Goal: Task Accomplishment & Management: Complete application form

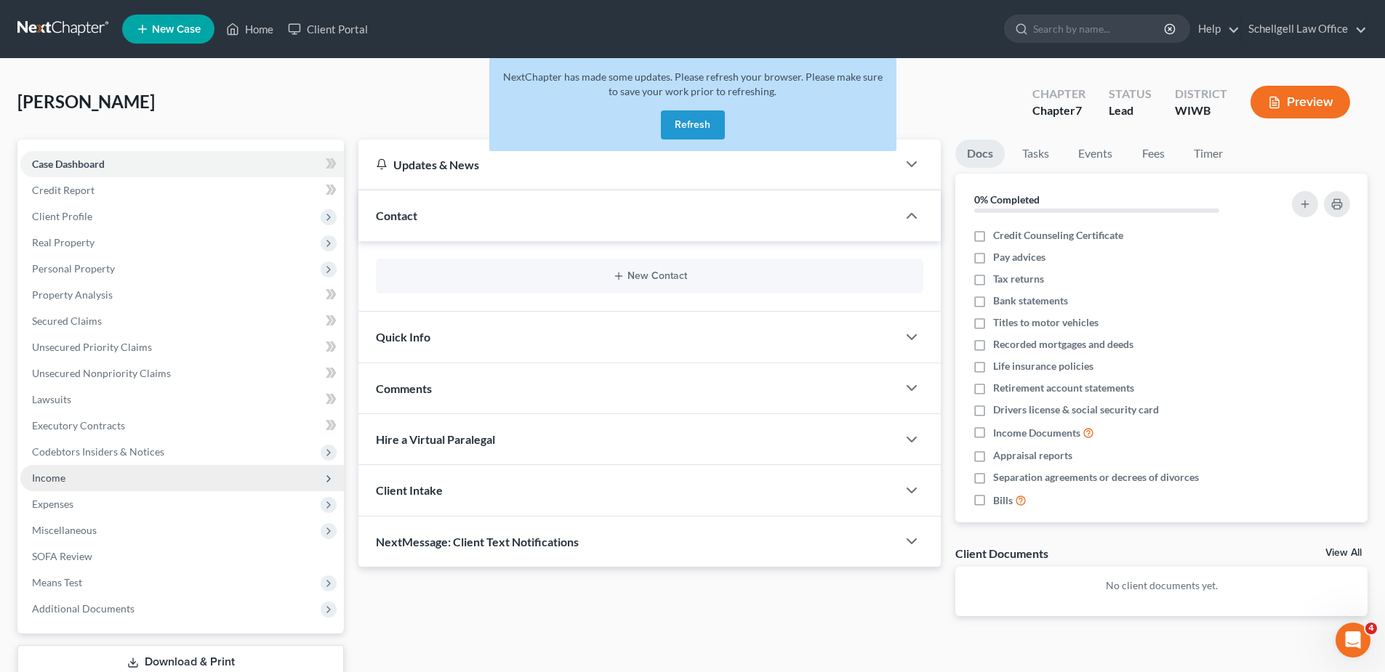
click at [61, 475] on span "Income" at bounding box center [48, 478] width 33 height 12
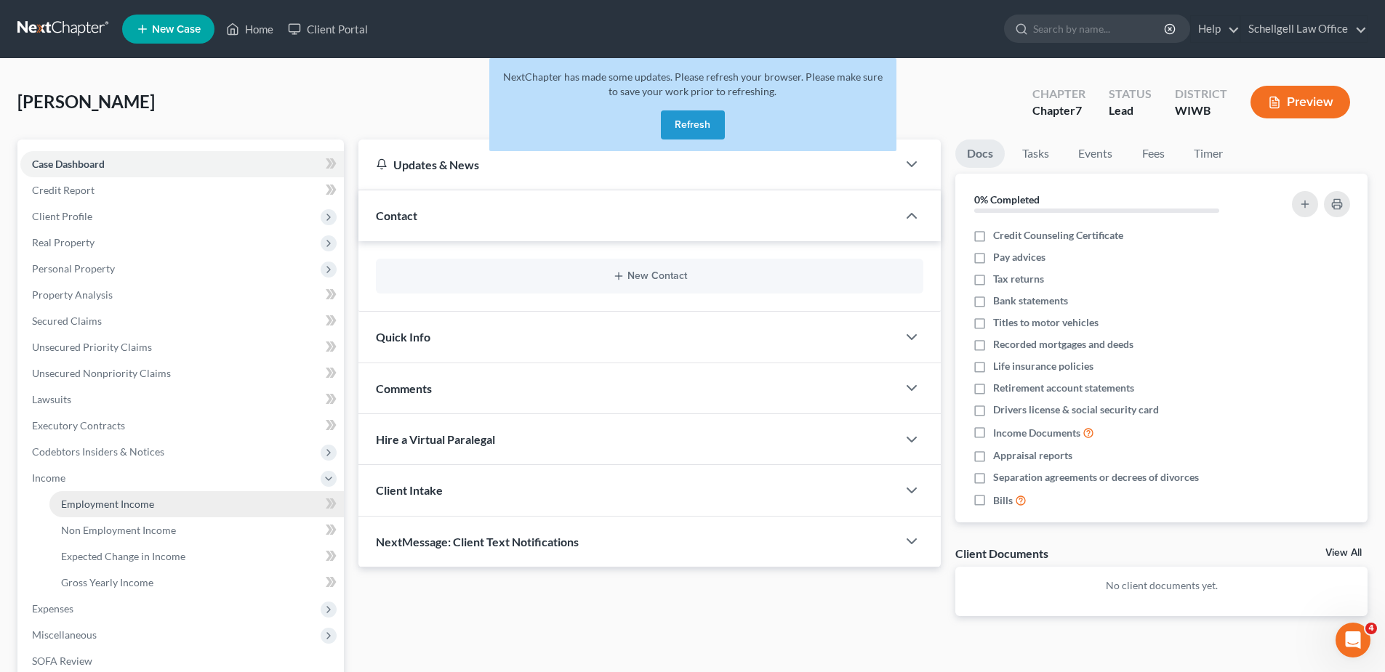
click at [88, 507] on span "Employment Income" at bounding box center [107, 504] width 93 height 12
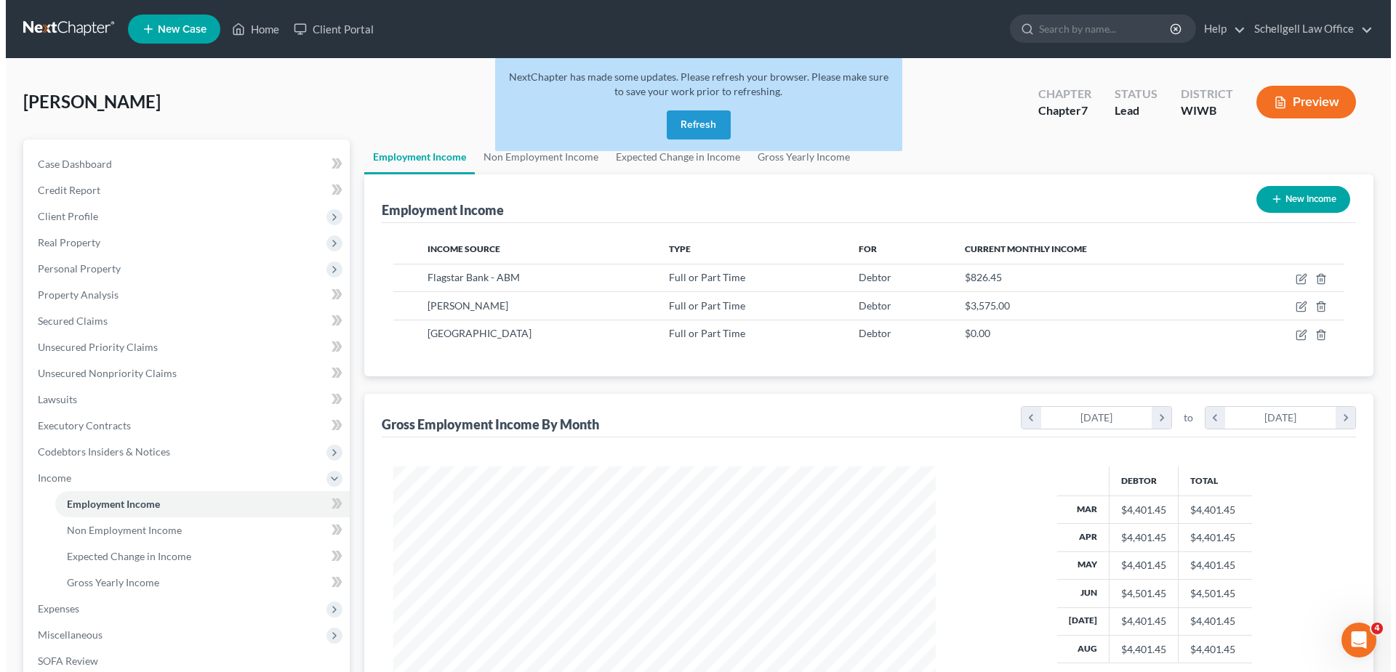
scroll to position [271, 571]
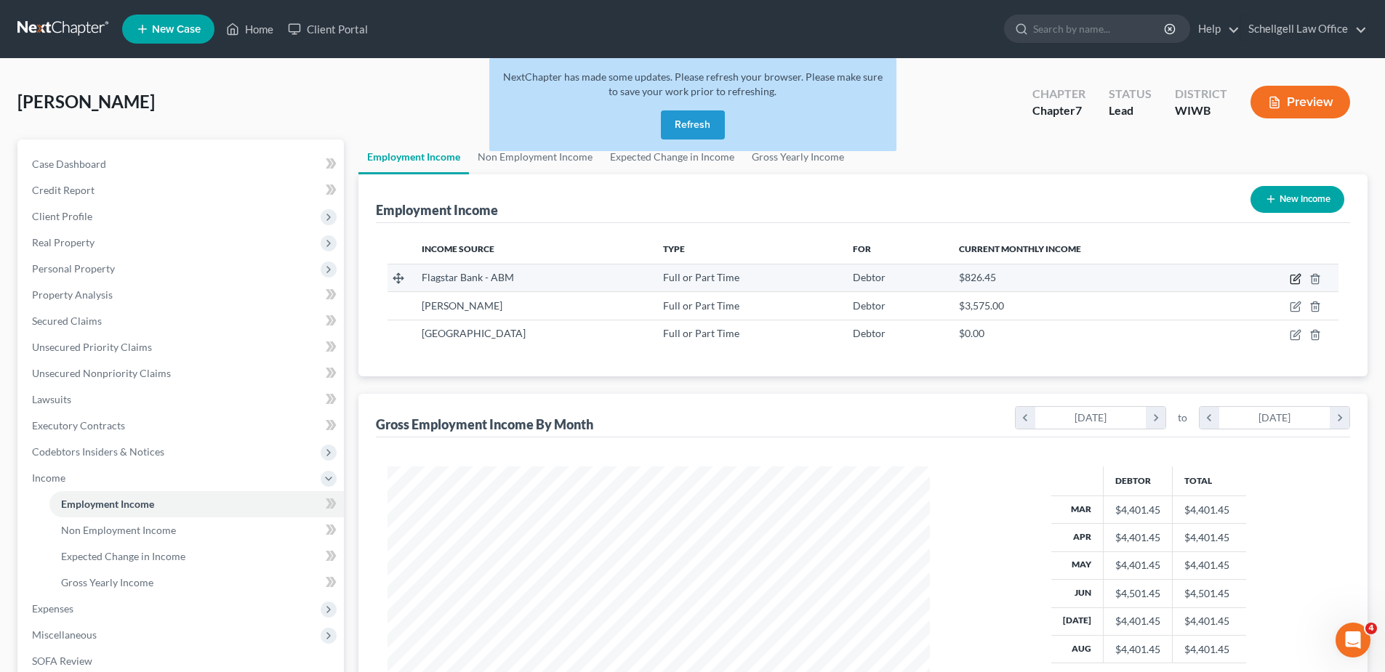
click at [1295, 280] on icon "button" at bounding box center [1296, 279] width 12 height 12
select select "0"
select select "23"
select select "3"
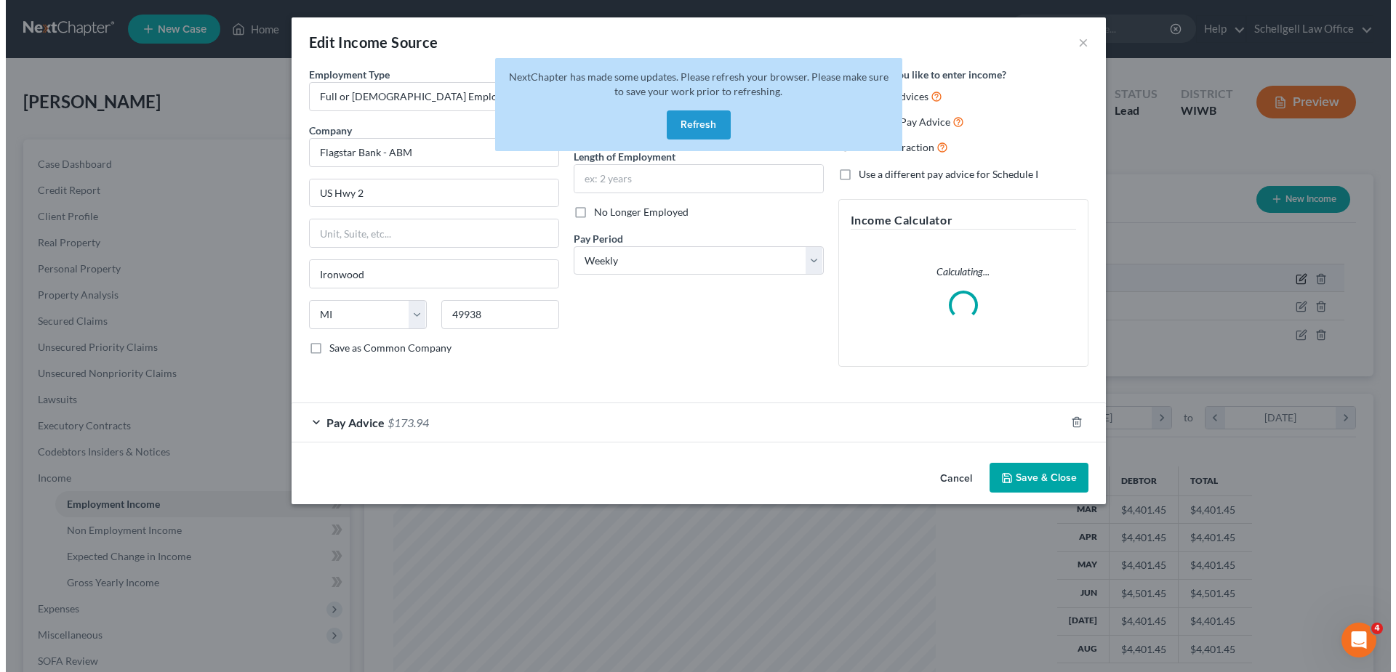
scroll to position [273, 576]
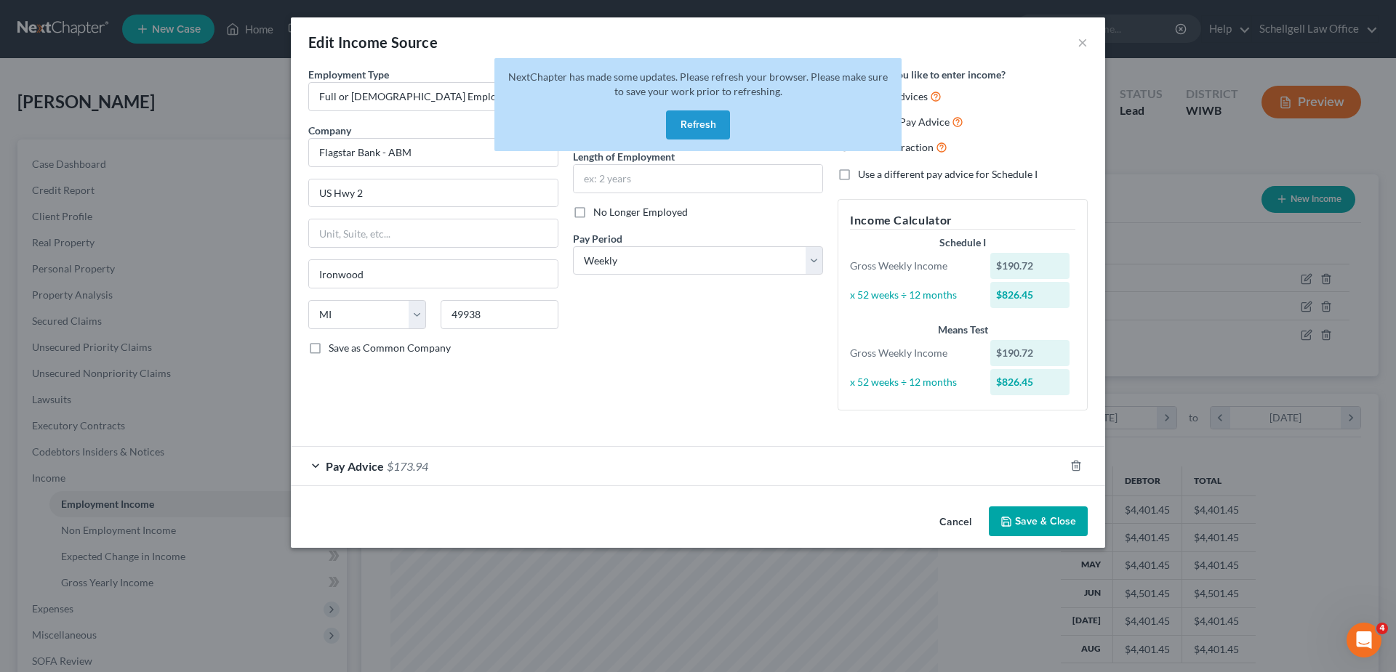
click at [354, 465] on span "Pay Advice" at bounding box center [355, 466] width 58 height 14
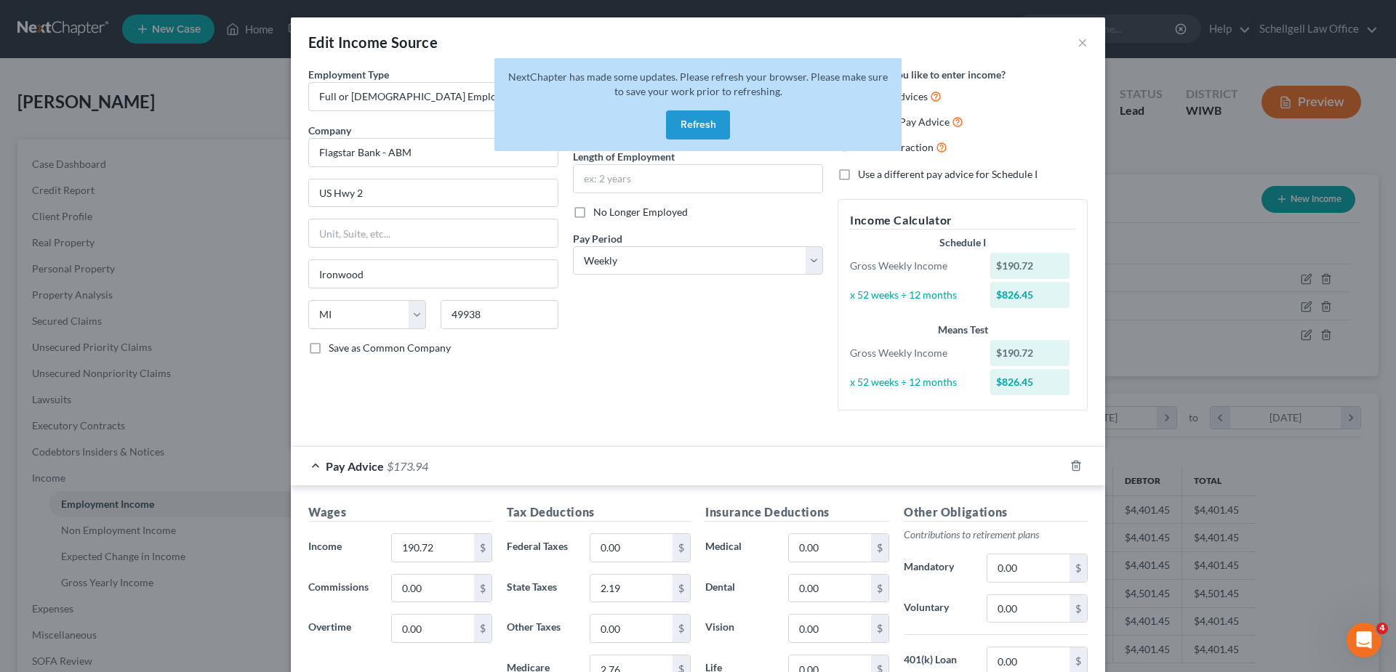
click at [694, 120] on button "Refresh" at bounding box center [698, 124] width 64 height 29
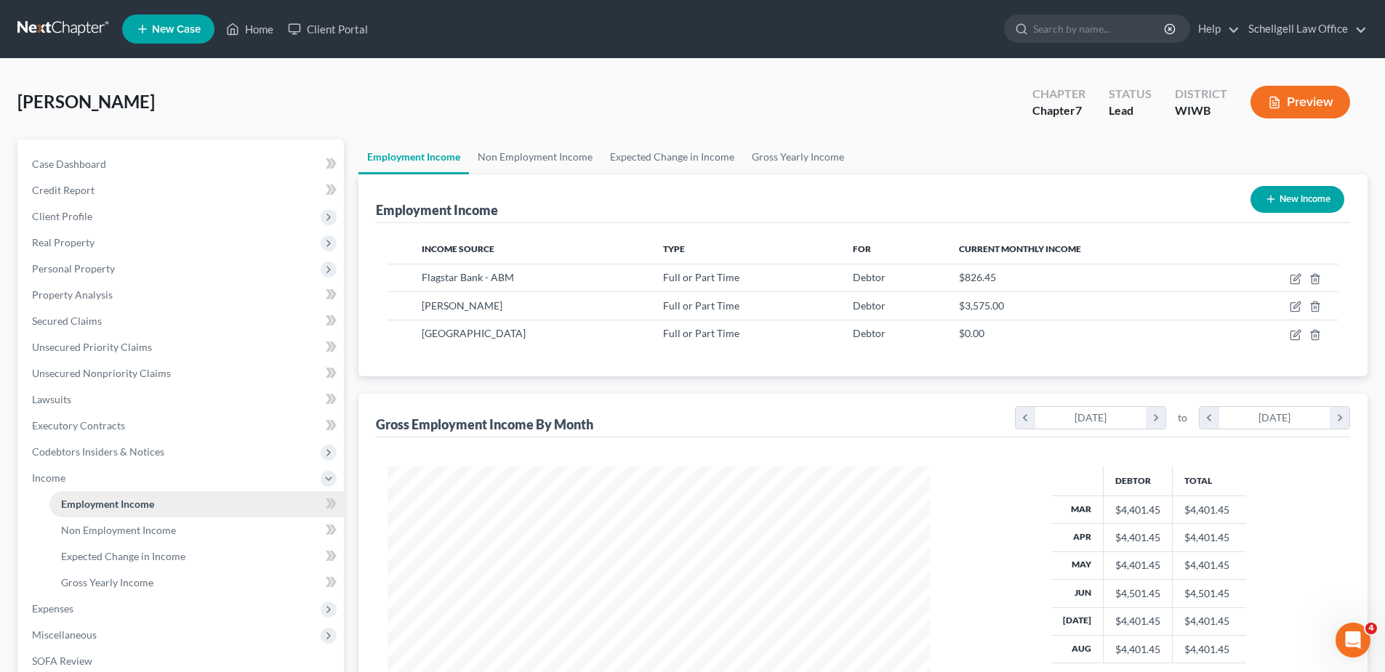
click at [70, 502] on span "Employment Income" at bounding box center [107, 504] width 93 height 12
click at [92, 501] on span "Employment Income" at bounding box center [107, 504] width 93 height 12
click at [1292, 278] on icon "button" at bounding box center [1296, 279] width 12 height 12
select select "0"
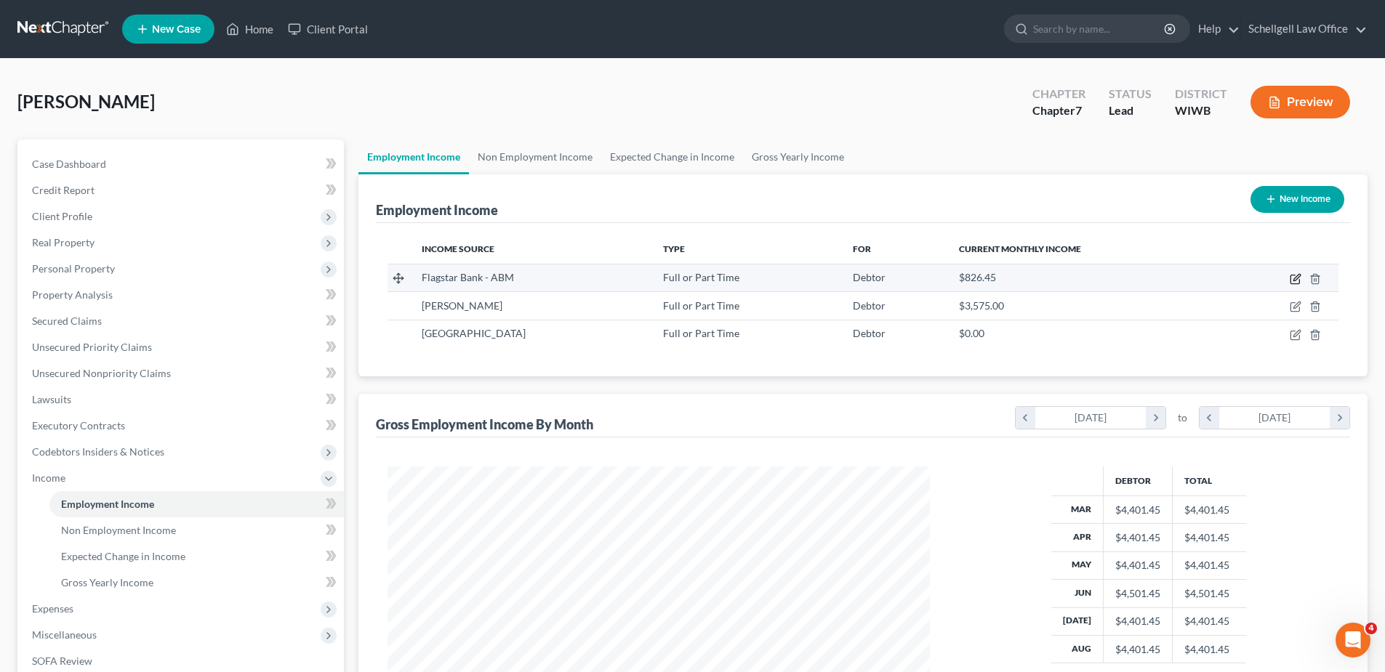
select select "23"
select select "3"
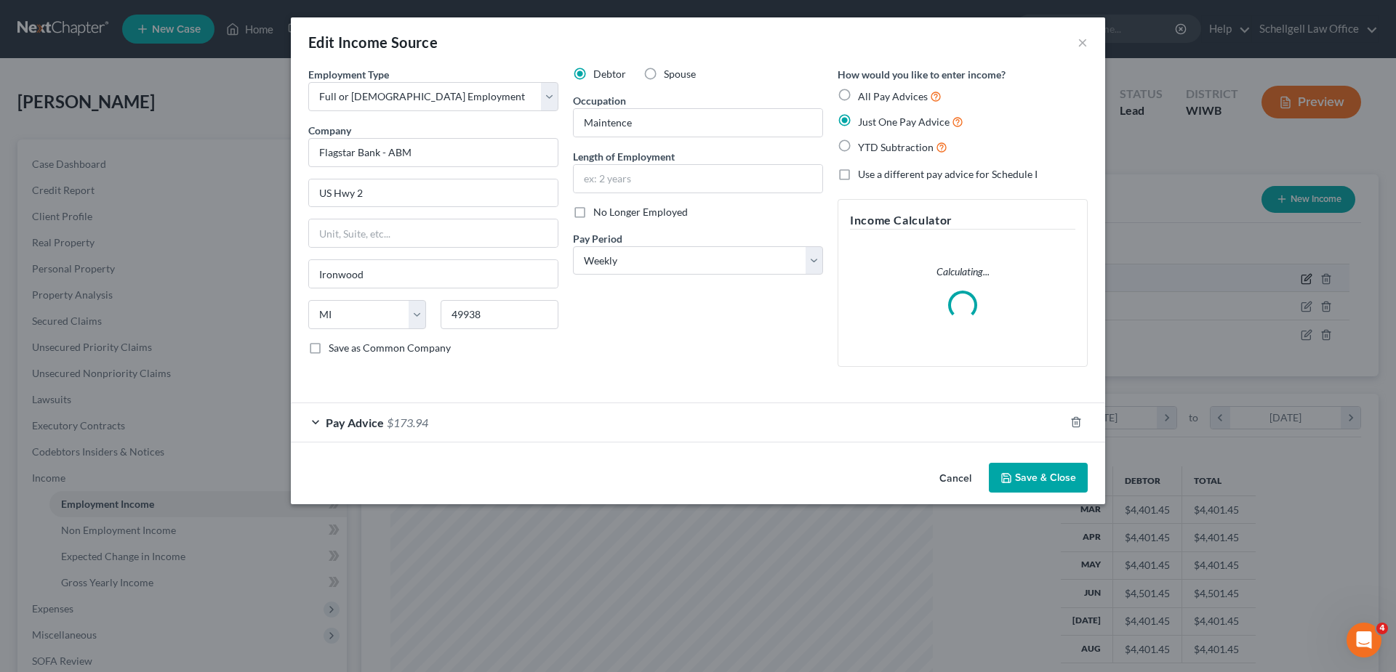
scroll to position [273, 576]
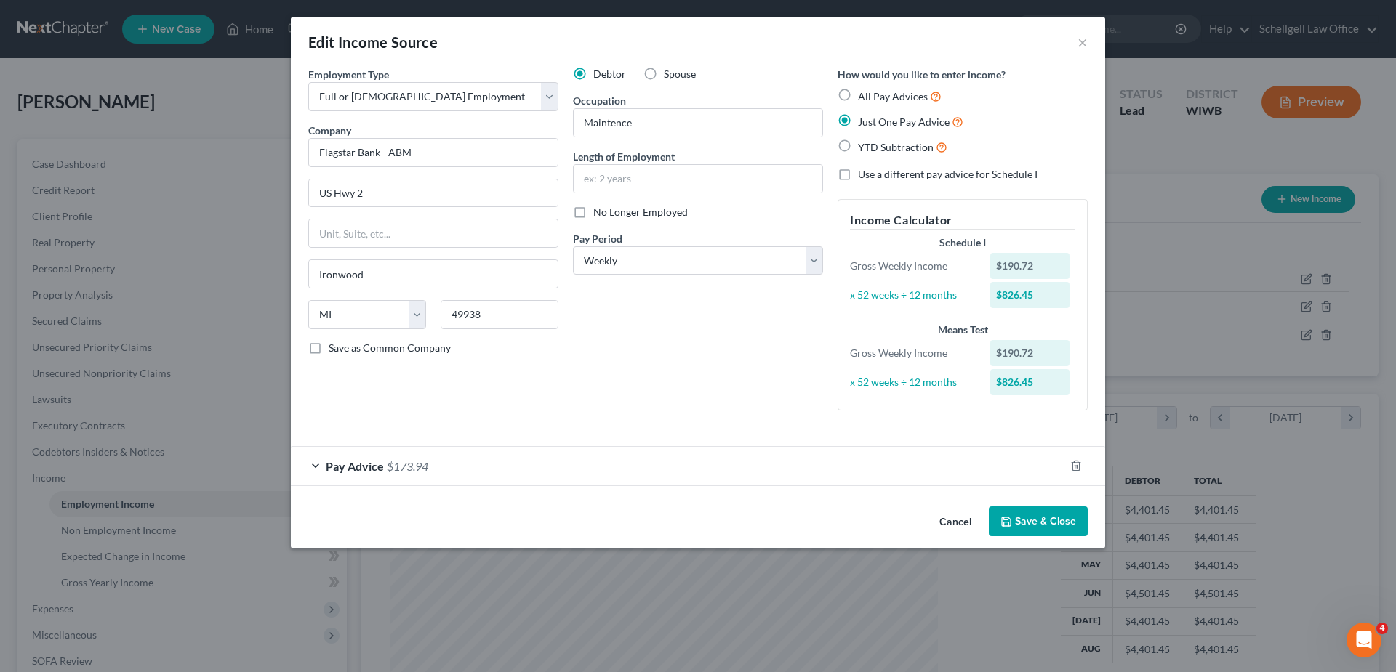
click at [358, 461] on span "Pay Advice" at bounding box center [355, 466] width 58 height 14
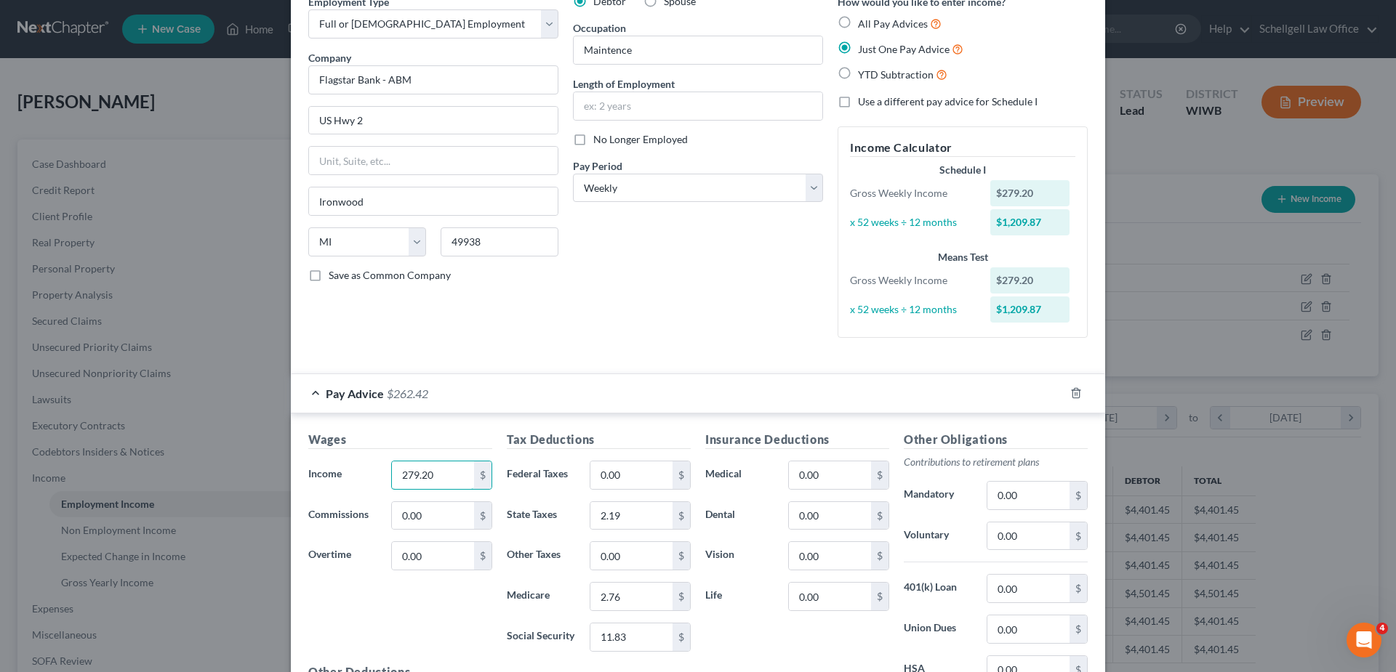
scroll to position [0, 0]
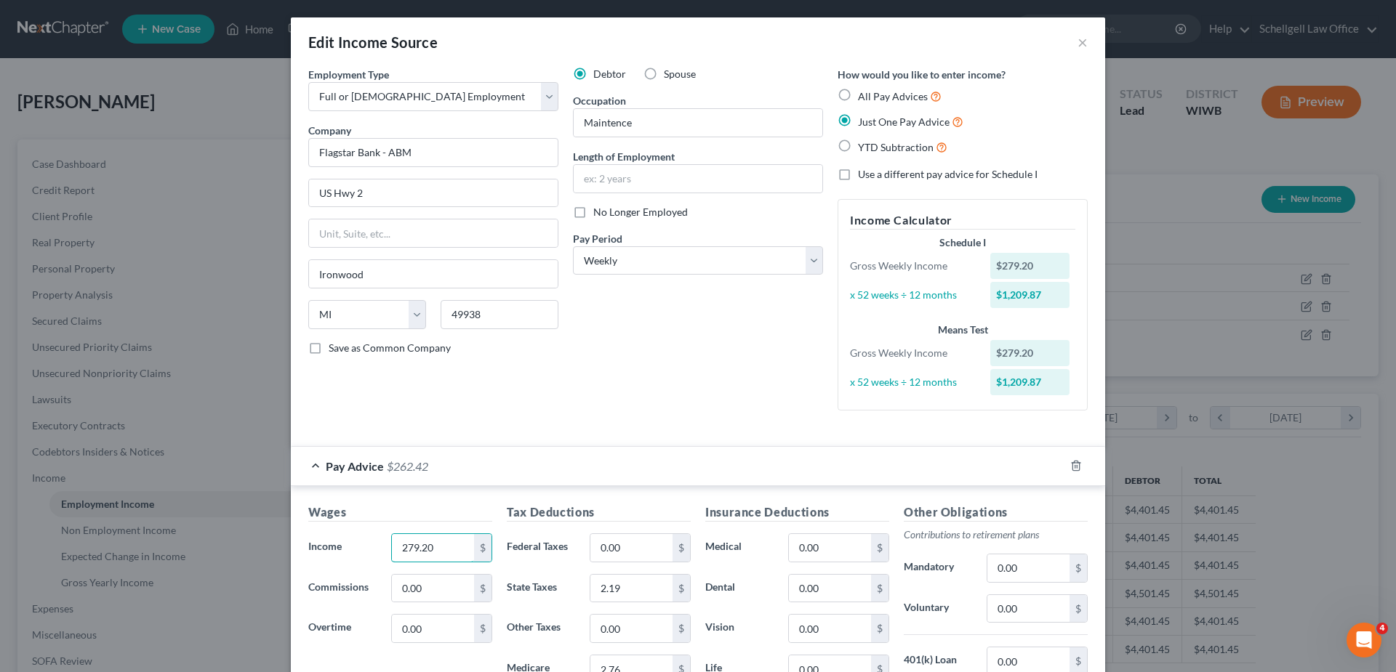
type input "279.20"
click at [468, 390] on div "Employment Type * Select Full or [DEMOGRAPHIC_DATA] Employment Self Employment …" at bounding box center [433, 244] width 265 height 355
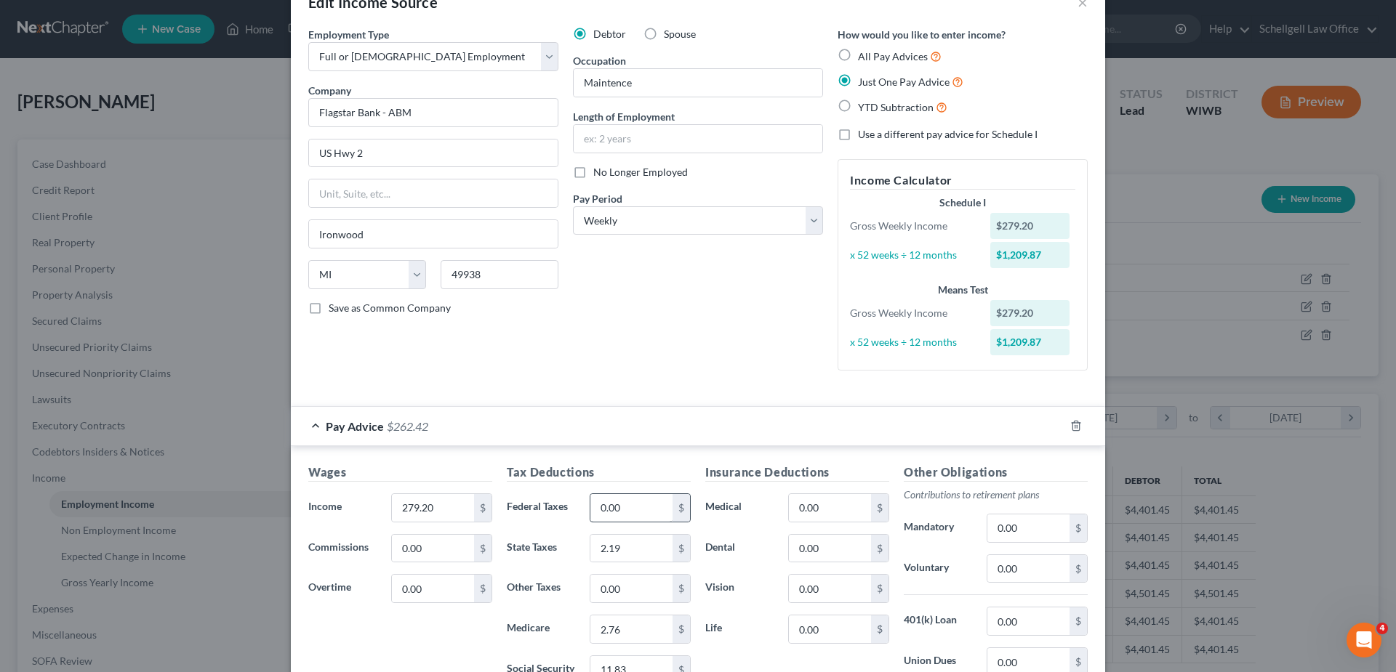
scroll to position [218, 0]
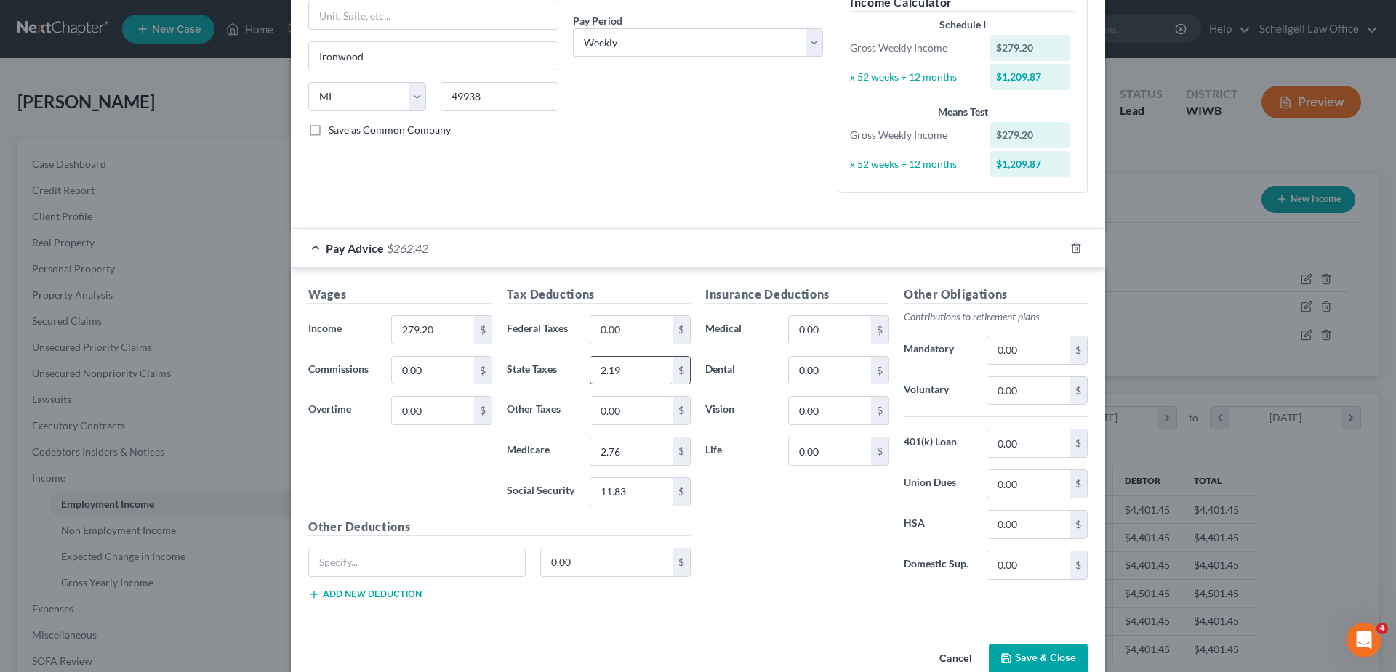
click at [639, 379] on input "2.19" at bounding box center [631, 371] width 82 height 28
type input "5.32"
click at [626, 453] on input "2.76" at bounding box center [631, 452] width 82 height 28
type input "4.05"
click at [643, 500] on input "11.83" at bounding box center [631, 492] width 82 height 28
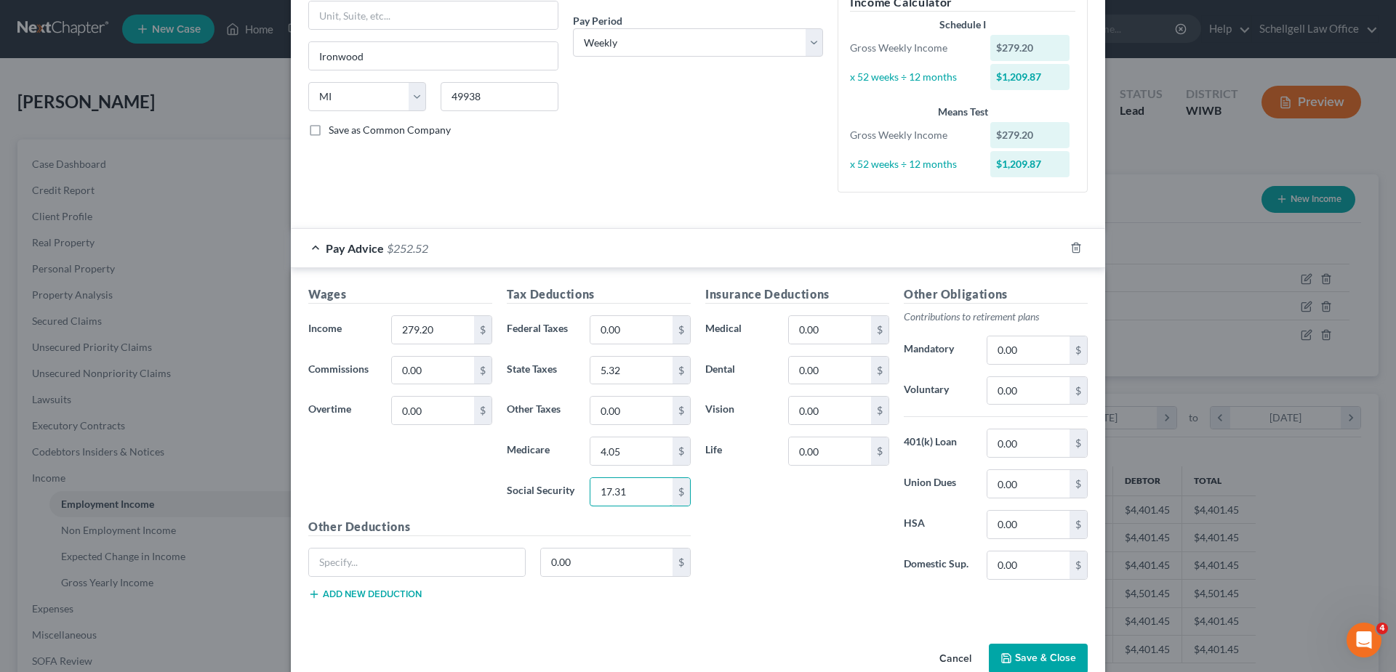
type input "17.31"
click at [742, 407] on label "Vision" at bounding box center [739, 410] width 83 height 29
click at [574, 561] on input "0.00" at bounding box center [607, 563] width 132 height 28
click at [383, 507] on div "Wages Income * 279.20 $ Commissions 0.00 $ Overtime 0.00 $" at bounding box center [400, 402] width 198 height 233
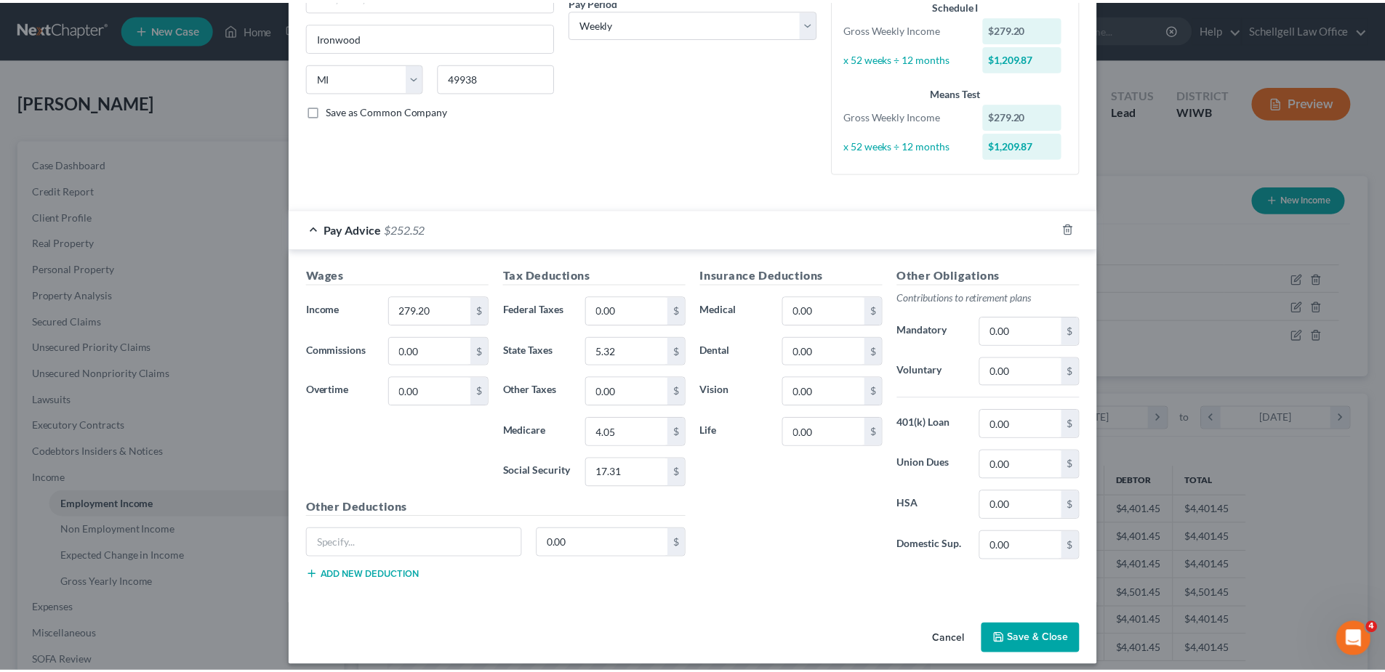
scroll to position [249, 0]
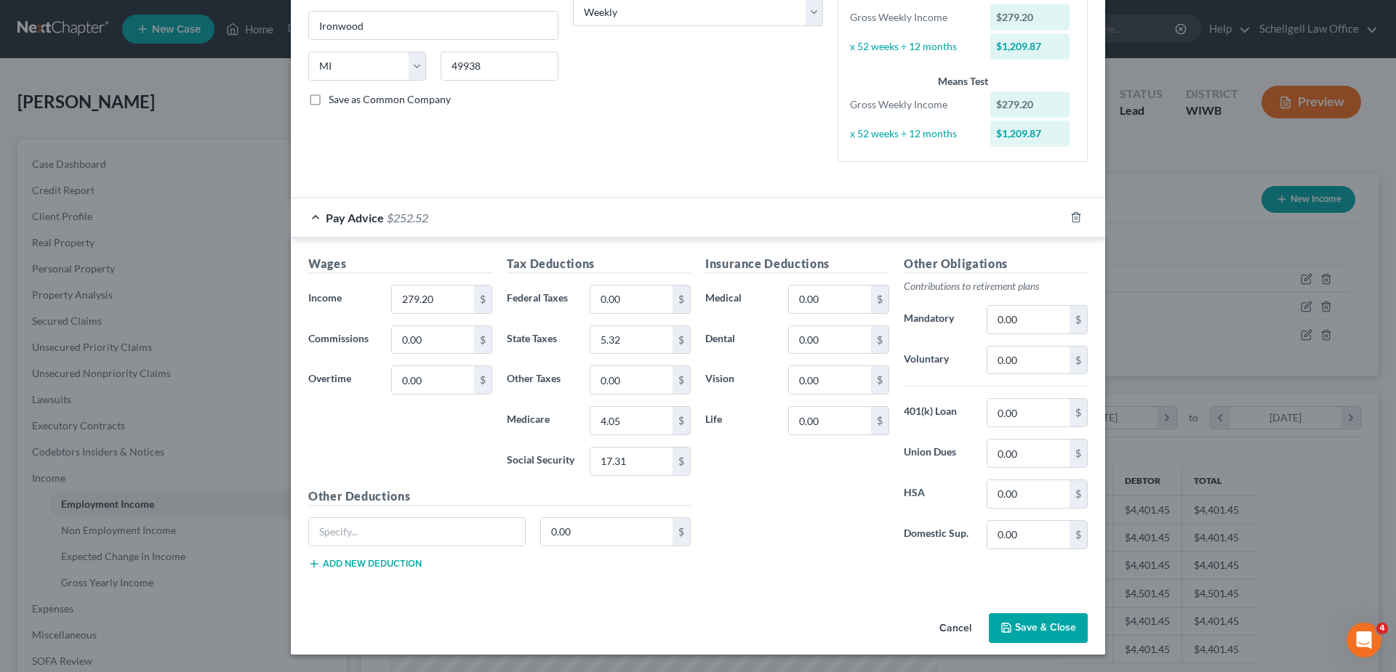
click at [1056, 630] on button "Save & Close" at bounding box center [1038, 629] width 99 height 31
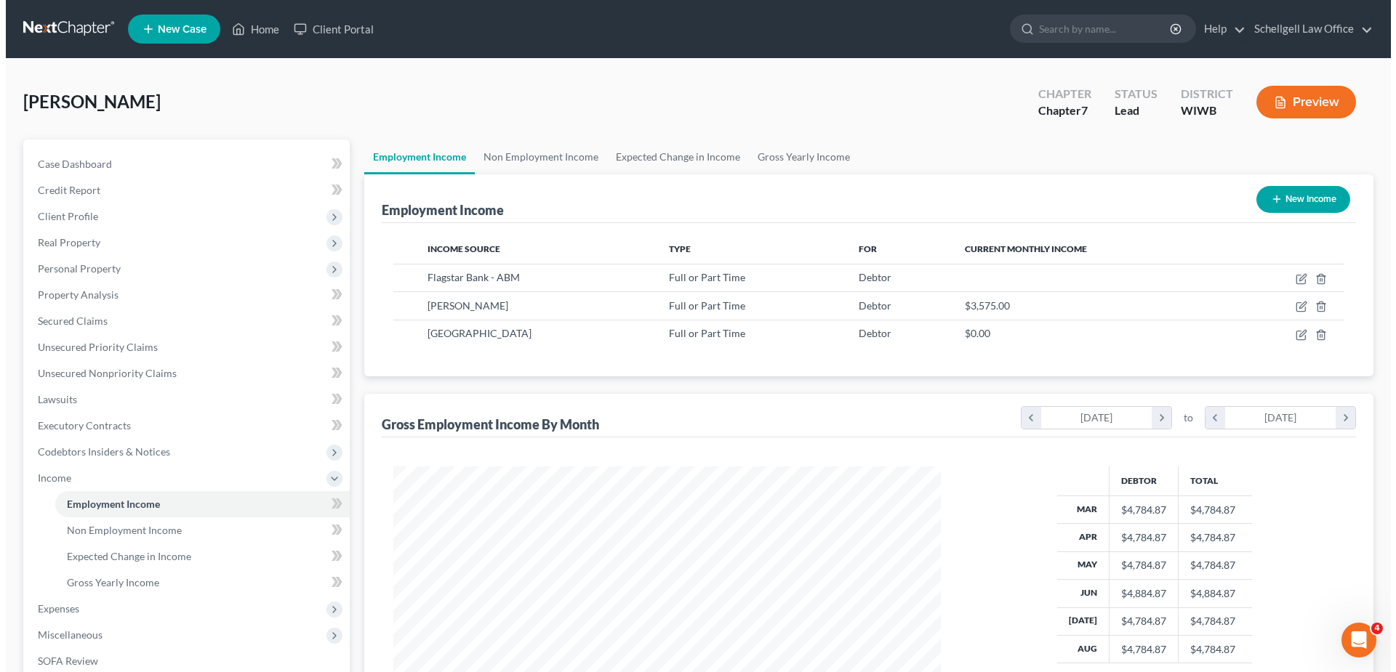
scroll to position [726669, 726369]
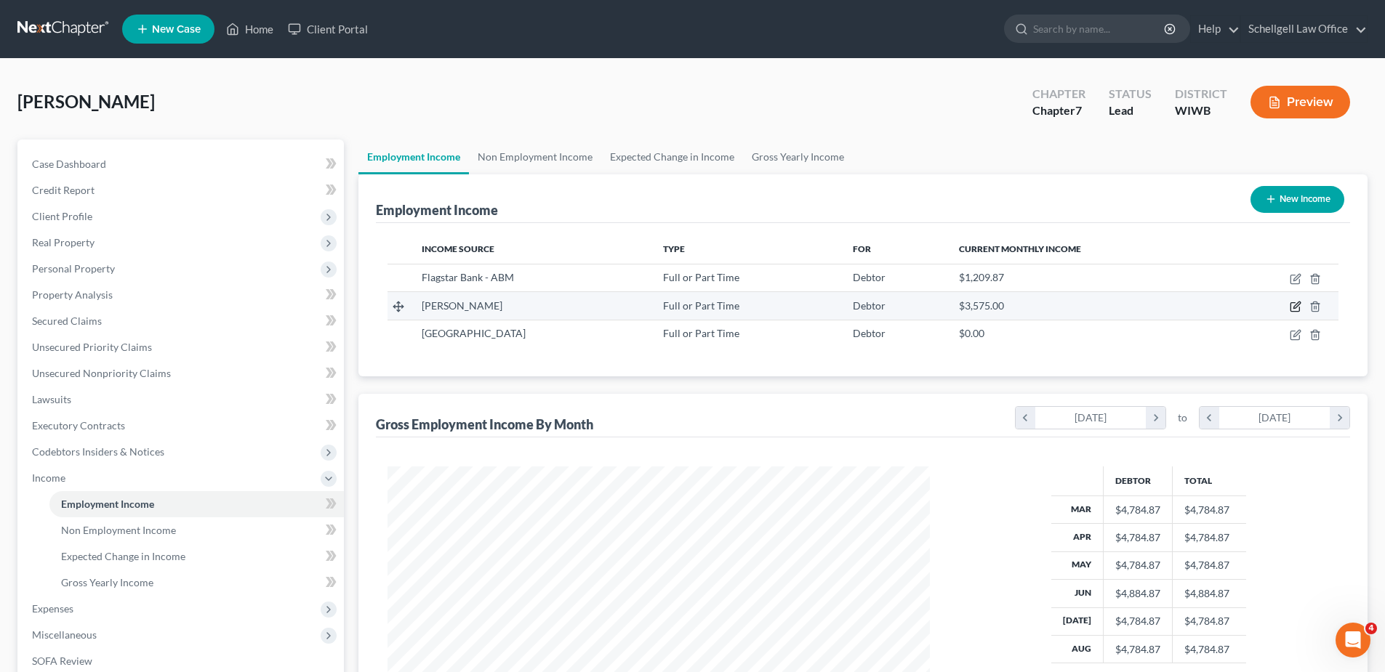
click at [1297, 306] on icon "button" at bounding box center [1296, 307] width 12 height 12
select select "0"
select select "52"
select select "2"
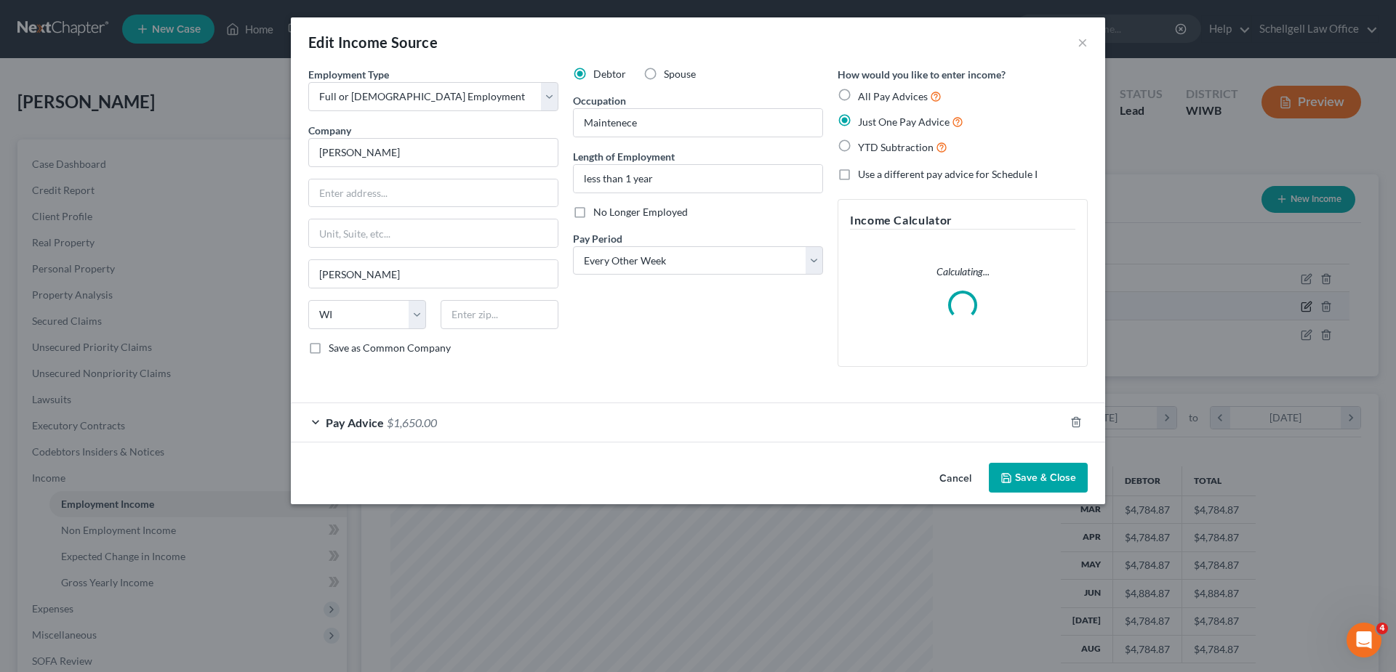
scroll to position [273, 576]
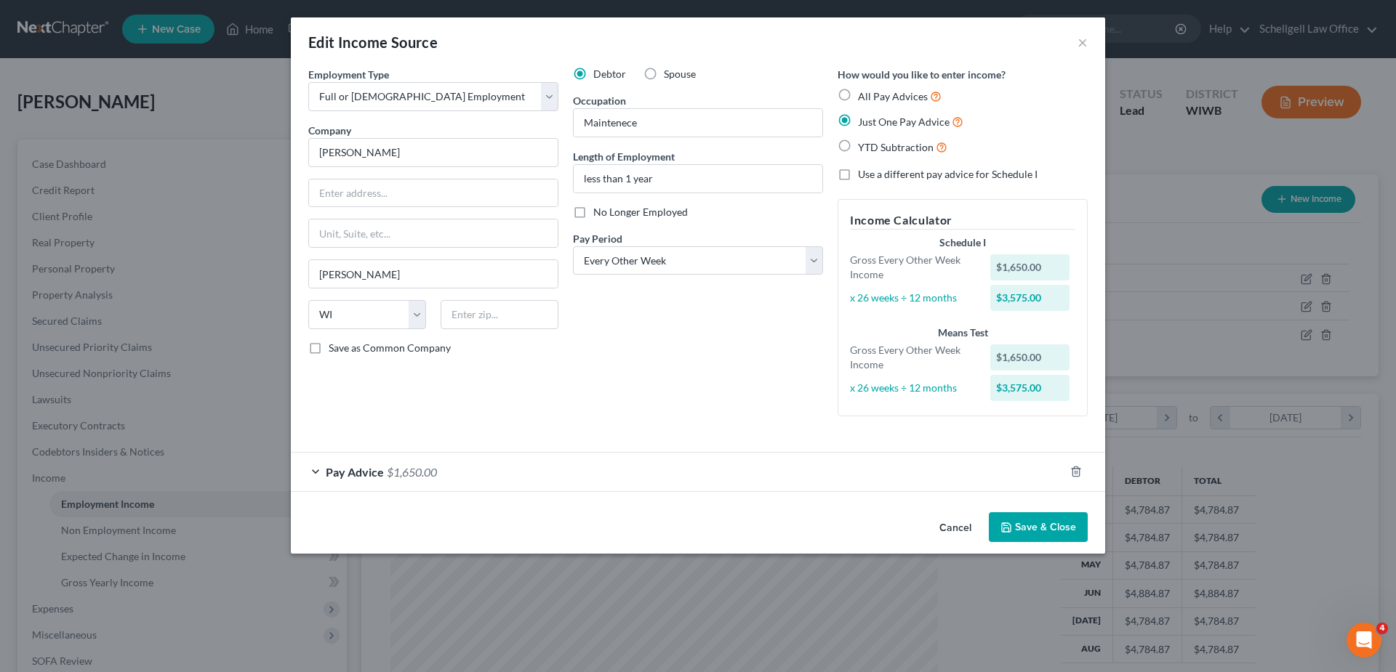
click at [373, 467] on span "Pay Advice" at bounding box center [355, 472] width 58 height 14
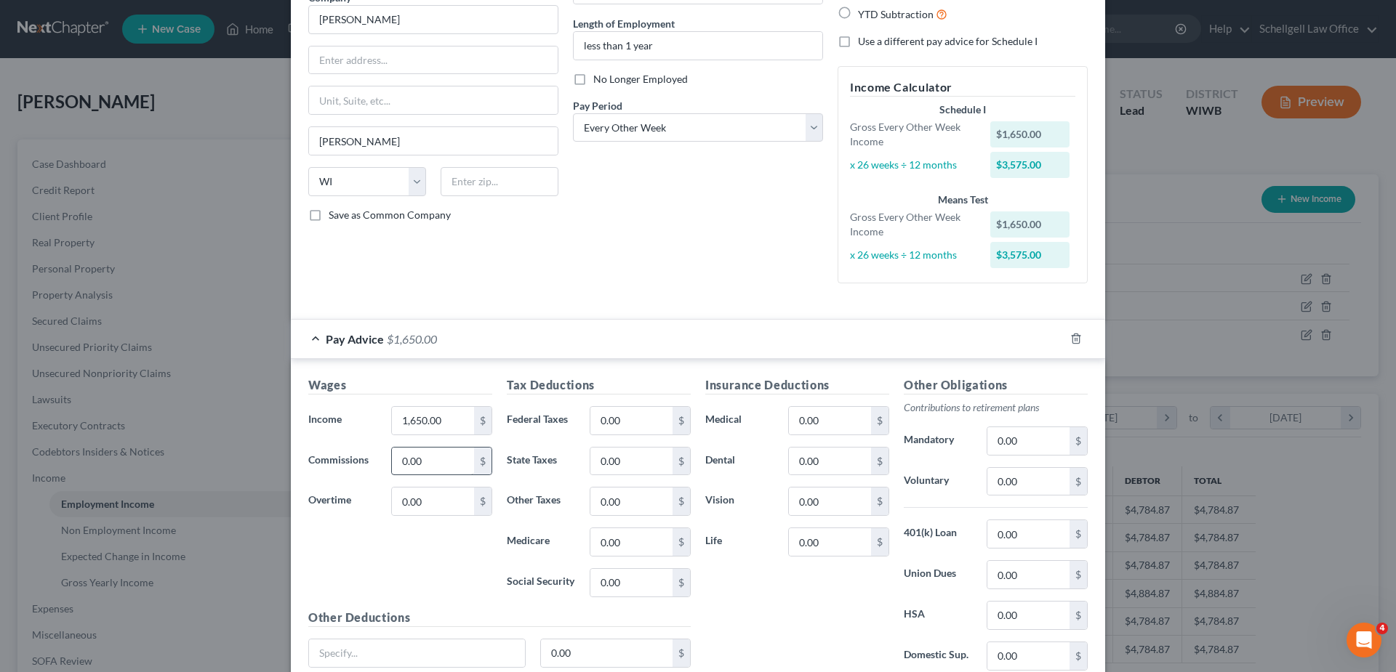
scroll to position [145, 0]
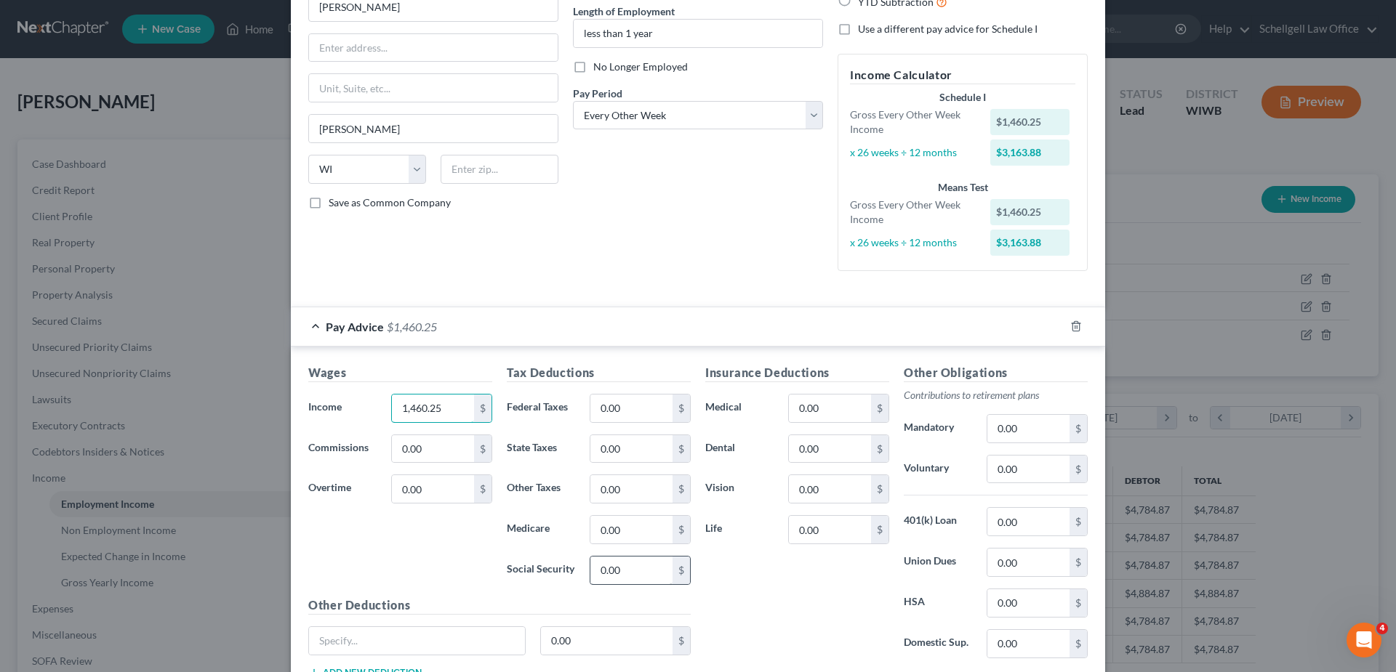
type input "1,460.25"
click at [630, 574] on input "0.00" at bounding box center [631, 571] width 82 height 28
type input "90.53"
click at [646, 523] on input "0.00" at bounding box center [631, 530] width 82 height 28
type input "21.17"
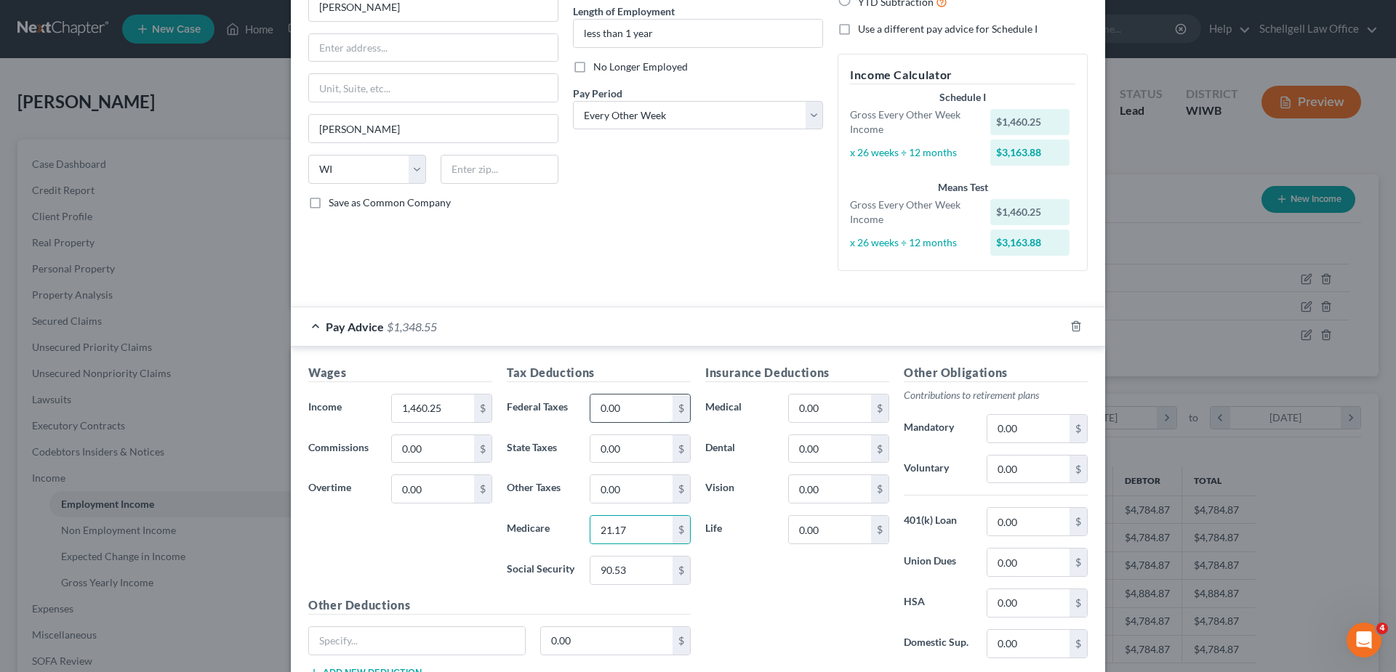
click at [646, 406] on input "0.00" at bounding box center [631, 409] width 82 height 28
type input "196.83"
click at [606, 458] on input "0.00" at bounding box center [631, 449] width 82 height 28
type input "116.84"
click at [792, 452] on input "0.00" at bounding box center [830, 449] width 82 height 28
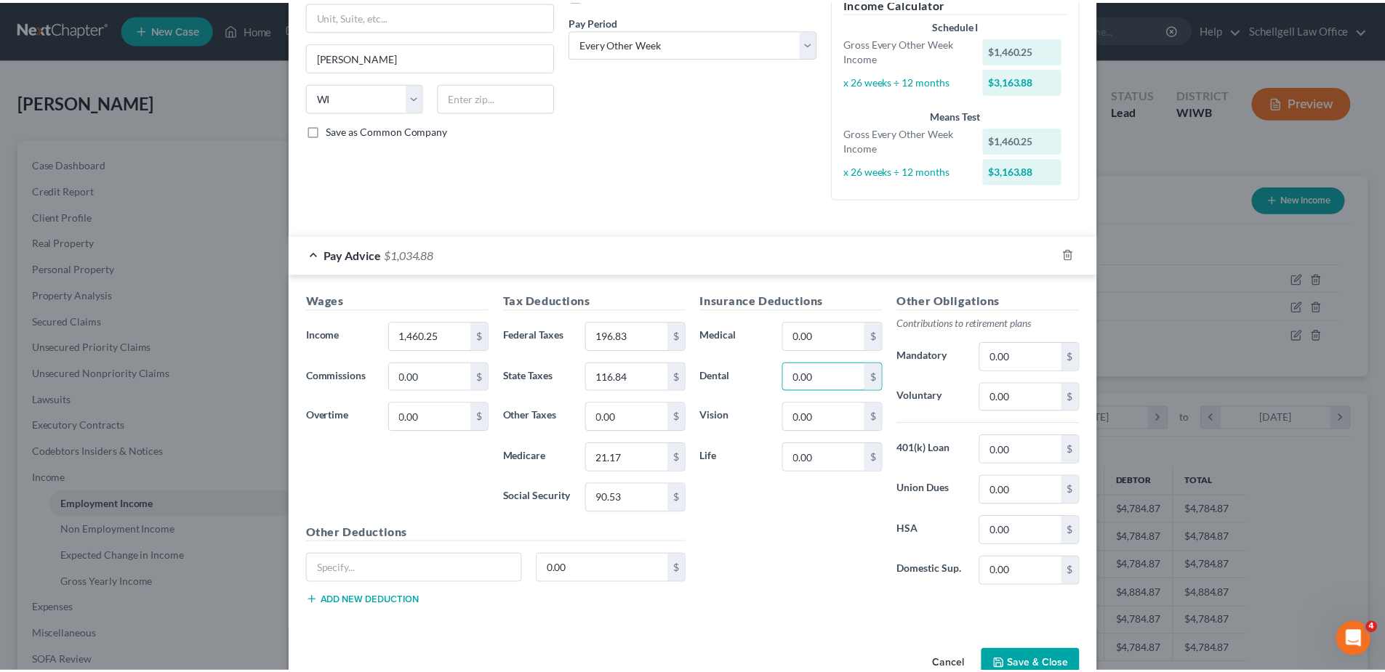
scroll to position [254, 0]
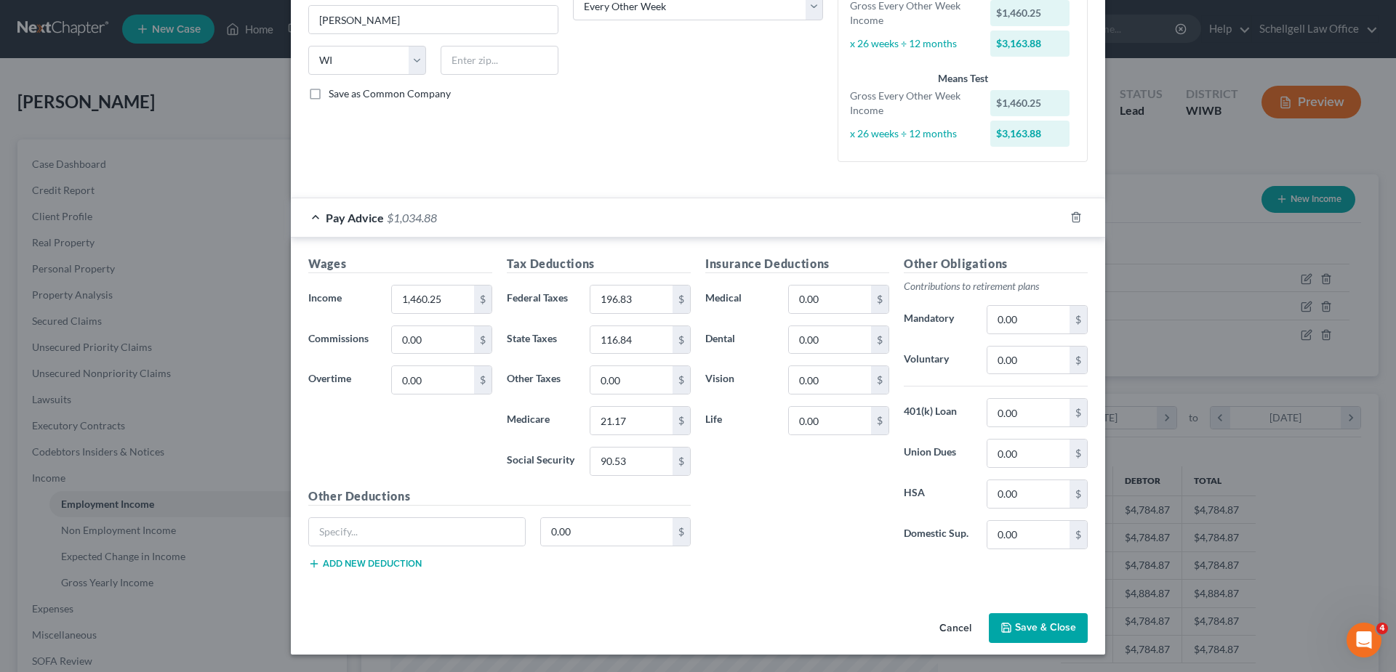
click at [1031, 635] on button "Save & Close" at bounding box center [1038, 629] width 99 height 31
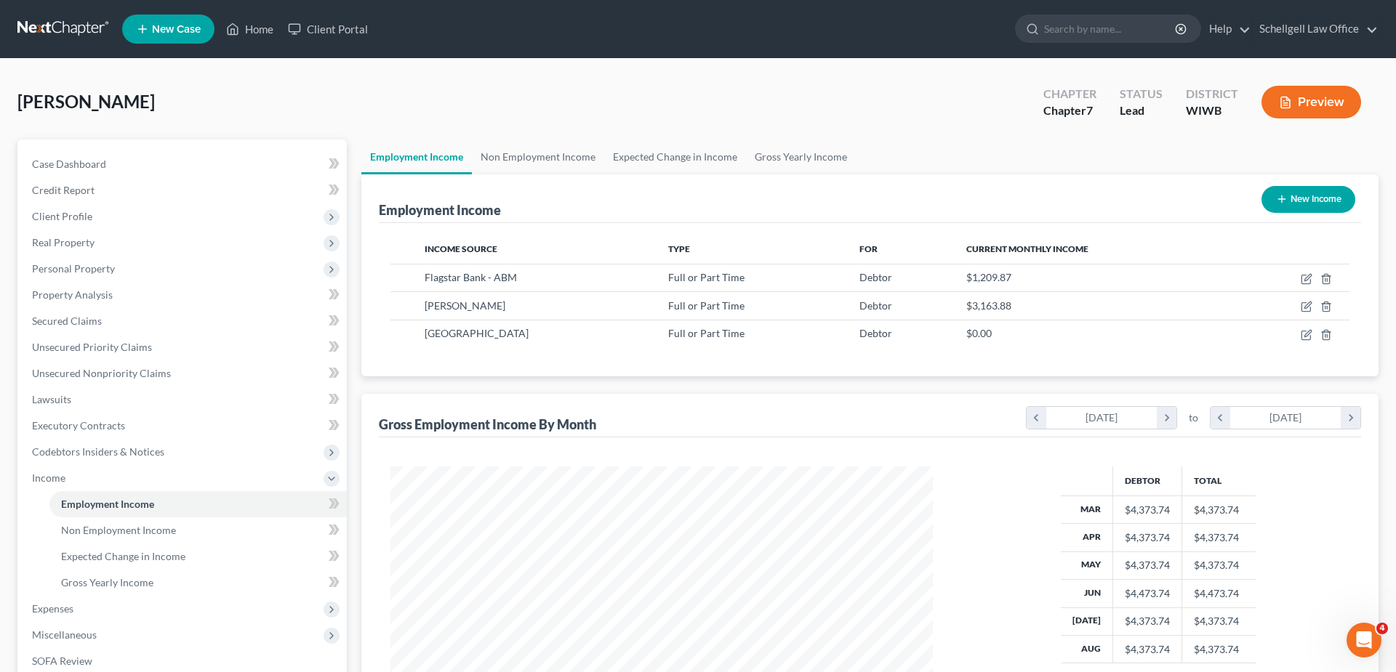
scroll to position [726669, 726369]
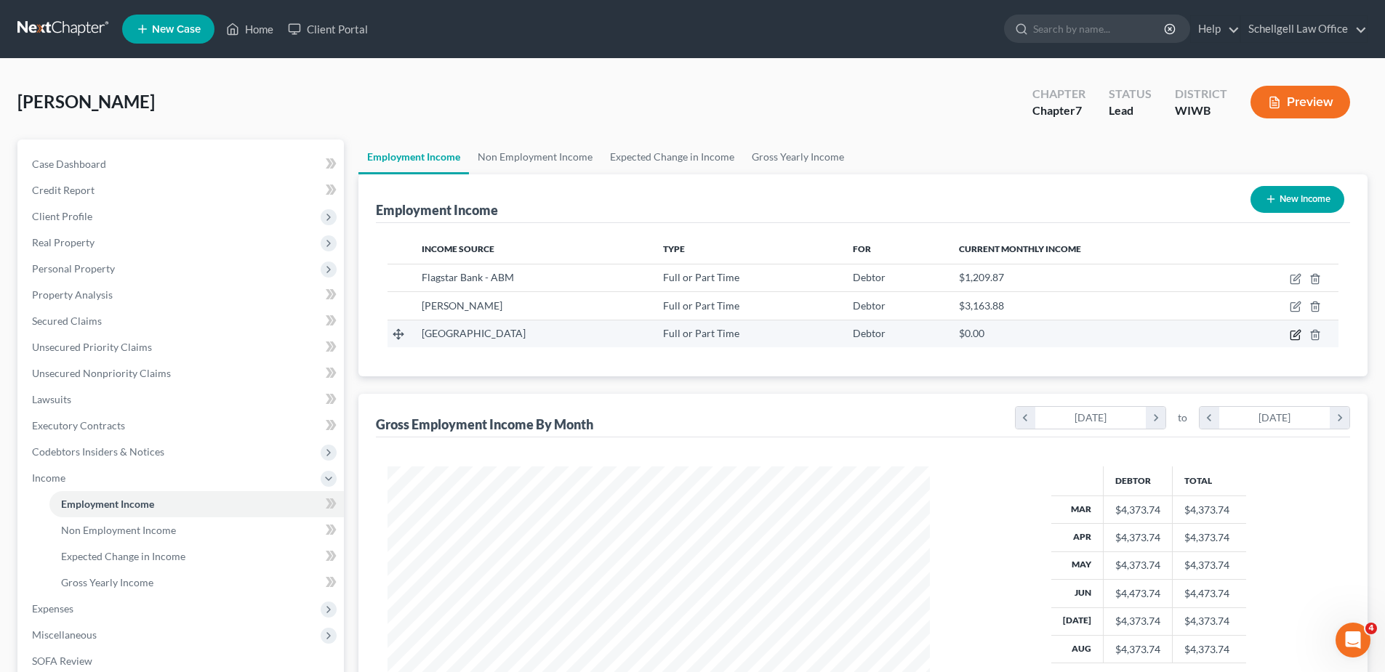
click at [1295, 336] on icon "button" at bounding box center [1296, 335] width 12 height 12
select select "0"
select select "52"
select select "2"
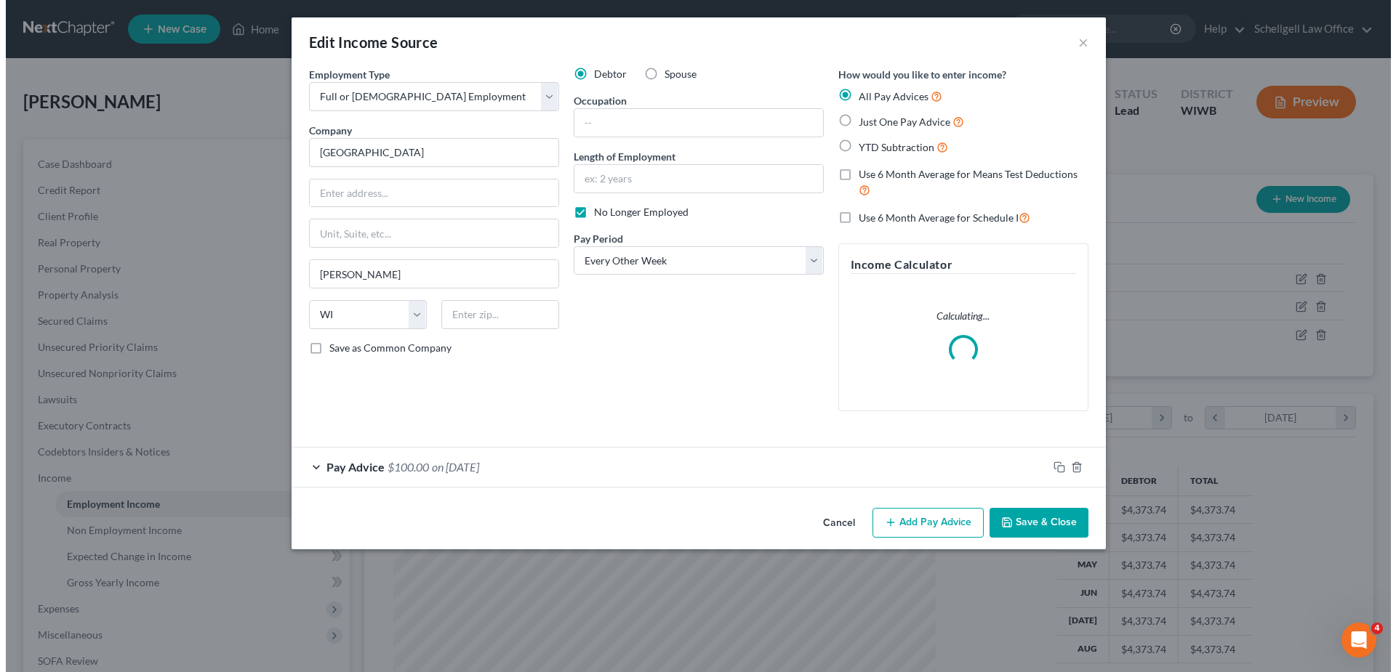
scroll to position [273, 576]
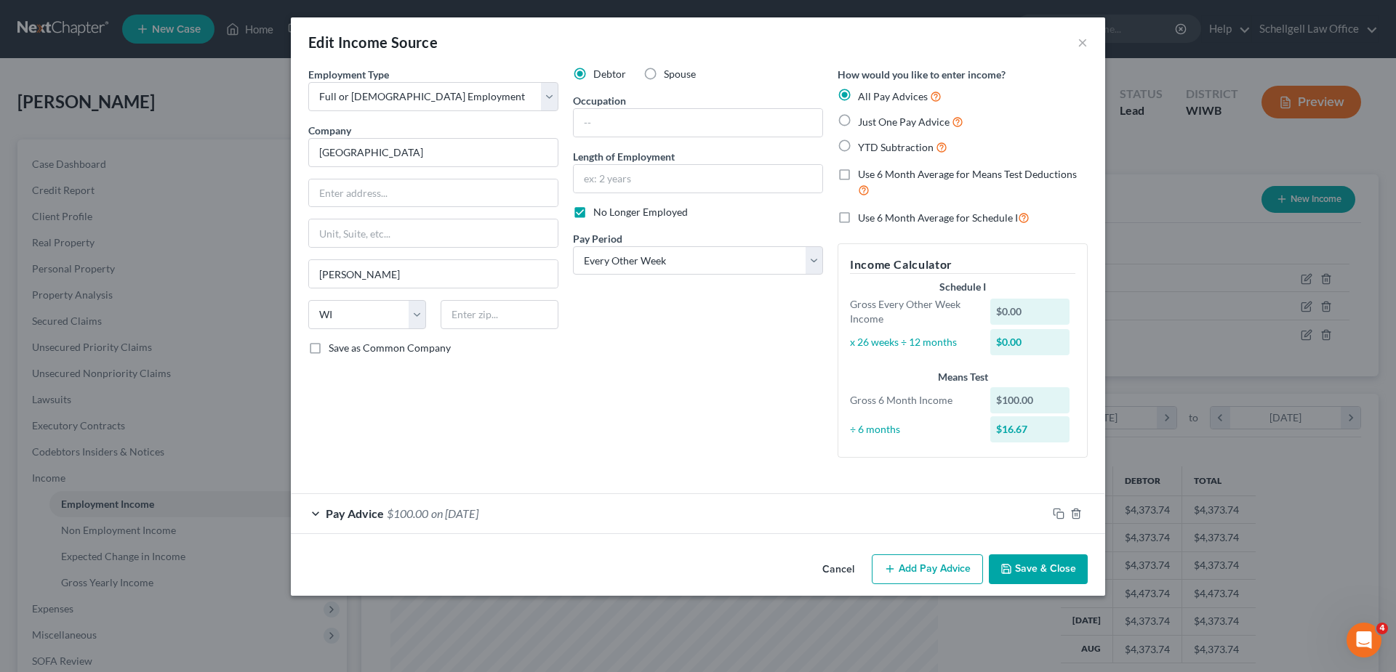
click at [370, 512] on span "Pay Advice" at bounding box center [355, 514] width 58 height 14
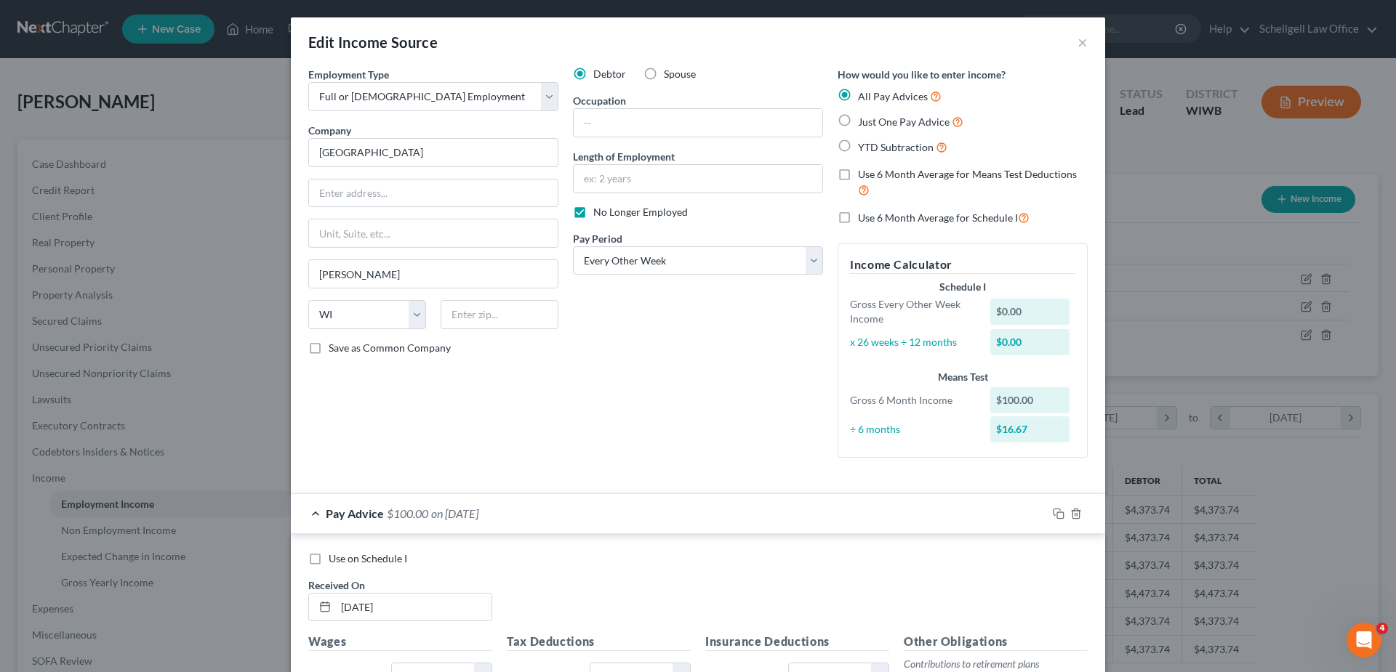
scroll to position [73, 0]
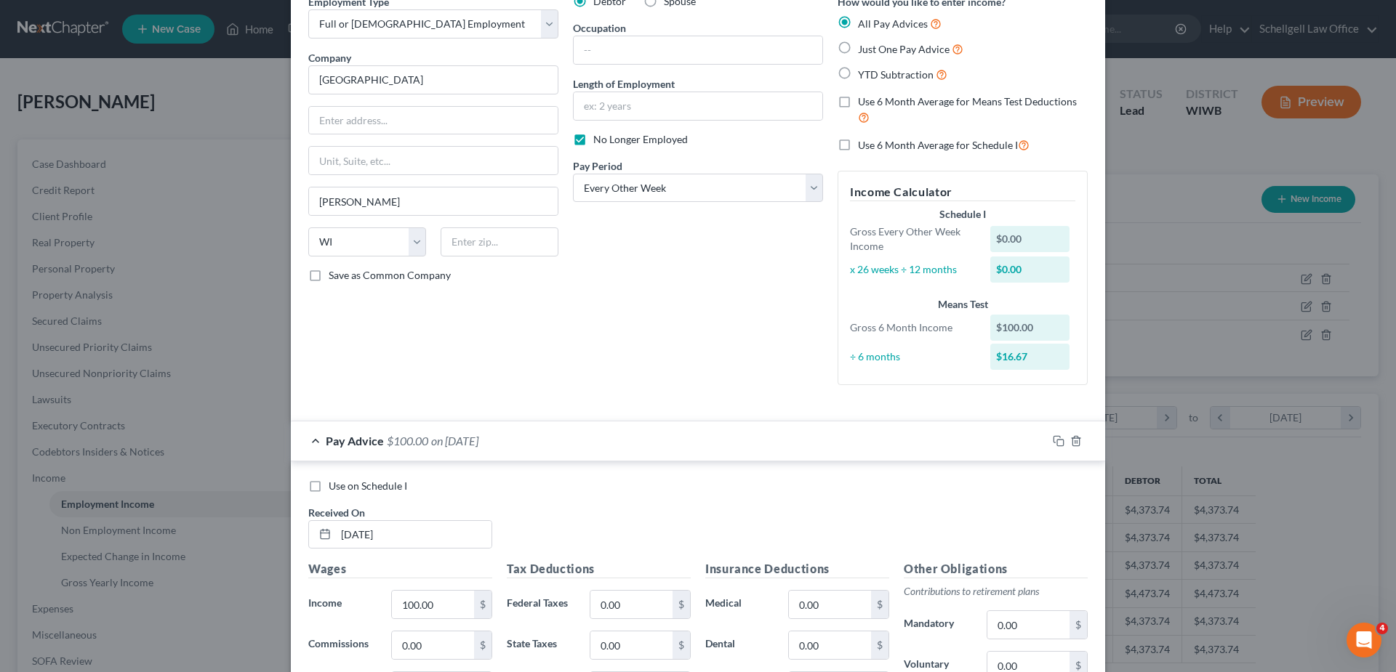
click at [858, 47] on label "Just One Pay Advice" at bounding box center [910, 49] width 105 height 17
click at [864, 47] on input "Just One Pay Advice" at bounding box center [868, 45] width 9 height 9
radio input "true"
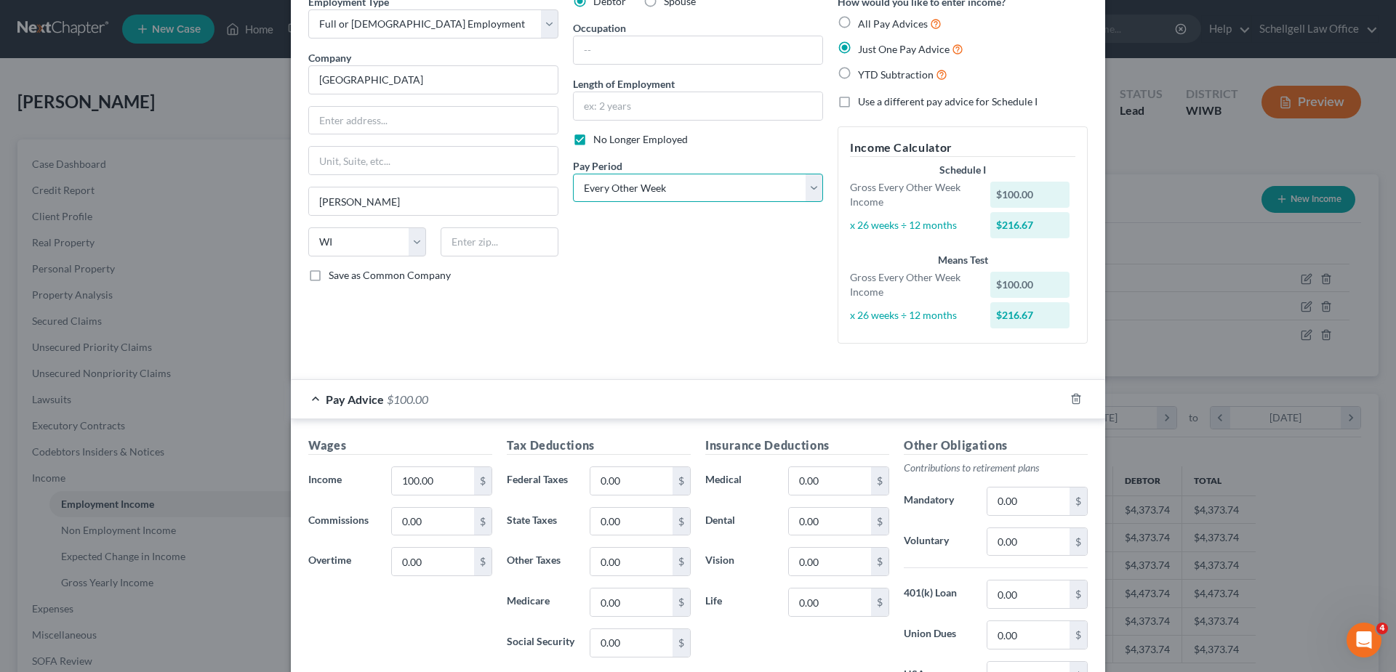
click at [800, 183] on select "Select Monthly Twice Monthly Every Other Week Weekly" at bounding box center [698, 188] width 250 height 29
select select "3"
click at [573, 174] on select "Select Monthly Twice Monthly Every Other Week Weekly" at bounding box center [698, 188] width 250 height 29
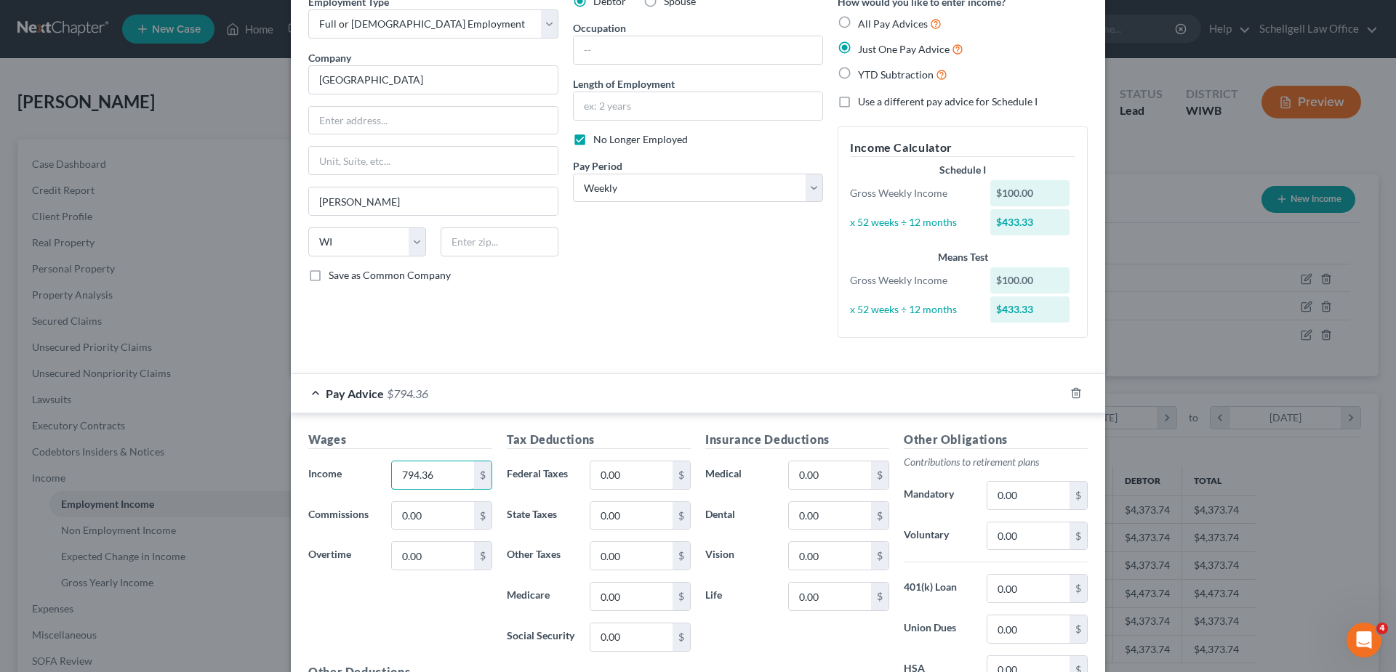
type input "794.36"
click at [486, 334] on div "Employment Type * Select Full or [DEMOGRAPHIC_DATA] Employment Self Employment …" at bounding box center [433, 171] width 265 height 355
click at [858, 100] on label "Use a different pay advice for Schedule I" at bounding box center [948, 102] width 180 height 15
click at [864, 100] on input "Use a different pay advice for Schedule I" at bounding box center [868, 99] width 9 height 9
checkbox input "true"
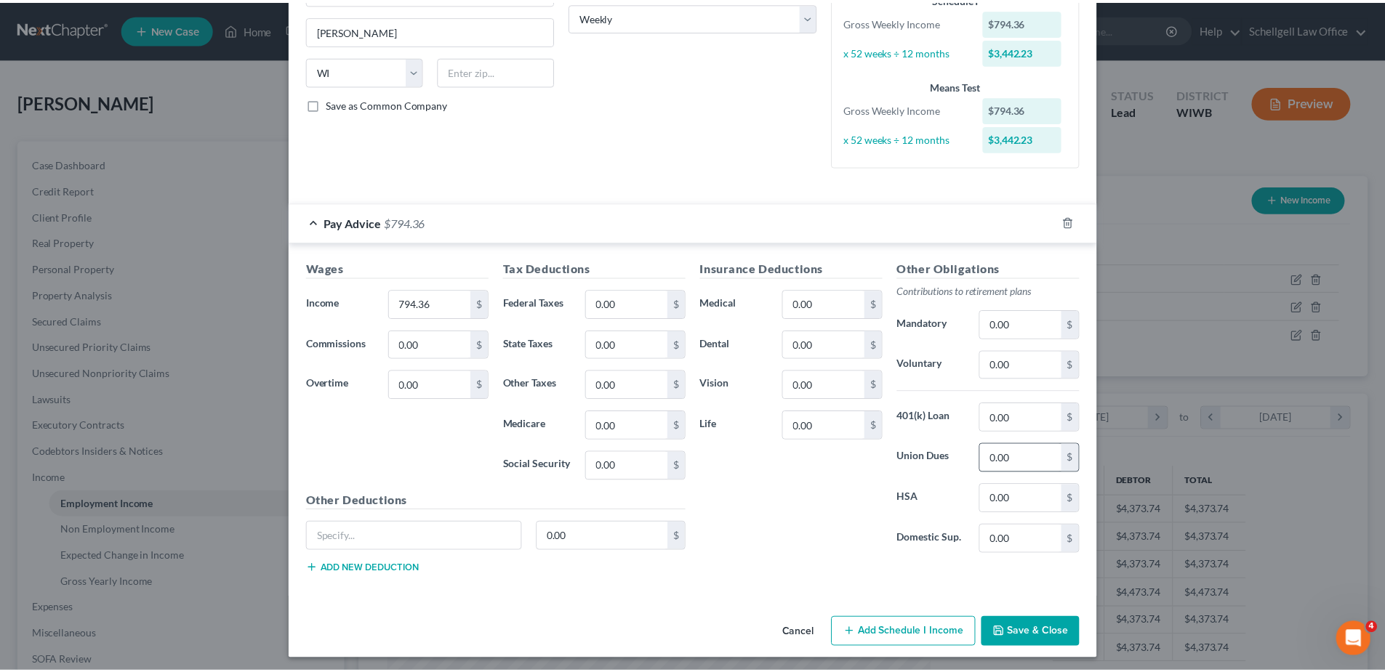
scroll to position [249, 0]
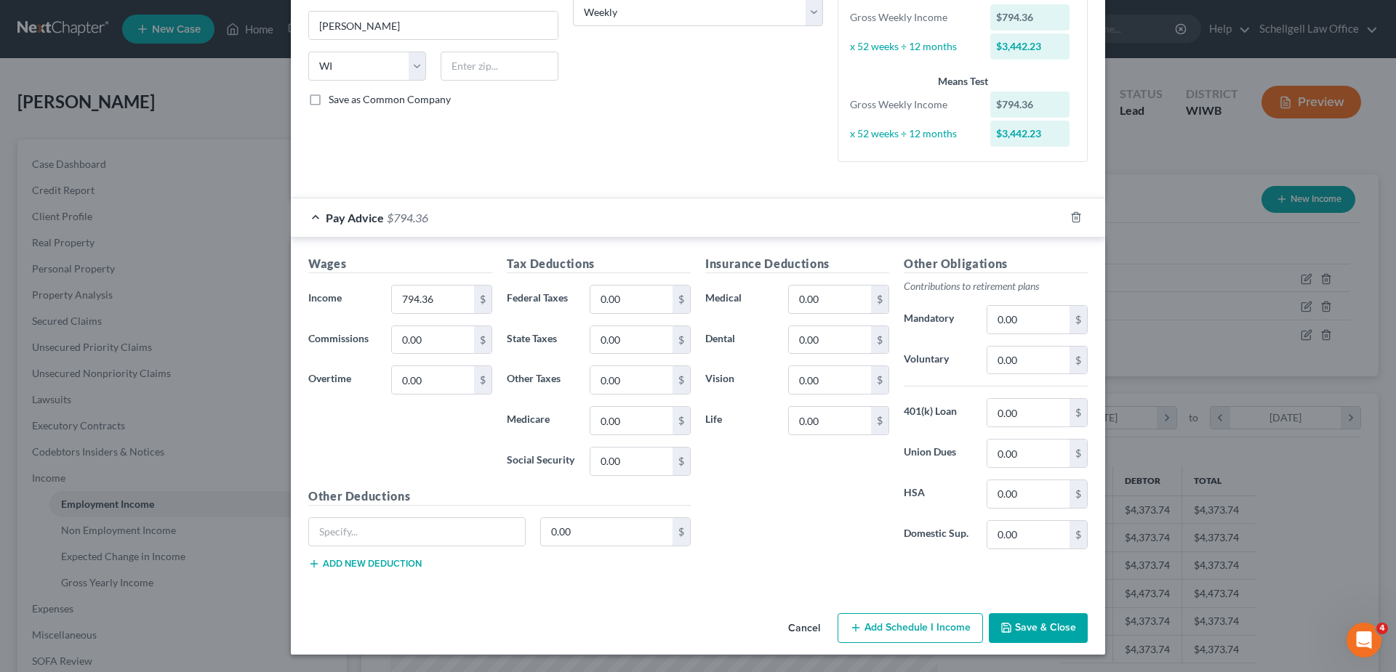
click at [1008, 628] on icon "button" at bounding box center [1006, 628] width 12 height 12
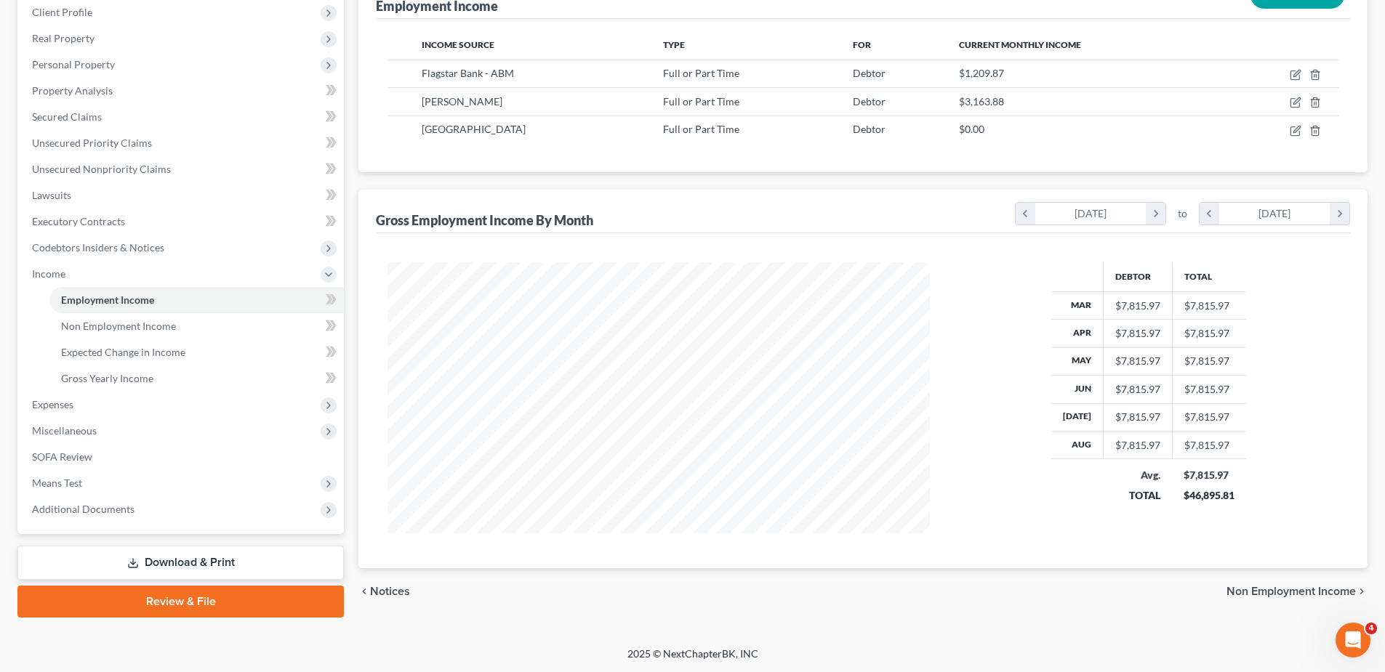
scroll to position [205, 0]
click at [85, 481] on span "Means Test" at bounding box center [181, 483] width 323 height 26
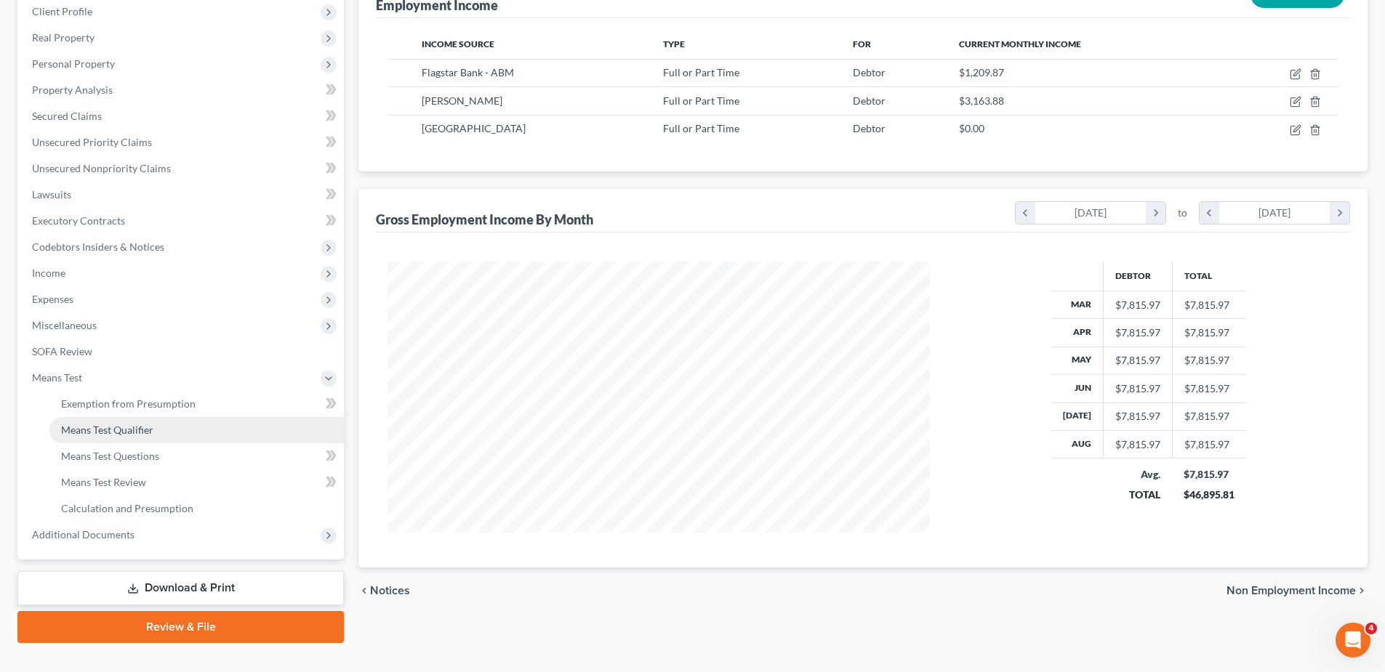
click at [97, 430] on span "Means Test Qualifier" at bounding box center [107, 430] width 92 height 12
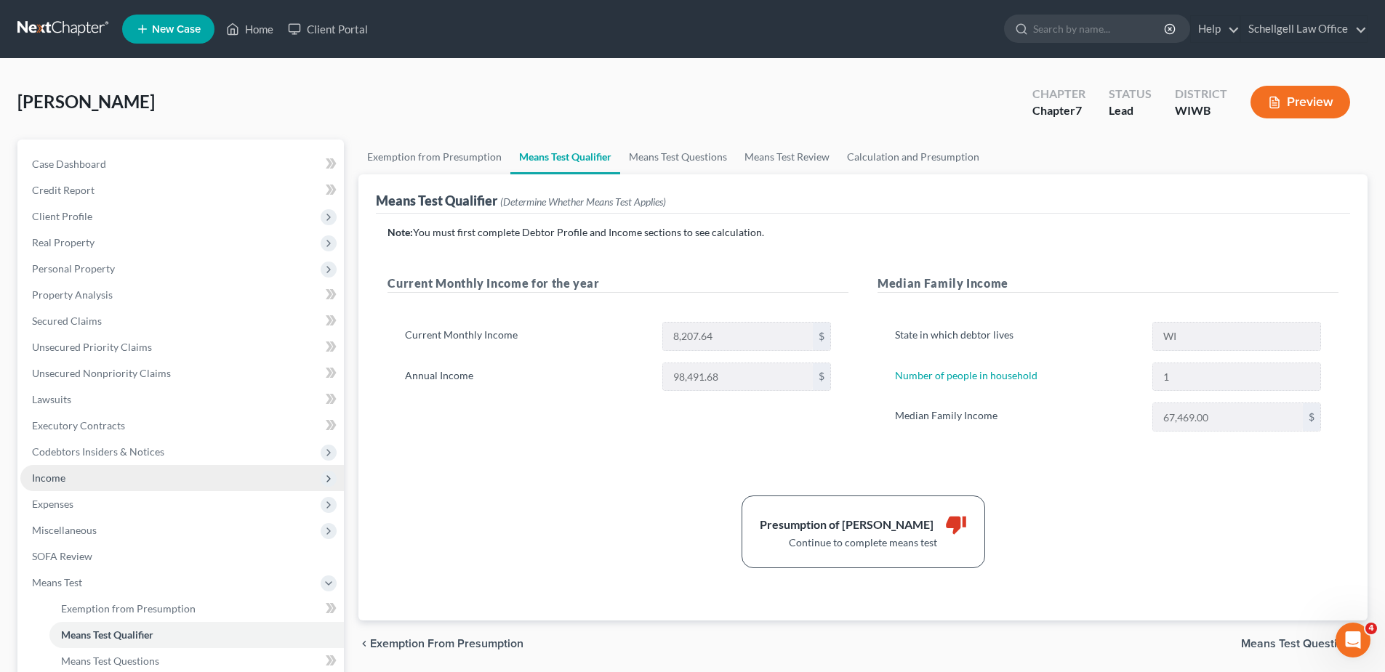
click at [48, 483] on span "Income" at bounding box center [48, 478] width 33 height 12
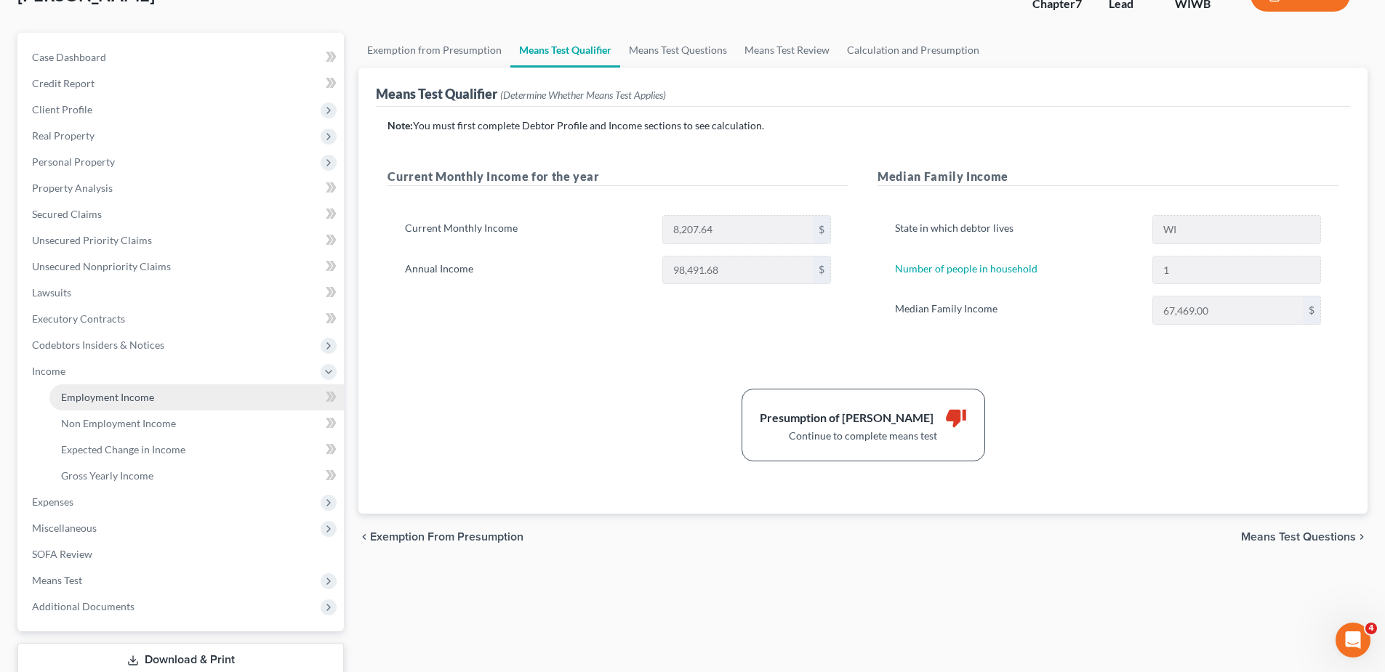
scroll to position [145, 0]
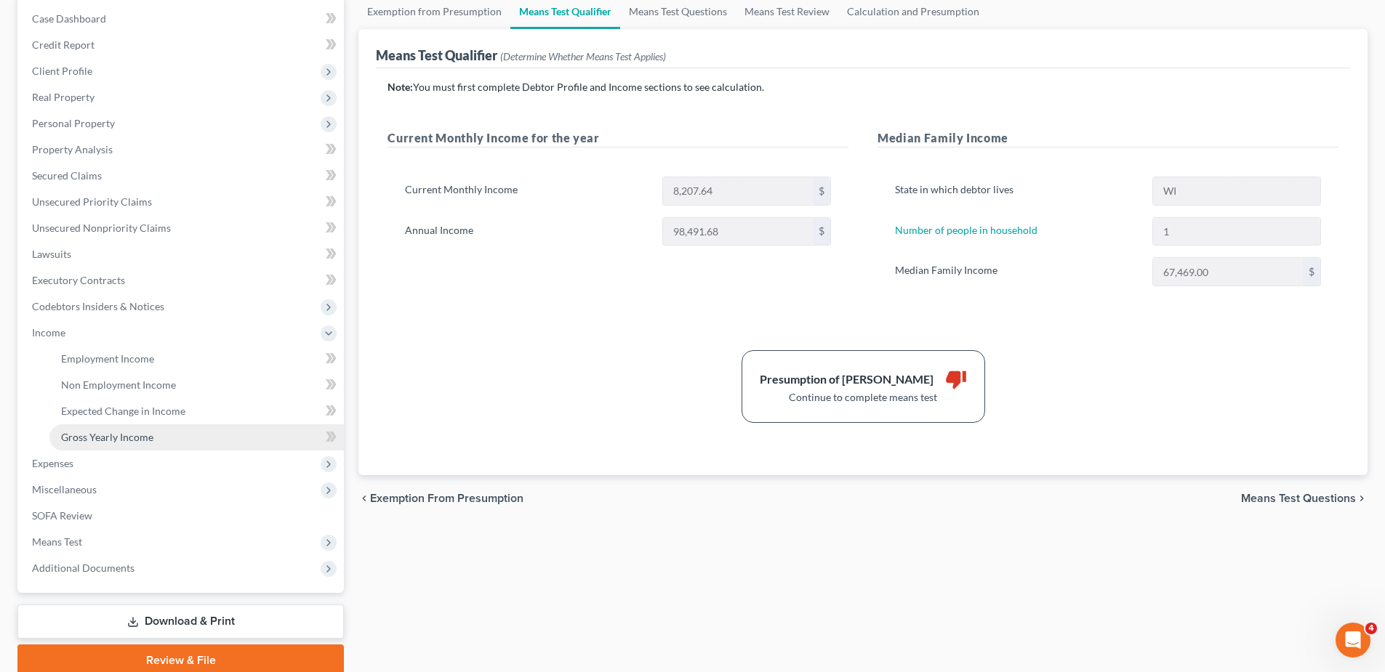
click at [105, 438] on span "Gross Yearly Income" at bounding box center [107, 437] width 92 height 12
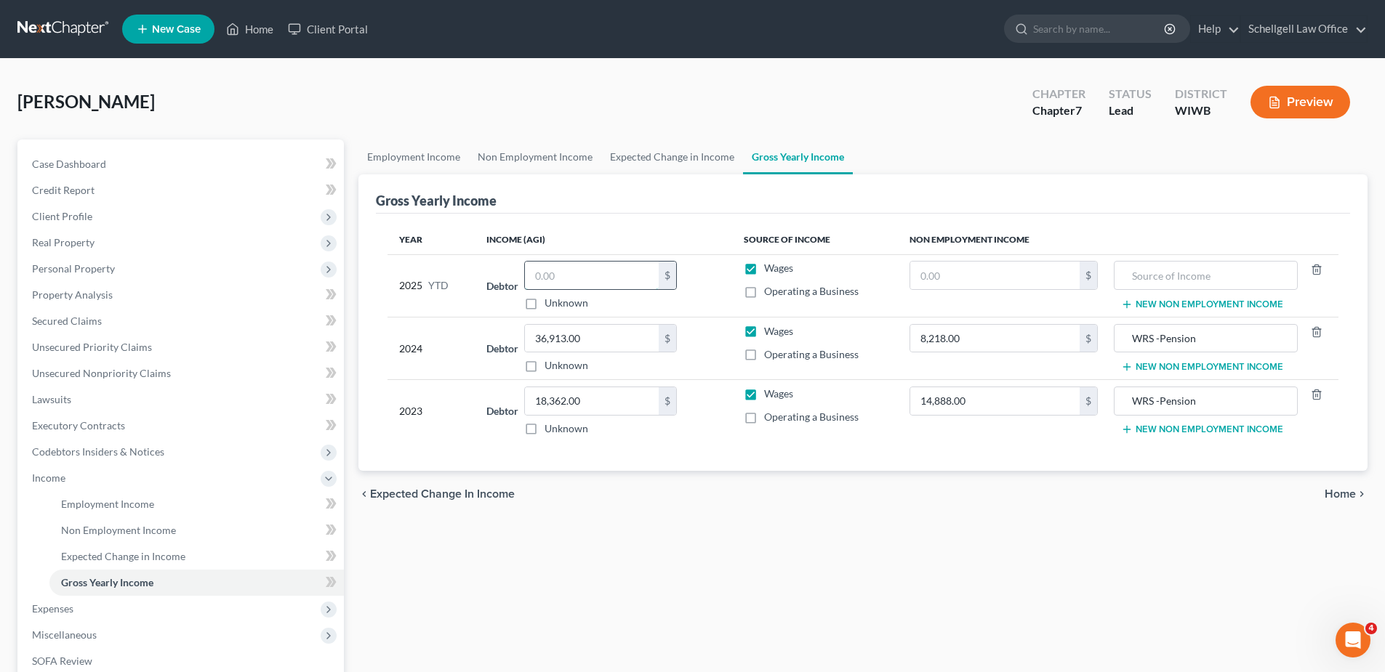
click at [563, 276] on input "text" at bounding box center [592, 276] width 134 height 28
type input "31,515."
click at [650, 230] on th "Income (AGI)" at bounding box center [603, 239] width 257 height 29
click at [102, 504] on span "Employment Income" at bounding box center [107, 504] width 93 height 12
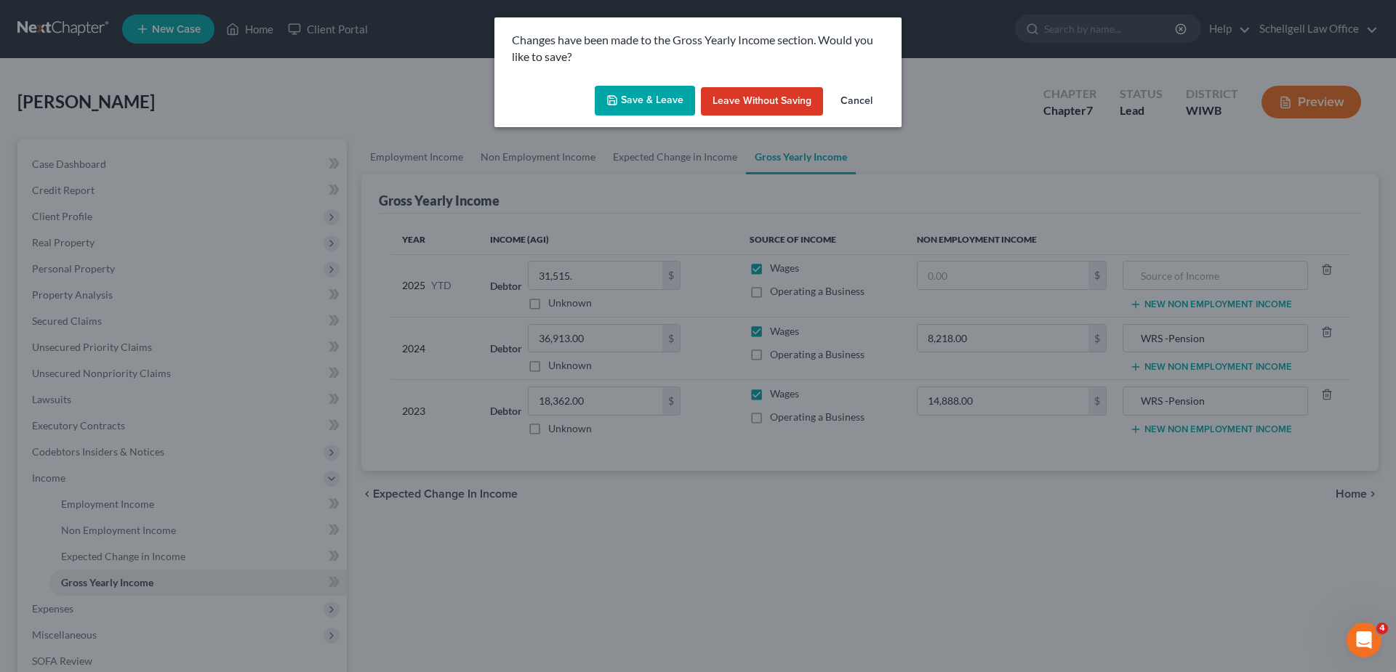
click at [659, 102] on button "Save & Leave" at bounding box center [645, 101] width 100 height 31
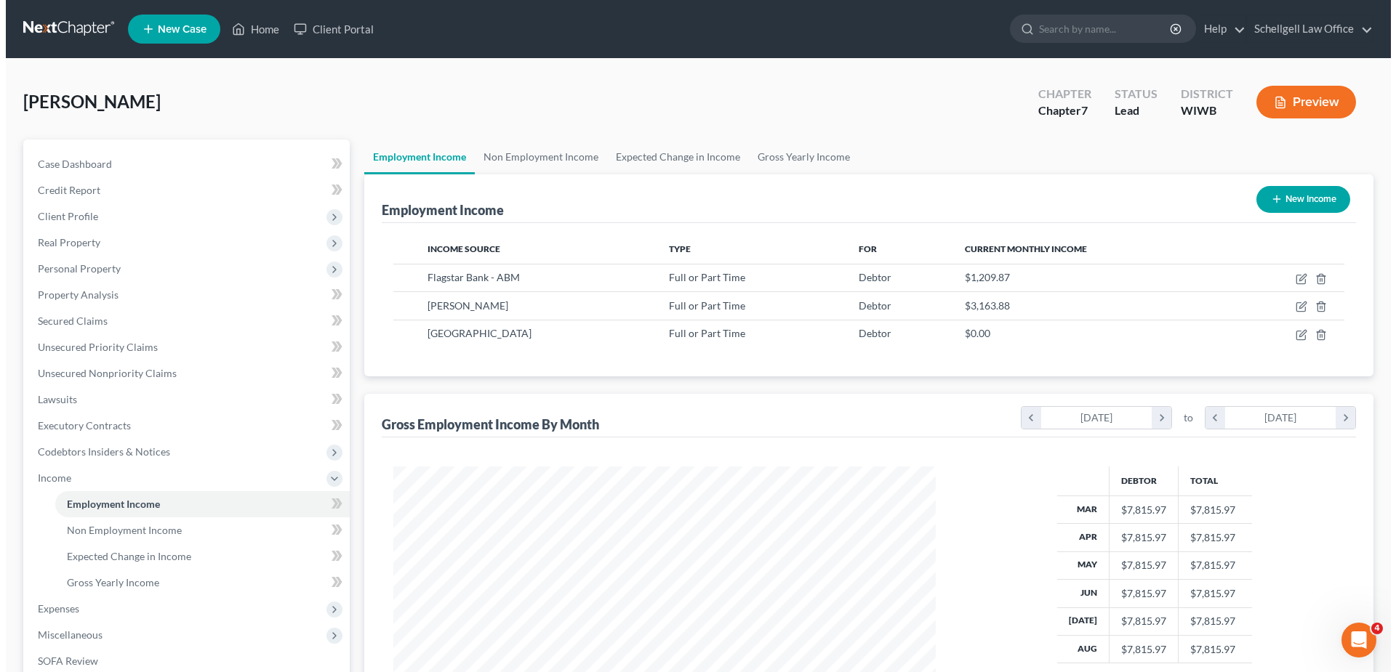
scroll to position [271, 571]
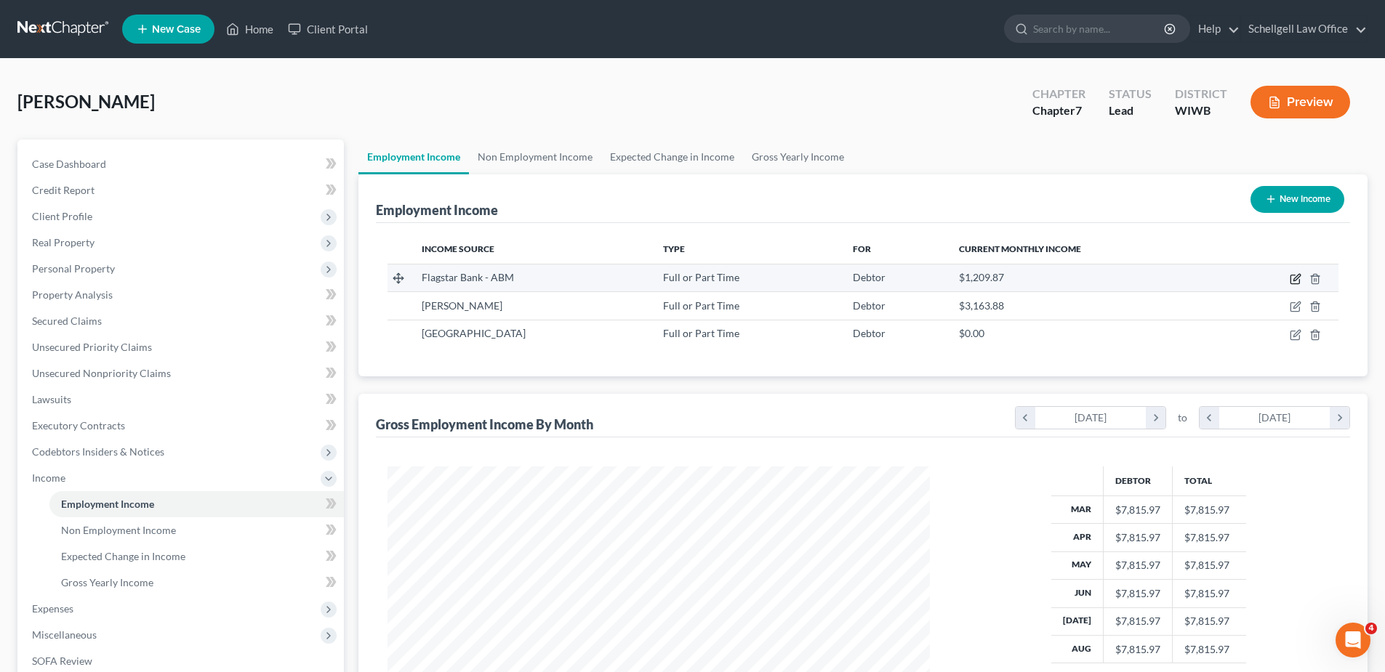
click at [1293, 281] on icon "button" at bounding box center [1296, 279] width 12 height 12
select select "0"
select select "23"
select select "3"
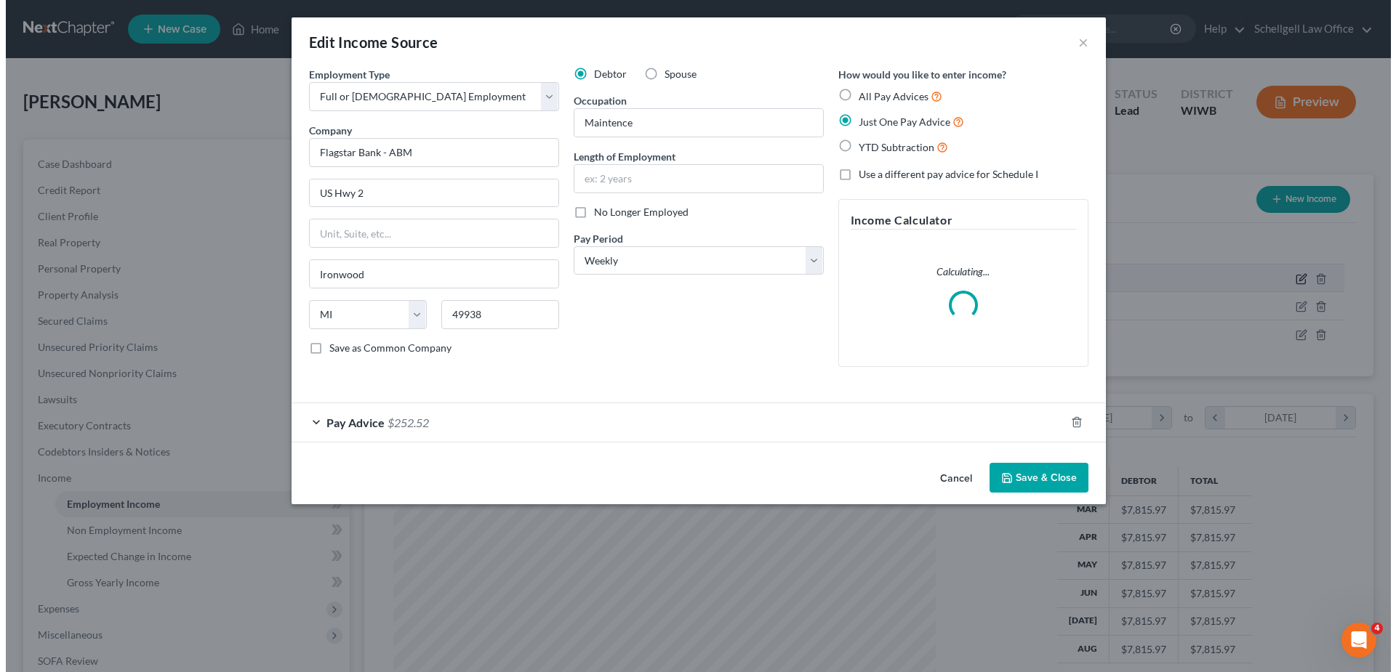
scroll to position [273, 576]
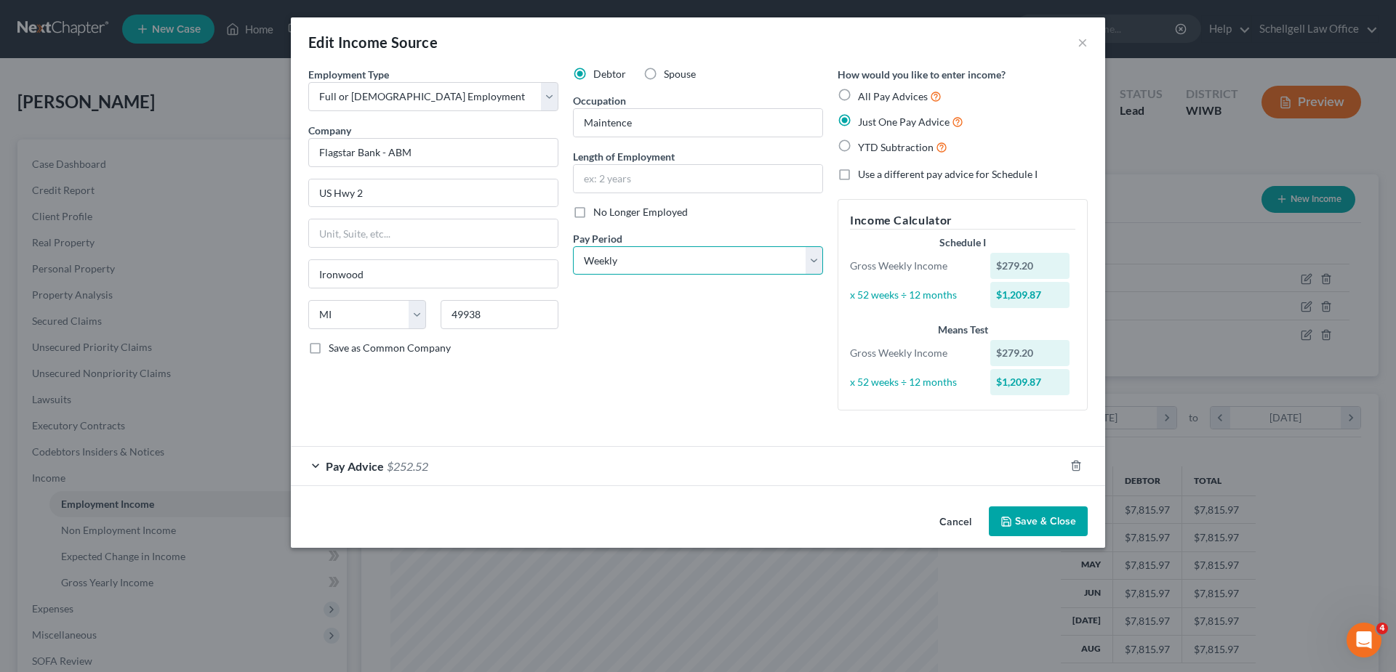
click at [810, 263] on select "Select Monthly Twice Monthly Every Other Week Weekly" at bounding box center [698, 260] width 250 height 29
click at [696, 473] on div "Pay Advice $252.52" at bounding box center [677, 466] width 773 height 39
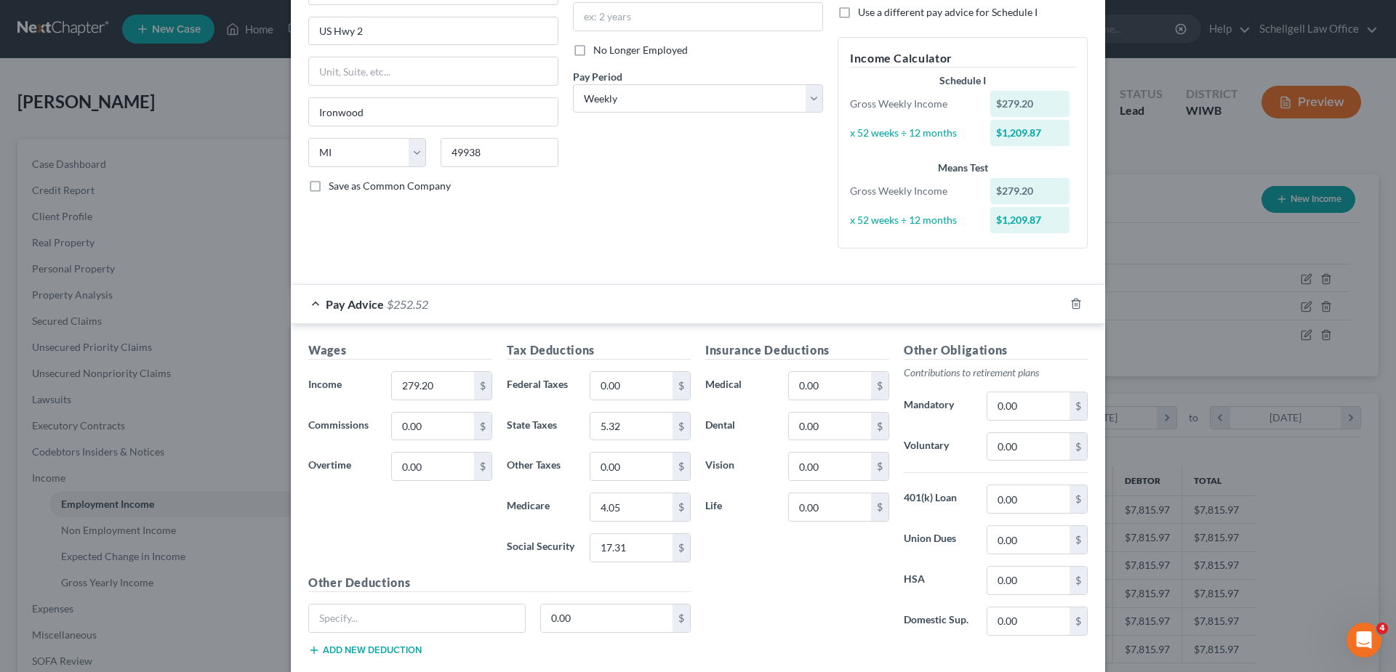
scroll to position [0, 0]
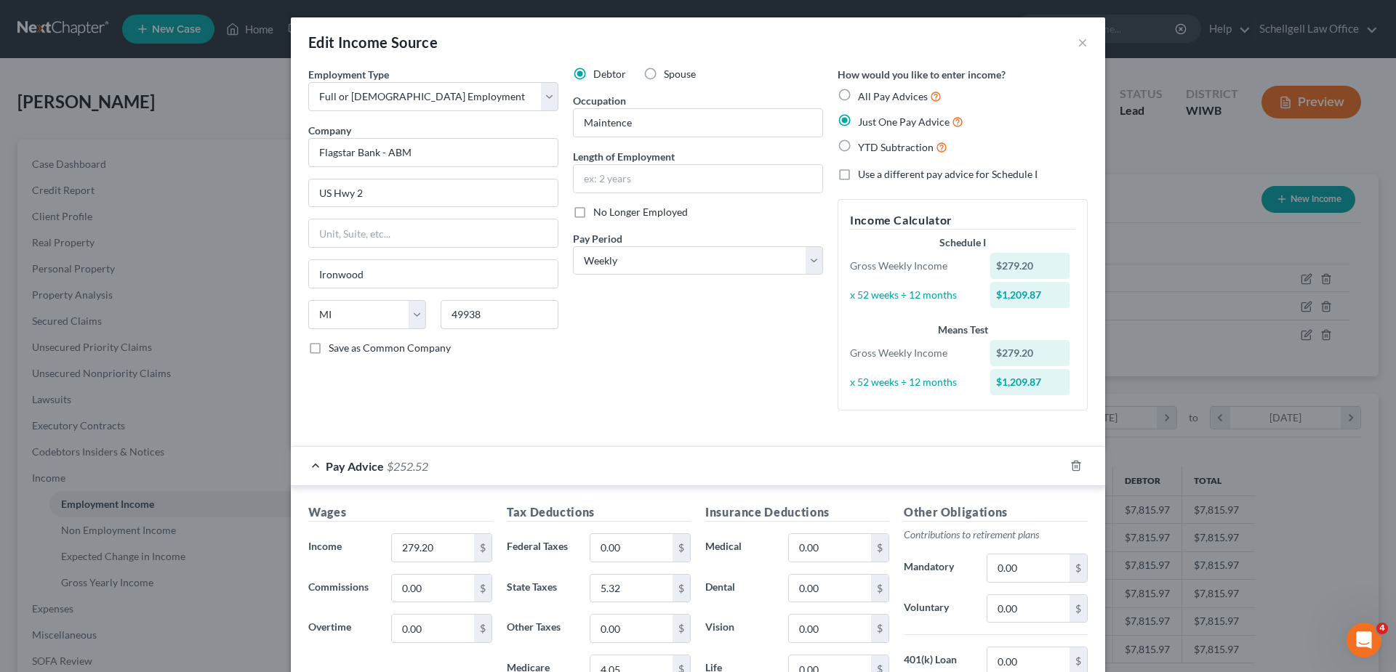
click at [858, 176] on label "Use a different pay advice for Schedule I" at bounding box center [948, 174] width 180 height 15
click at [864, 176] on input "Use a different pay advice for Schedule I" at bounding box center [868, 171] width 9 height 9
checkbox input "true"
click at [707, 302] on div "Debtor Spouse Occupation Maintence Length of Employment No Longer Employed Pay …" at bounding box center [698, 244] width 265 height 355
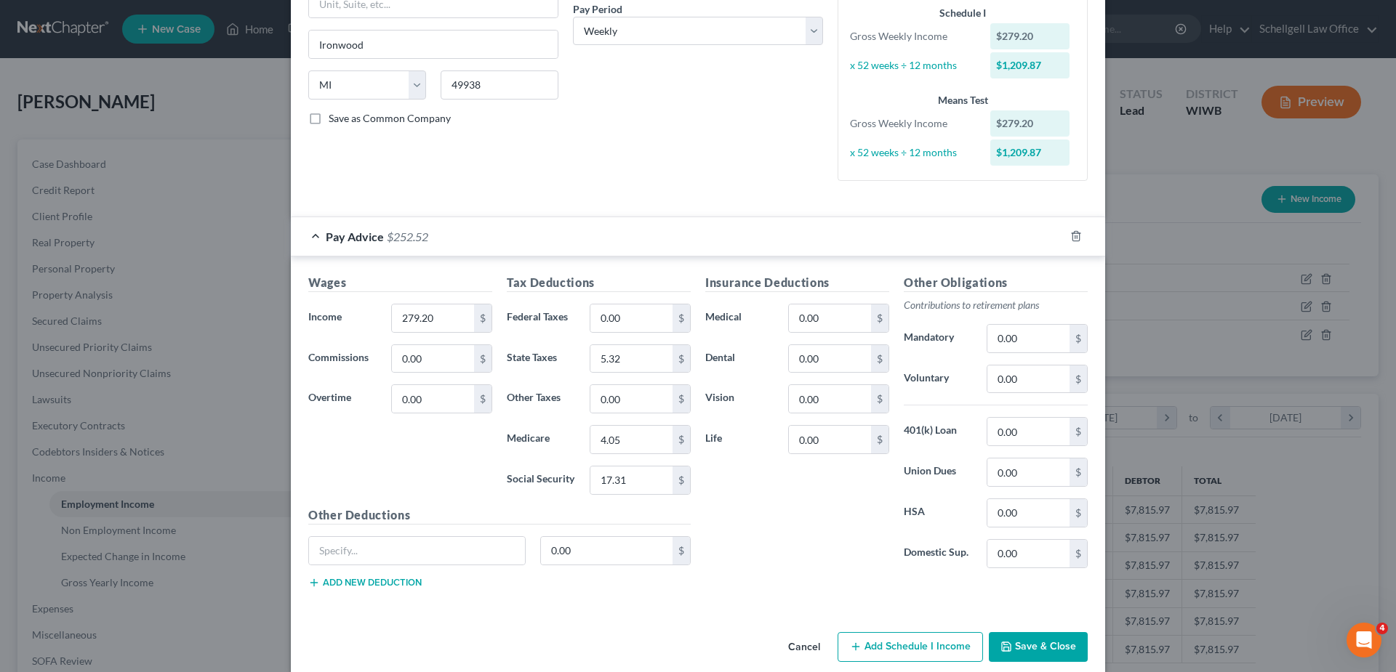
scroll to position [249, 0]
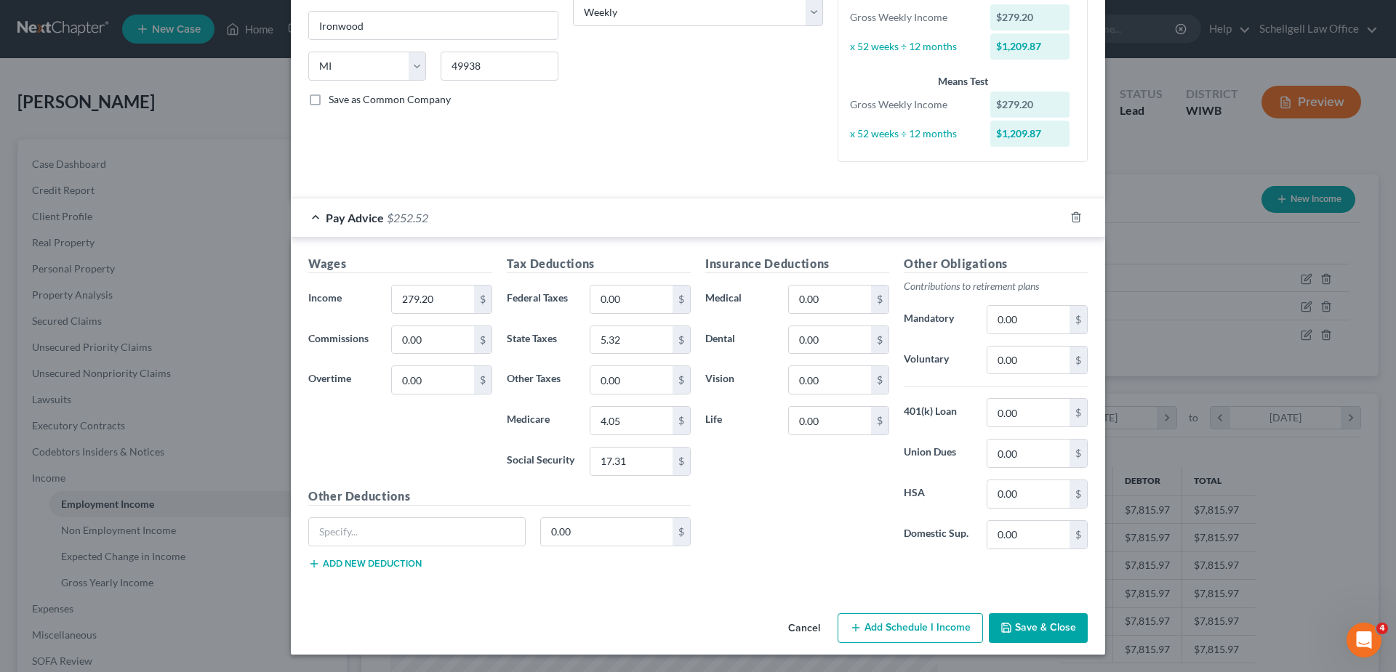
click at [891, 629] on button "Add Schedule I Income" at bounding box center [909, 629] width 145 height 31
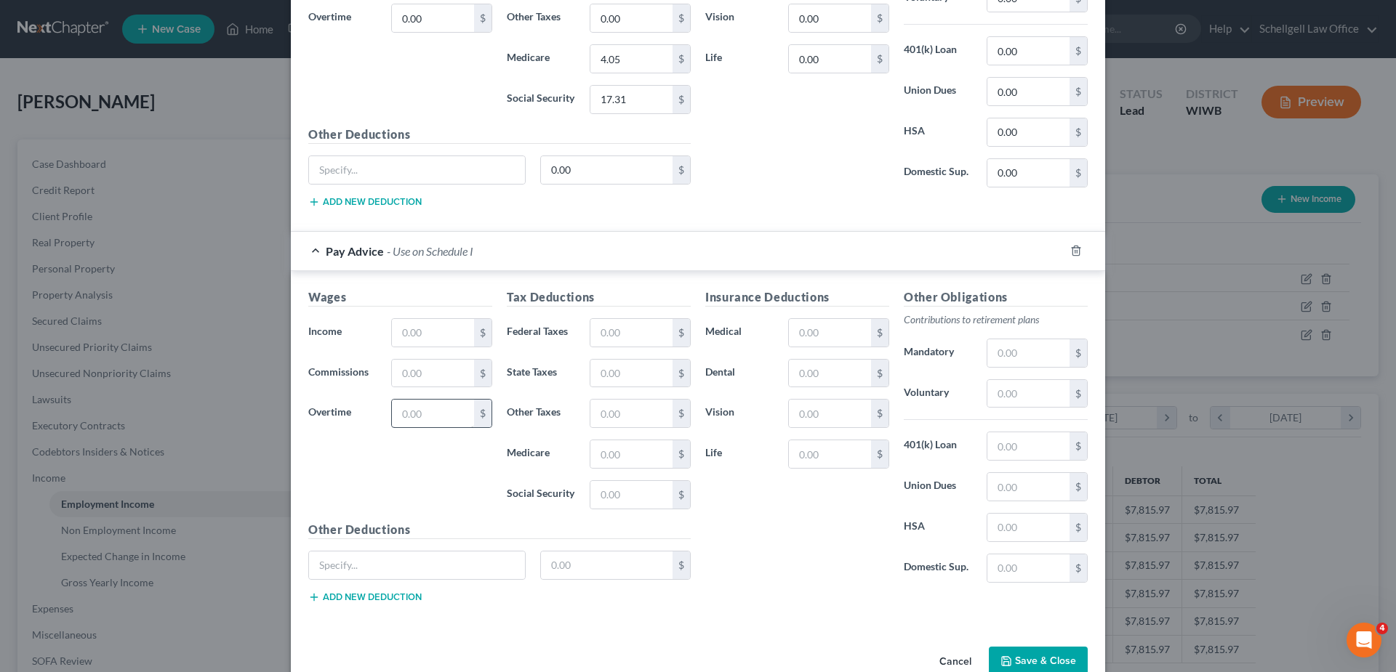
scroll to position [612, 0]
click at [420, 328] on input "text" at bounding box center [433, 332] width 82 height 28
type input "843"
click at [616, 372] on input "text" at bounding box center [631, 372] width 82 height 28
type input "10"
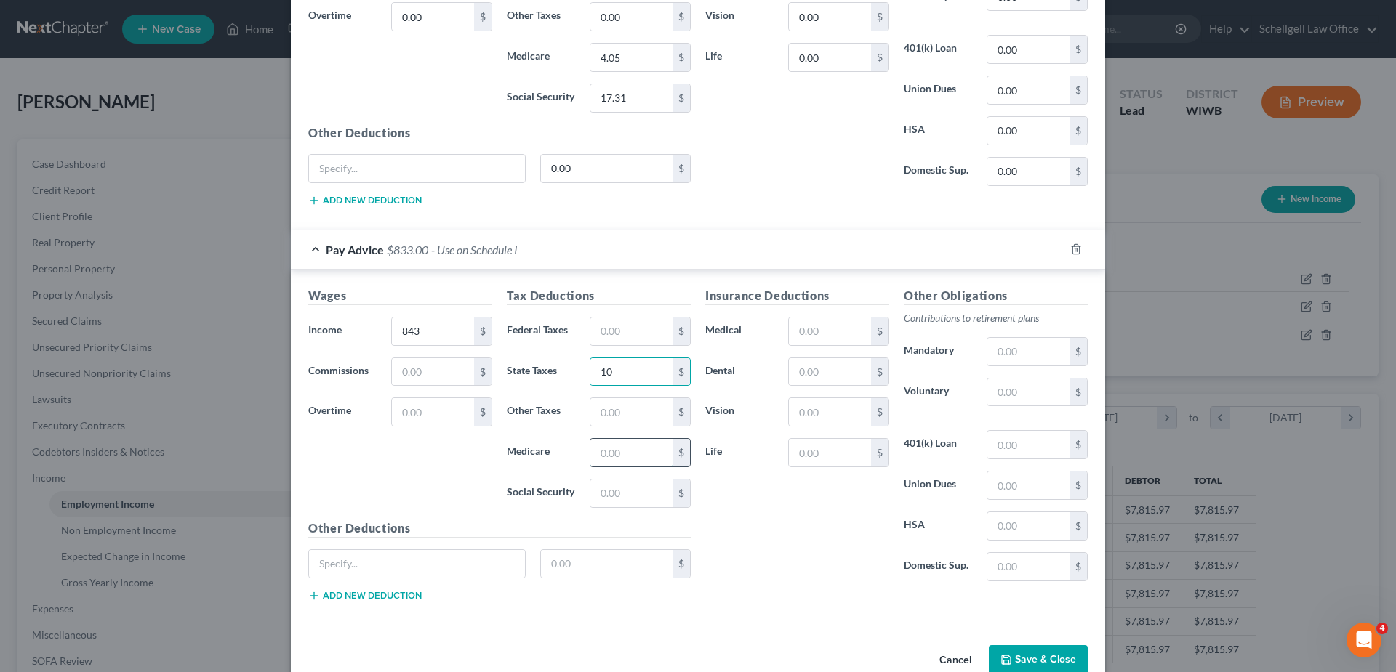
click at [619, 446] on input "text" at bounding box center [631, 453] width 82 height 28
type input "12.22"
click at [605, 489] on input "text" at bounding box center [631, 494] width 82 height 28
type input "52.25"
click at [832, 534] on div "Insurance Deductions Medical $ Dental $ Vision $ Life $" at bounding box center [797, 440] width 198 height 306
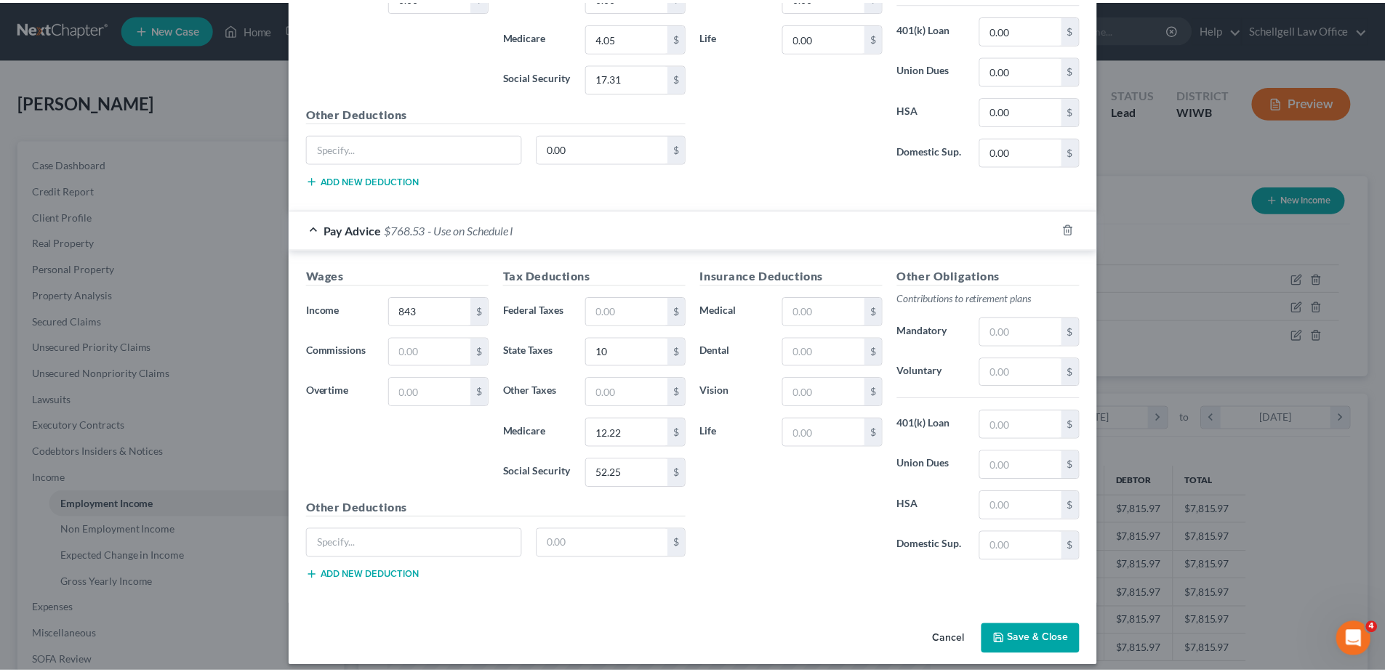
scroll to position [644, 0]
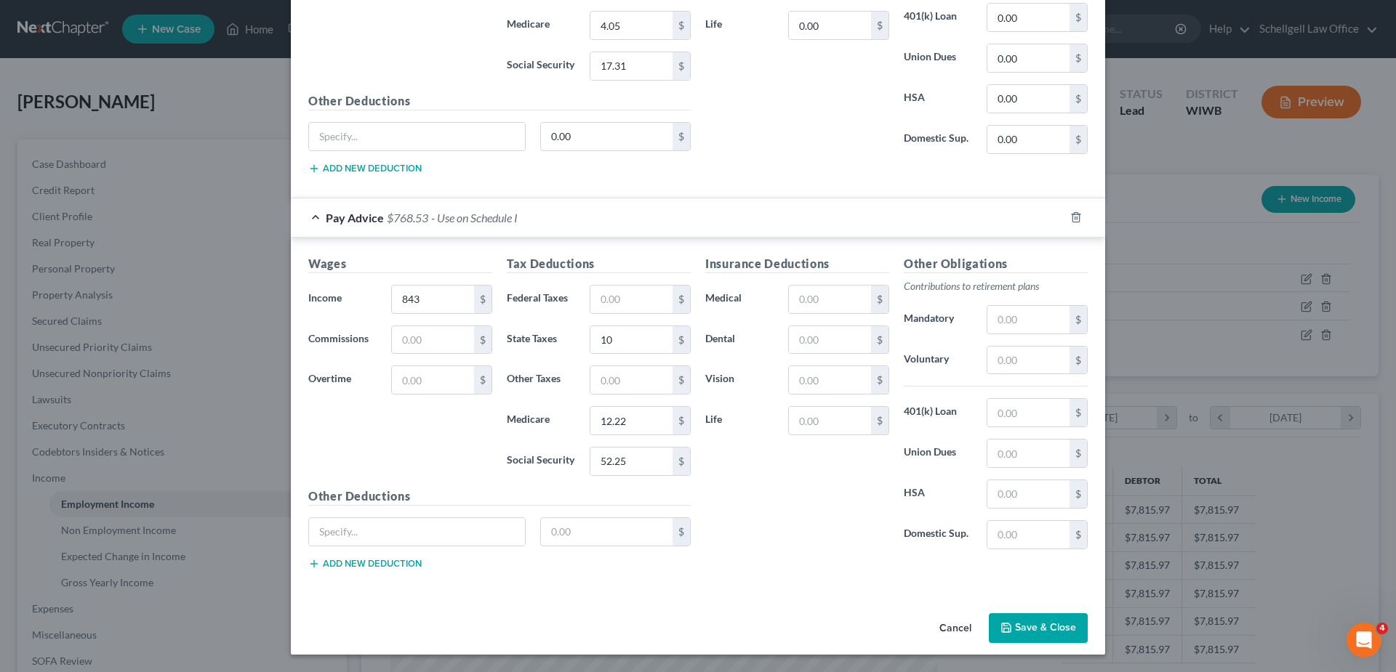
click at [1036, 622] on button "Save & Close" at bounding box center [1038, 629] width 99 height 31
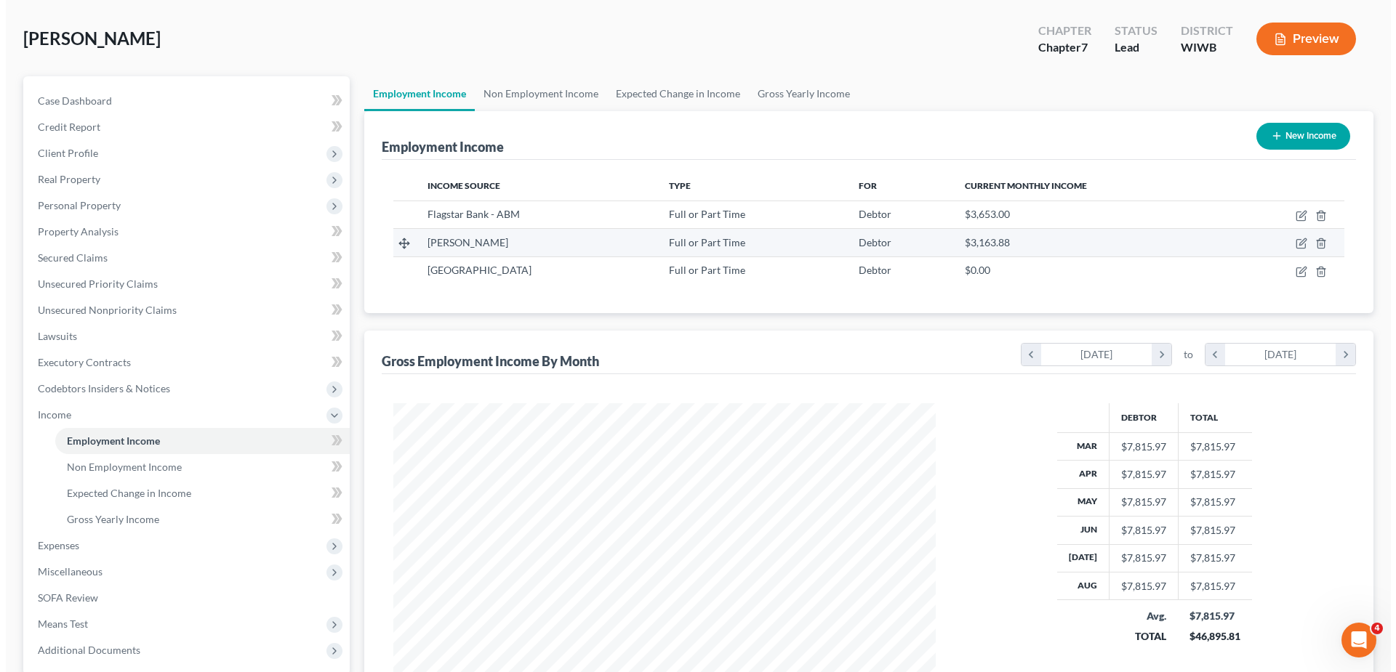
scroll to position [60, 0]
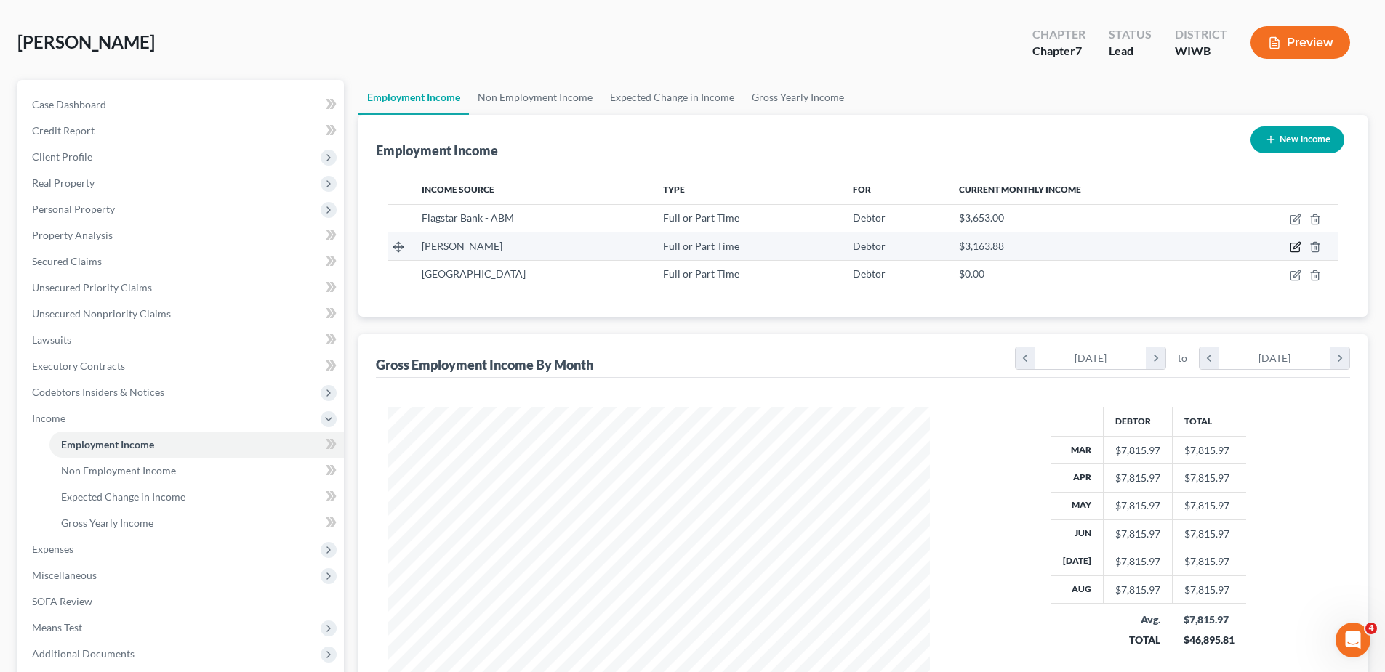
click at [1299, 249] on icon "button" at bounding box center [1294, 248] width 9 height 9
select select "0"
select select "52"
select select "2"
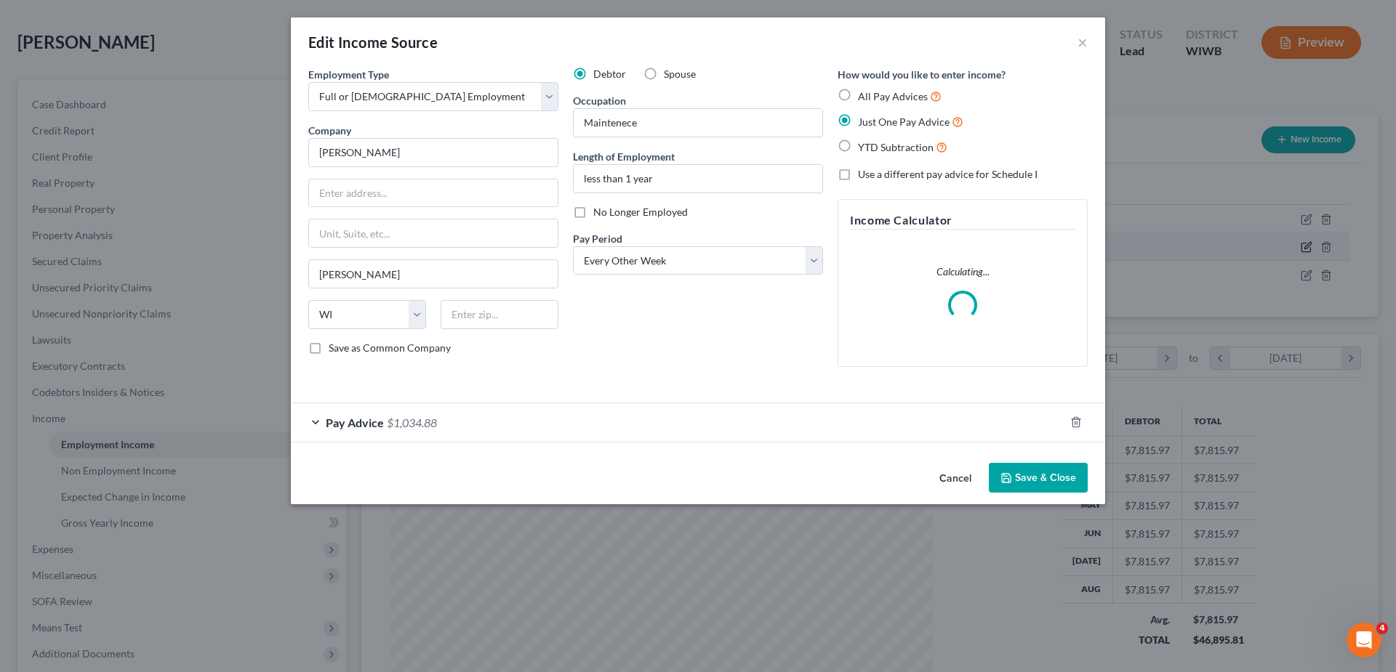
scroll to position [273, 576]
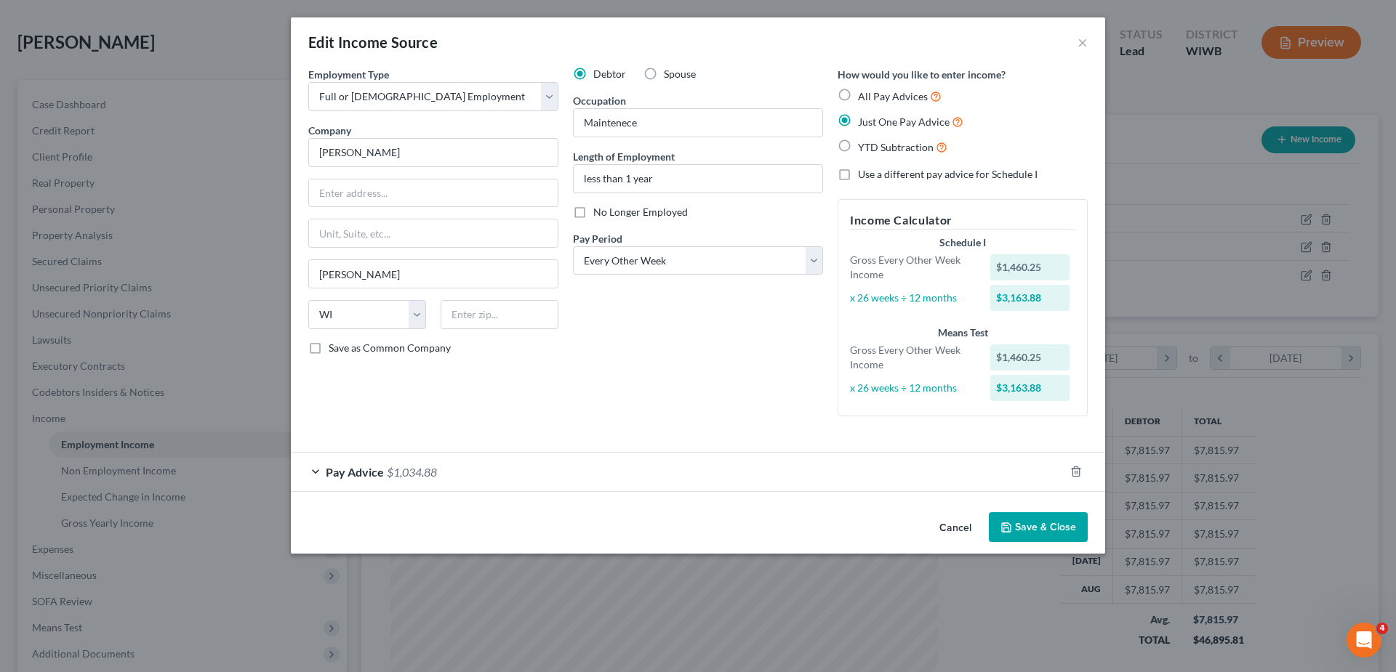
click at [342, 465] on span "Pay Advice" at bounding box center [355, 472] width 58 height 14
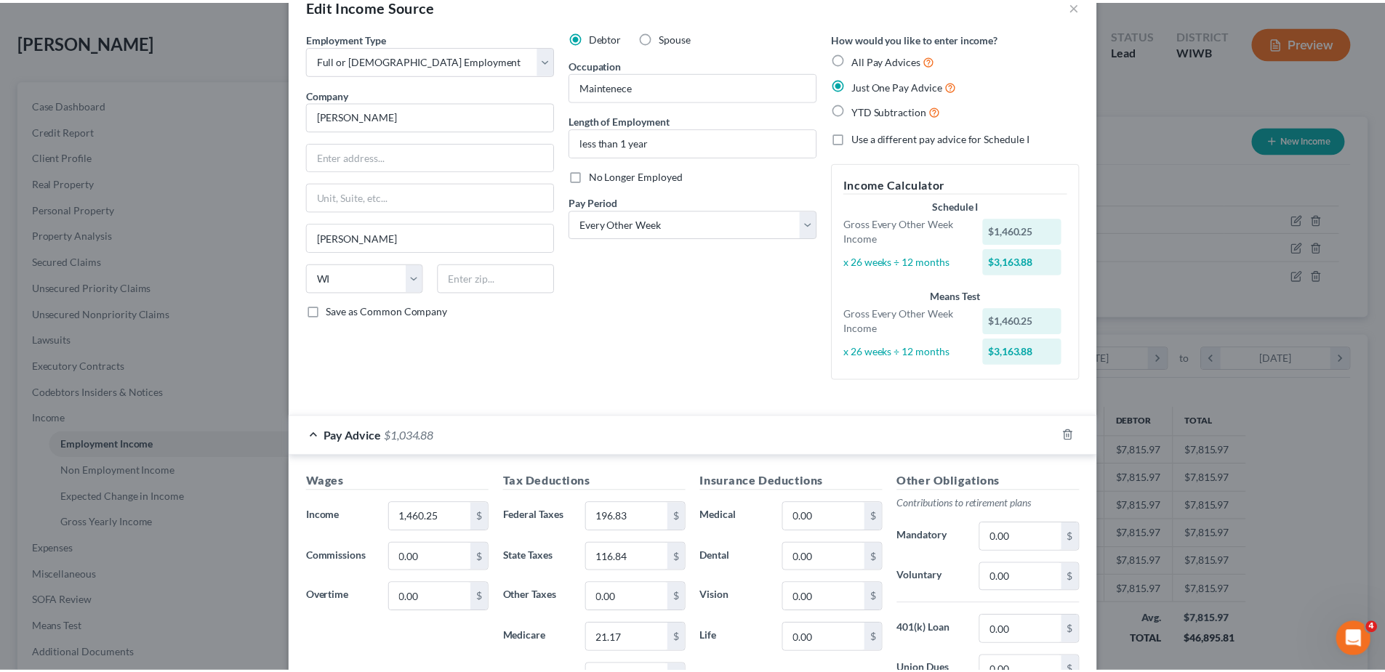
scroll to position [0, 0]
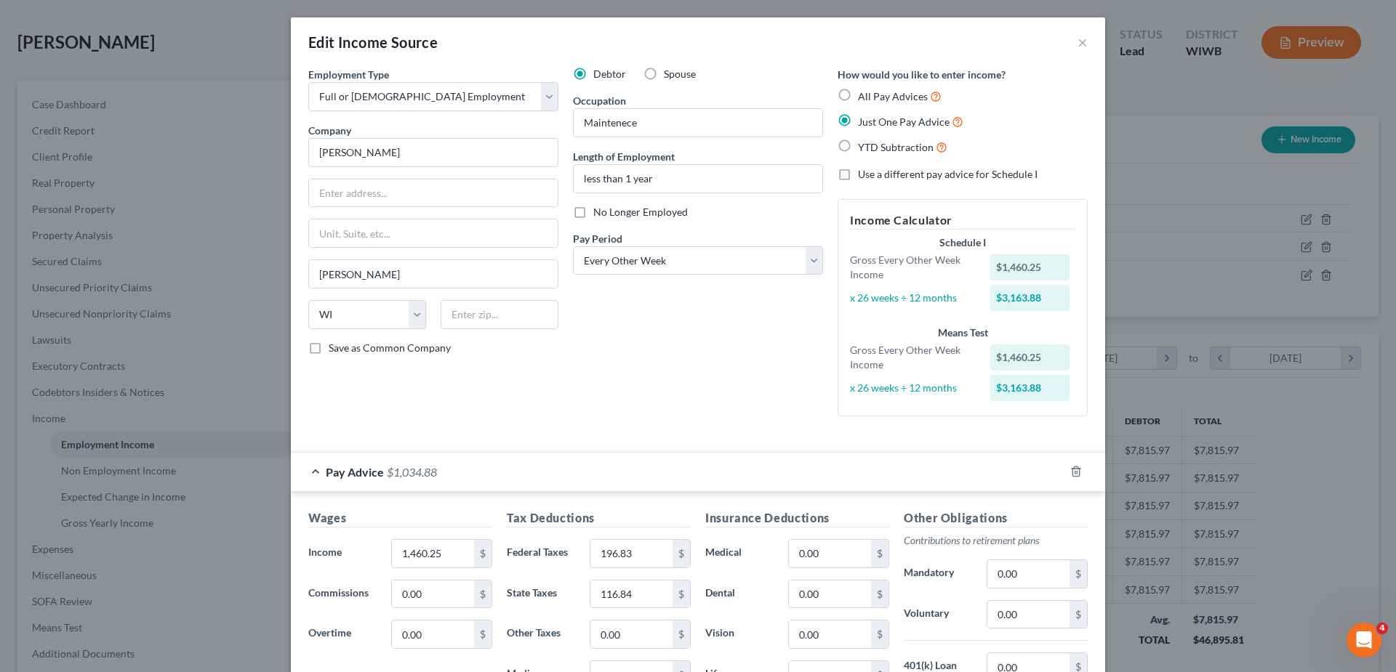
click at [230, 394] on div "Edit Income Source × Employment Type * Select Full or [DEMOGRAPHIC_DATA] Employ…" at bounding box center [698, 336] width 1396 height 672
click at [1077, 40] on button "×" at bounding box center [1082, 41] width 10 height 17
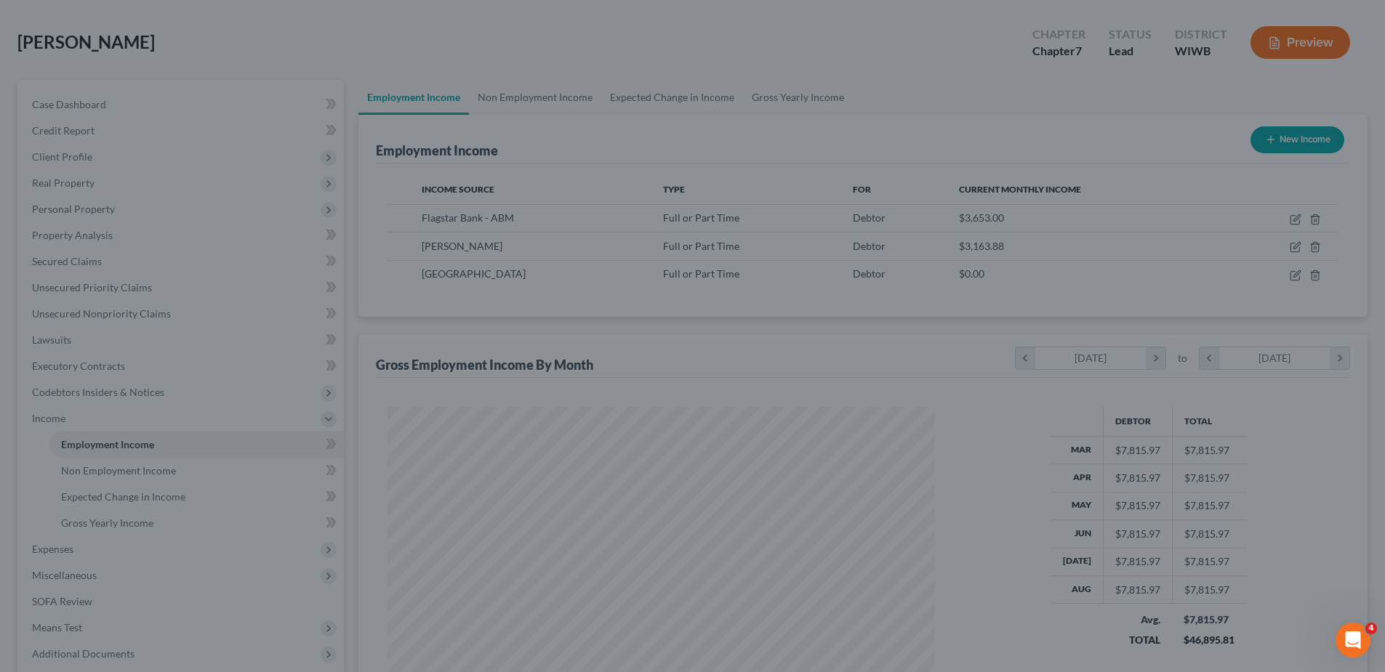
scroll to position [726669, 726369]
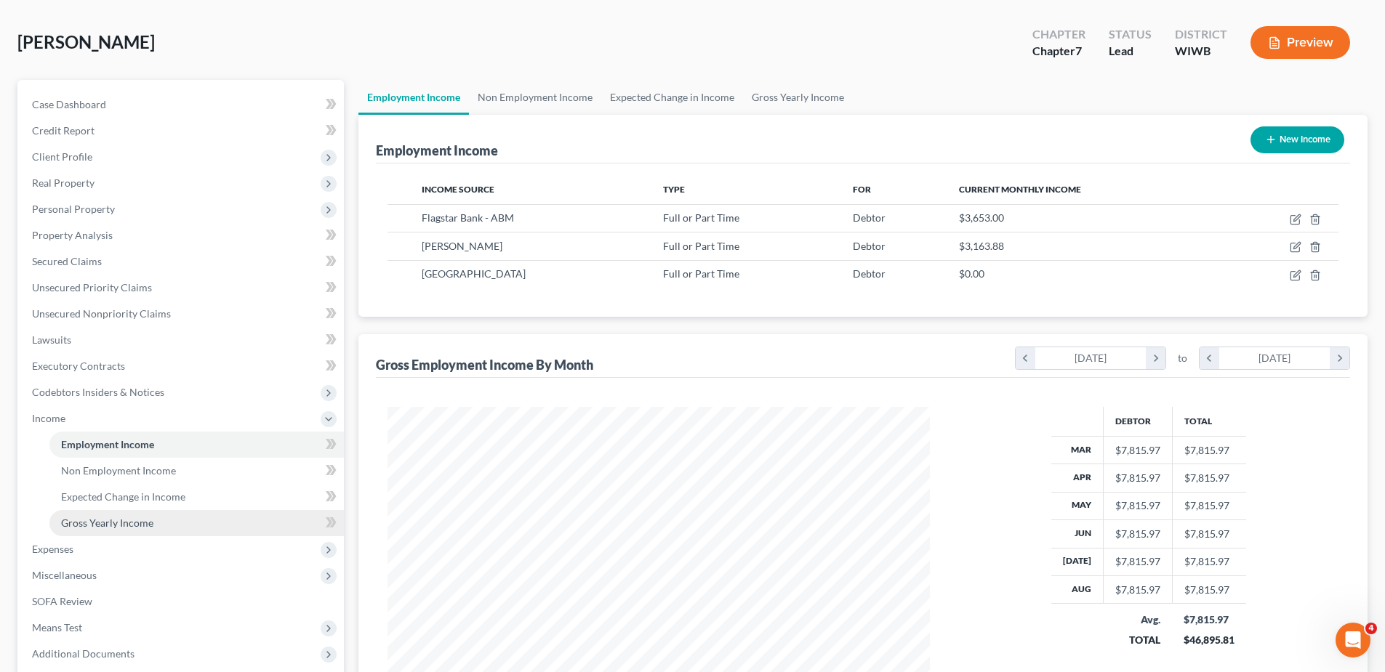
click at [97, 527] on span "Gross Yearly Income" at bounding box center [107, 523] width 92 height 12
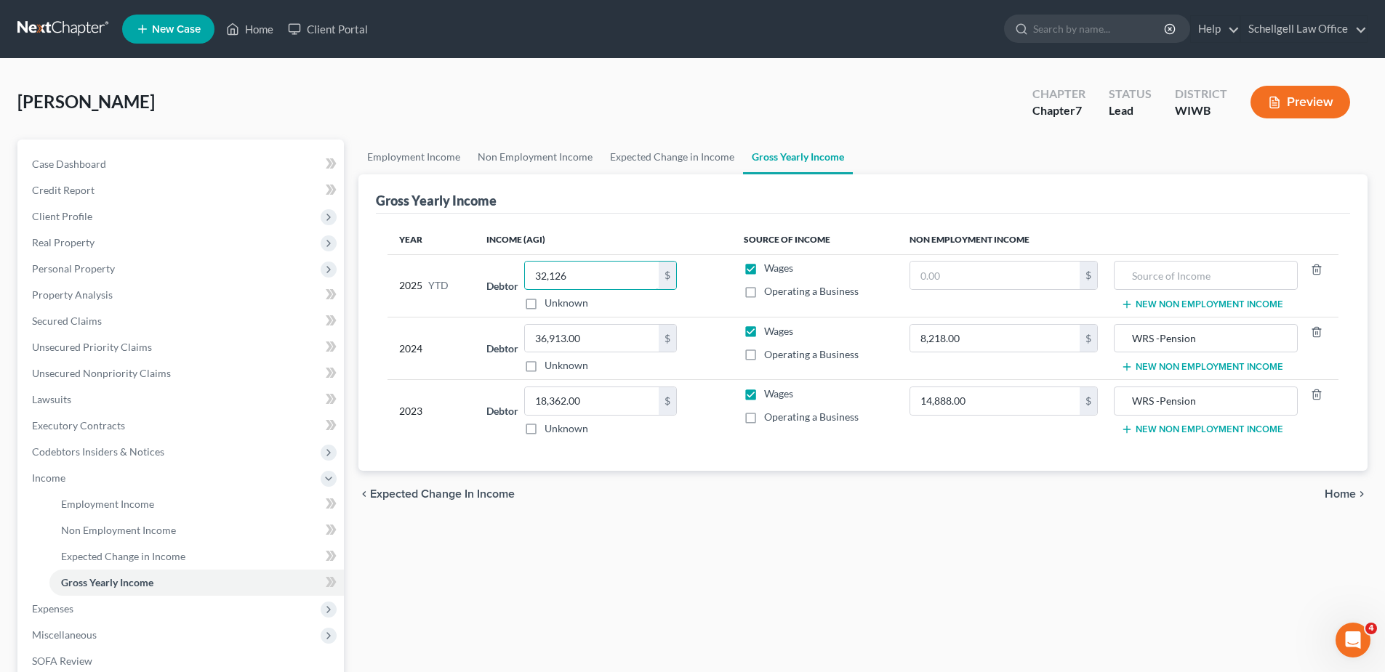
type input "32,126"
click at [624, 478] on div "chevron_left Expected Change in Income Home chevron_right" at bounding box center [862, 494] width 1009 height 47
click at [129, 502] on span "Employment Income" at bounding box center [107, 504] width 93 height 12
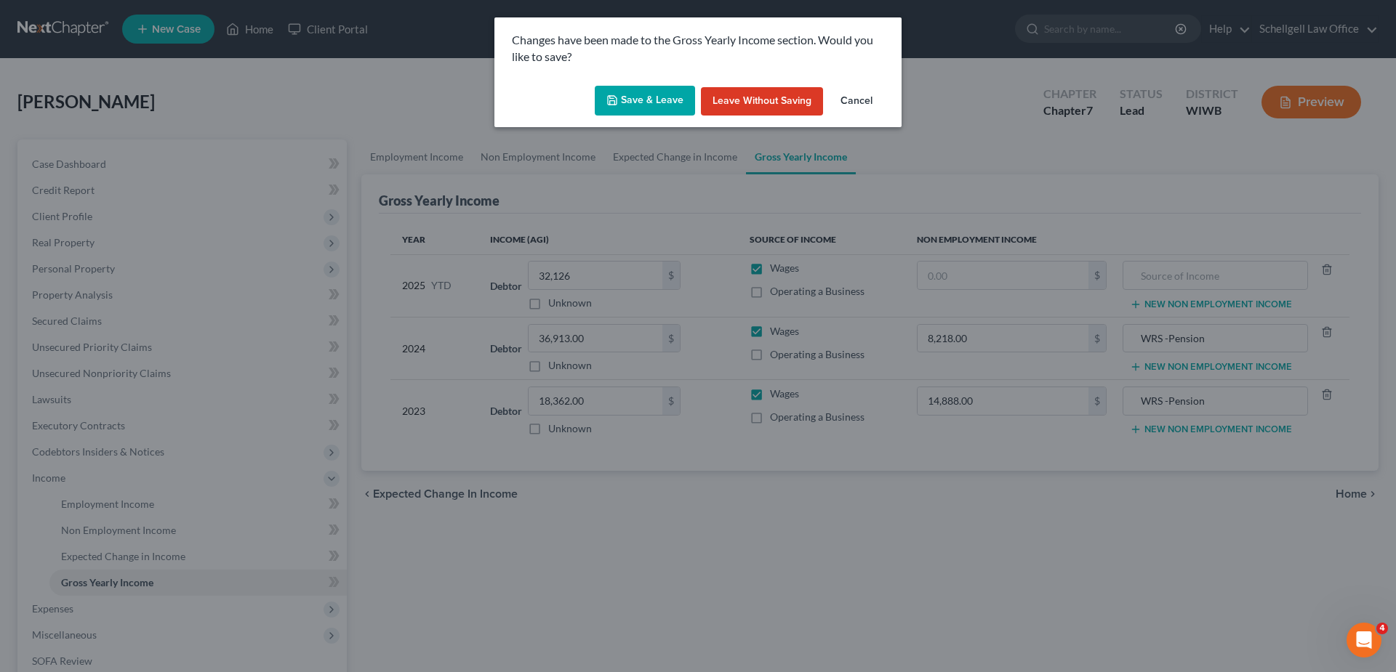
click at [646, 97] on button "Save & Leave" at bounding box center [645, 101] width 100 height 31
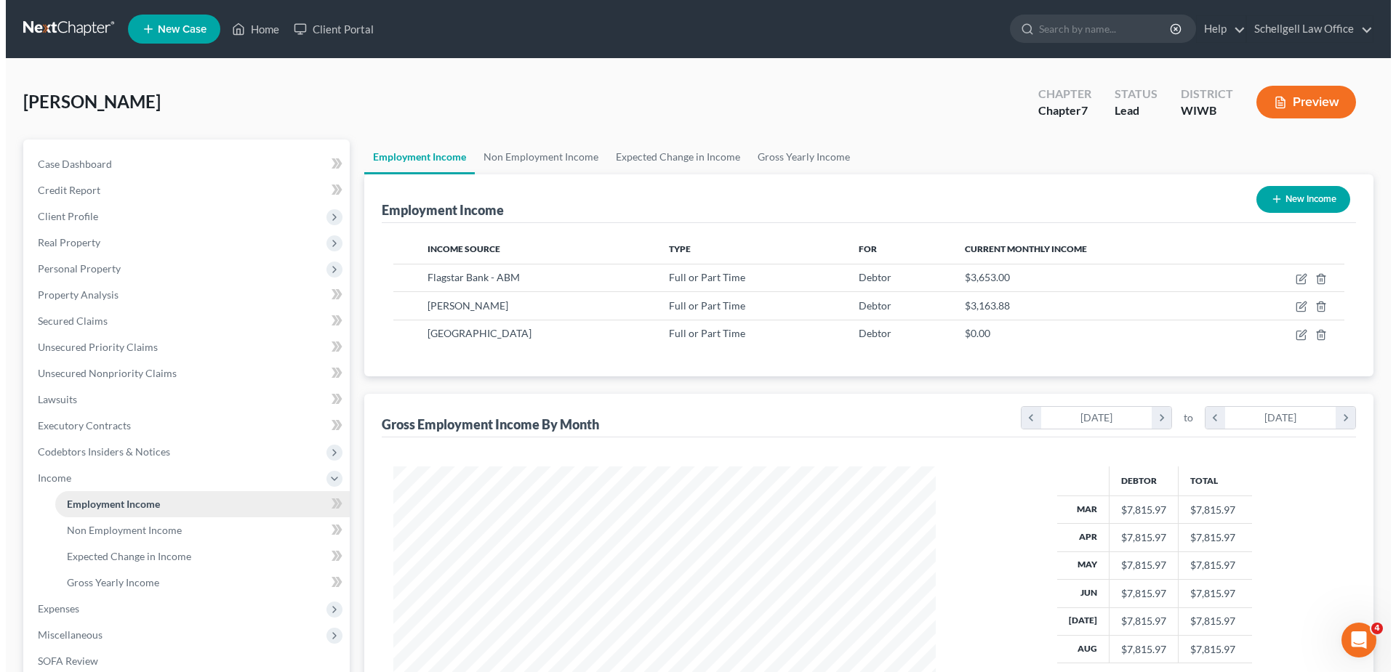
scroll to position [271, 571]
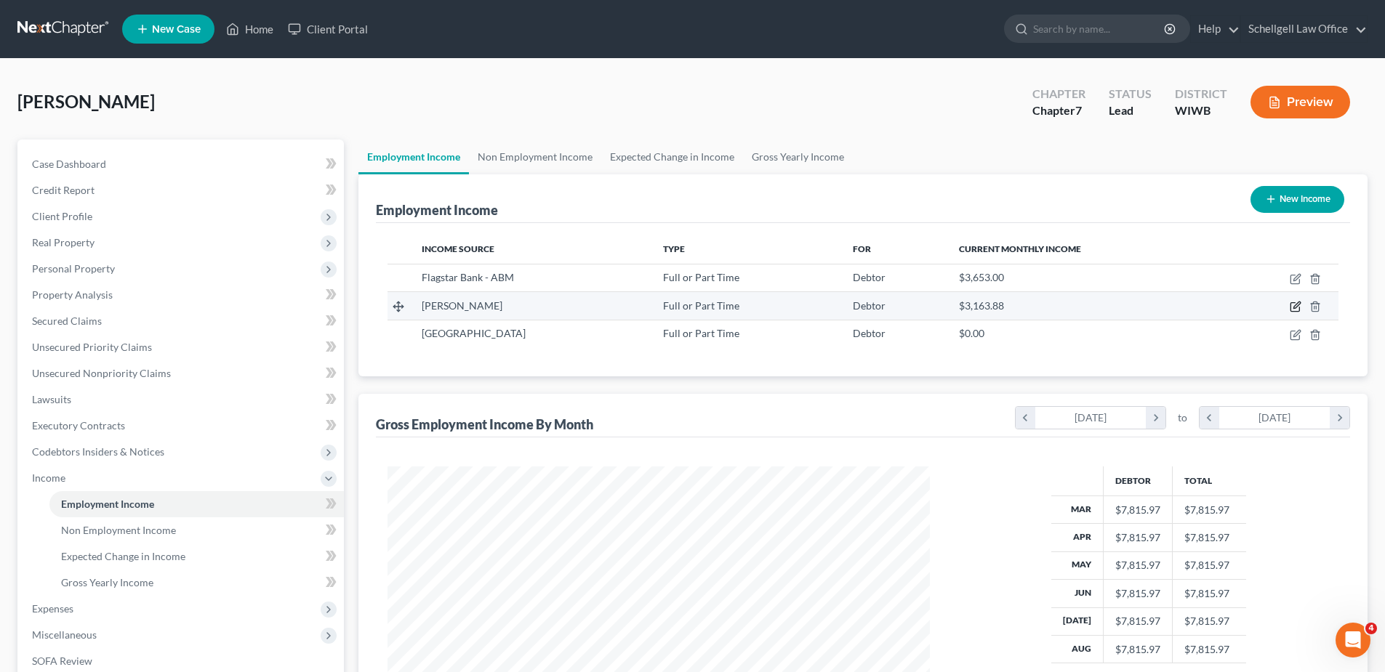
click at [1294, 303] on icon "button" at bounding box center [1294, 307] width 9 height 9
select select "0"
select select "52"
select select "2"
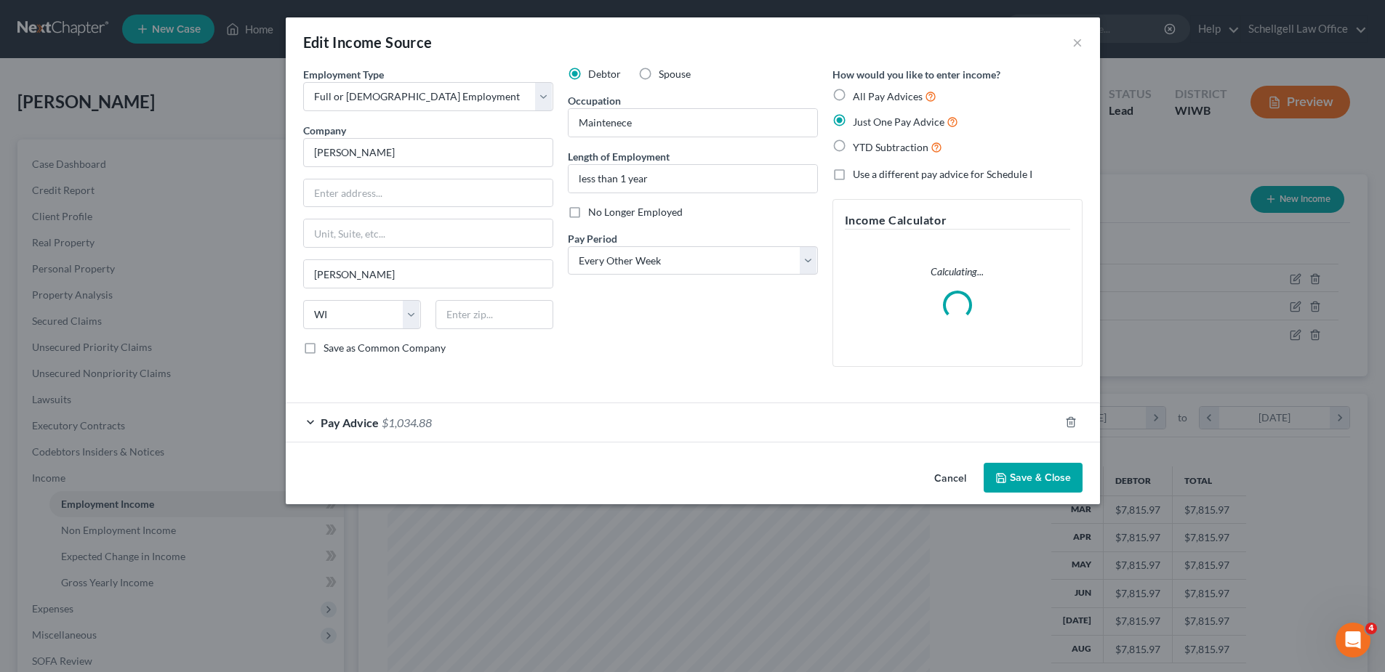
scroll to position [273, 576]
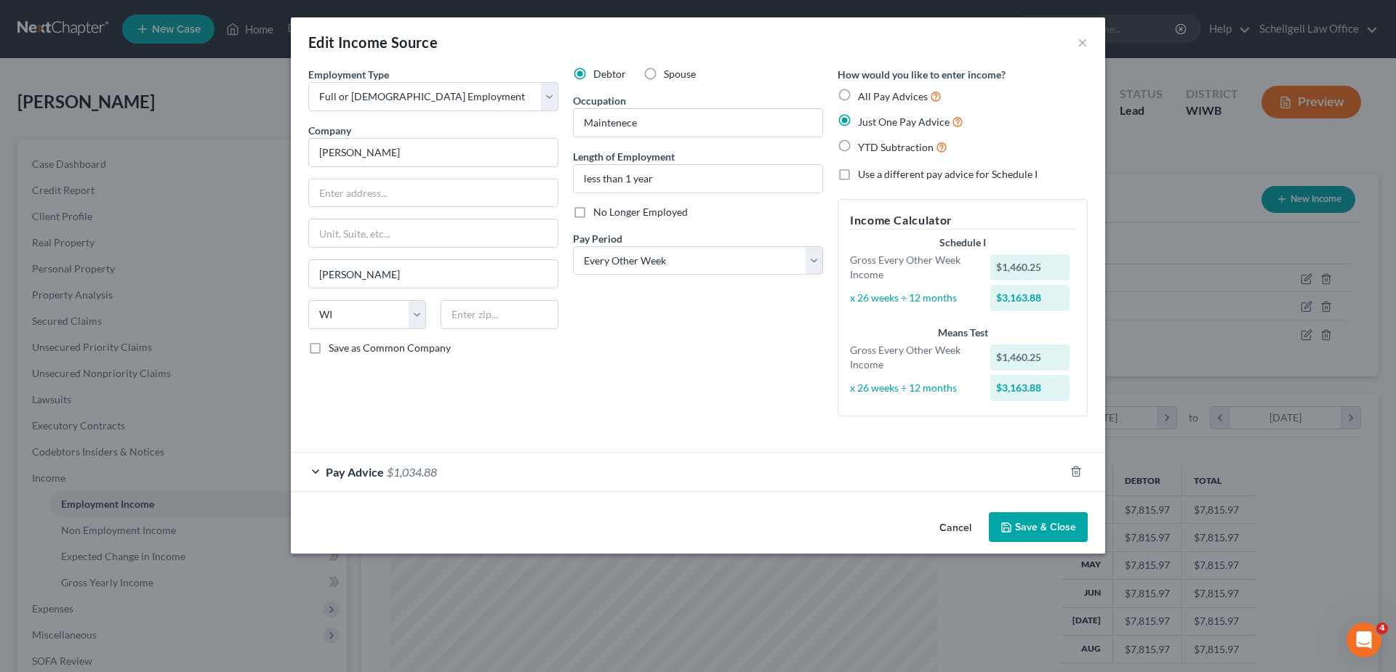
click at [1040, 523] on button "Save & Close" at bounding box center [1038, 527] width 99 height 31
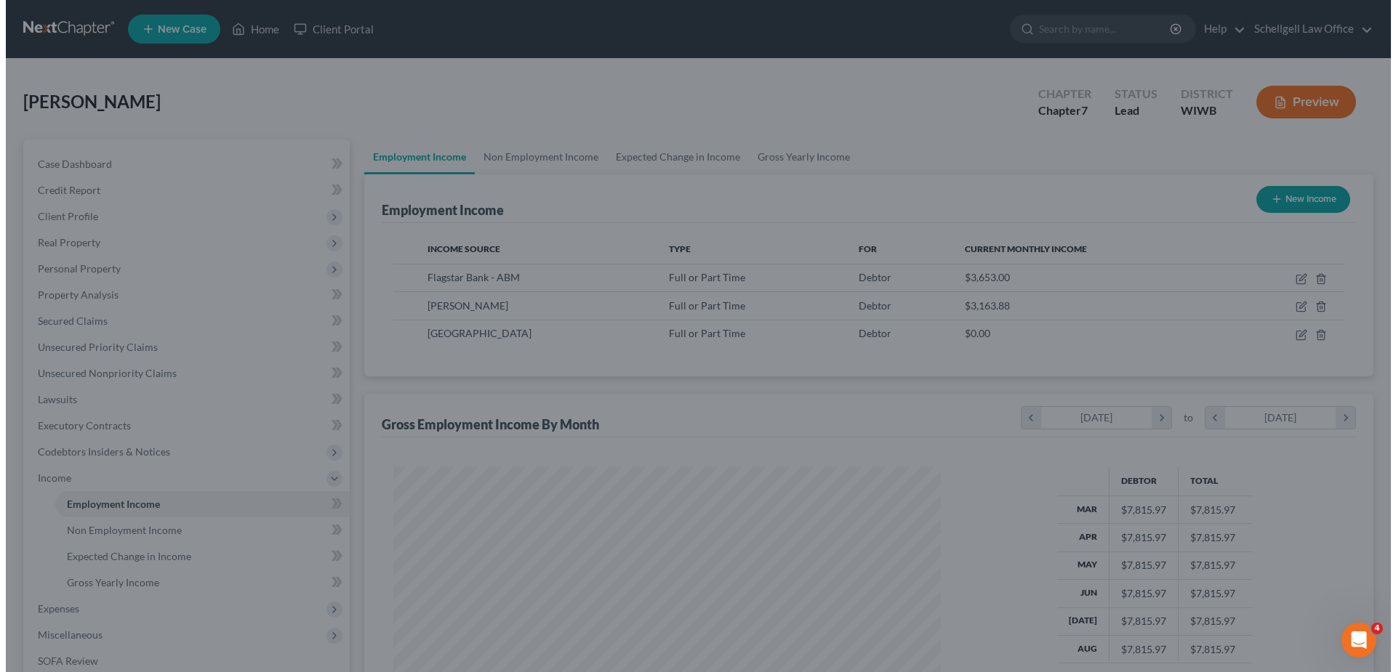
scroll to position [726669, 726369]
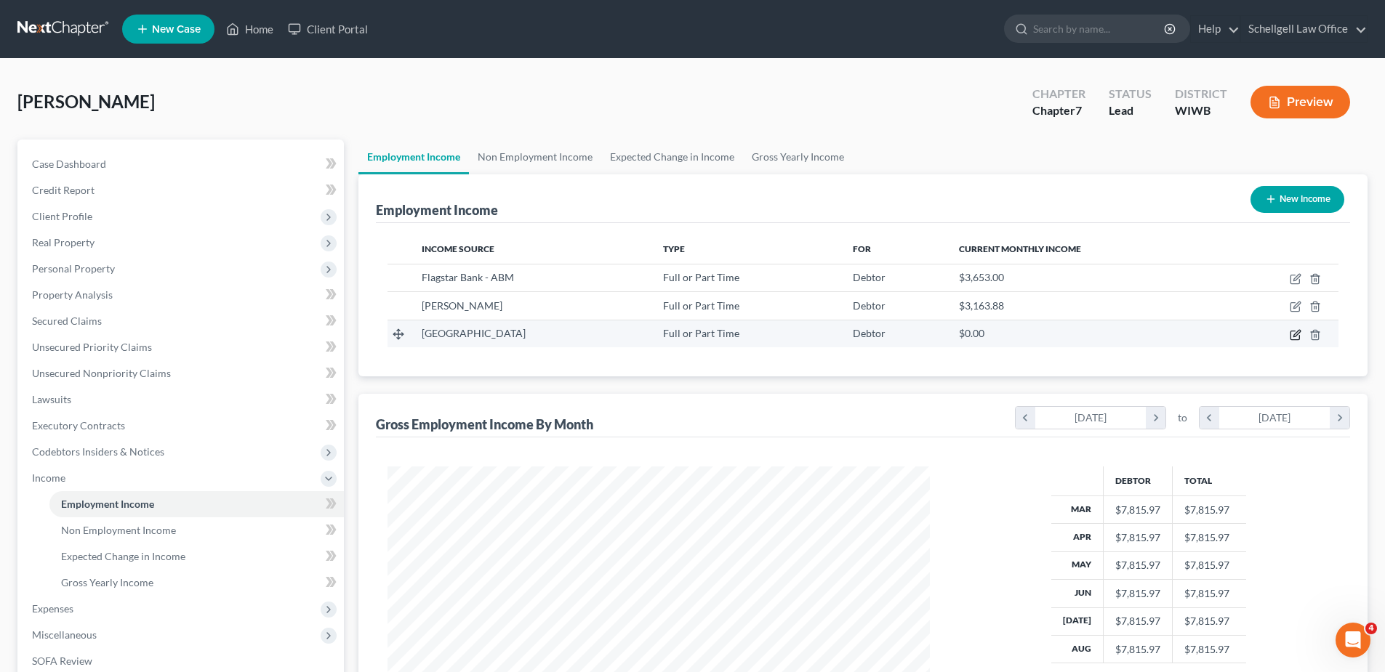
click at [1293, 337] on icon "button" at bounding box center [1296, 335] width 12 height 12
select select "0"
select select "52"
select select "3"
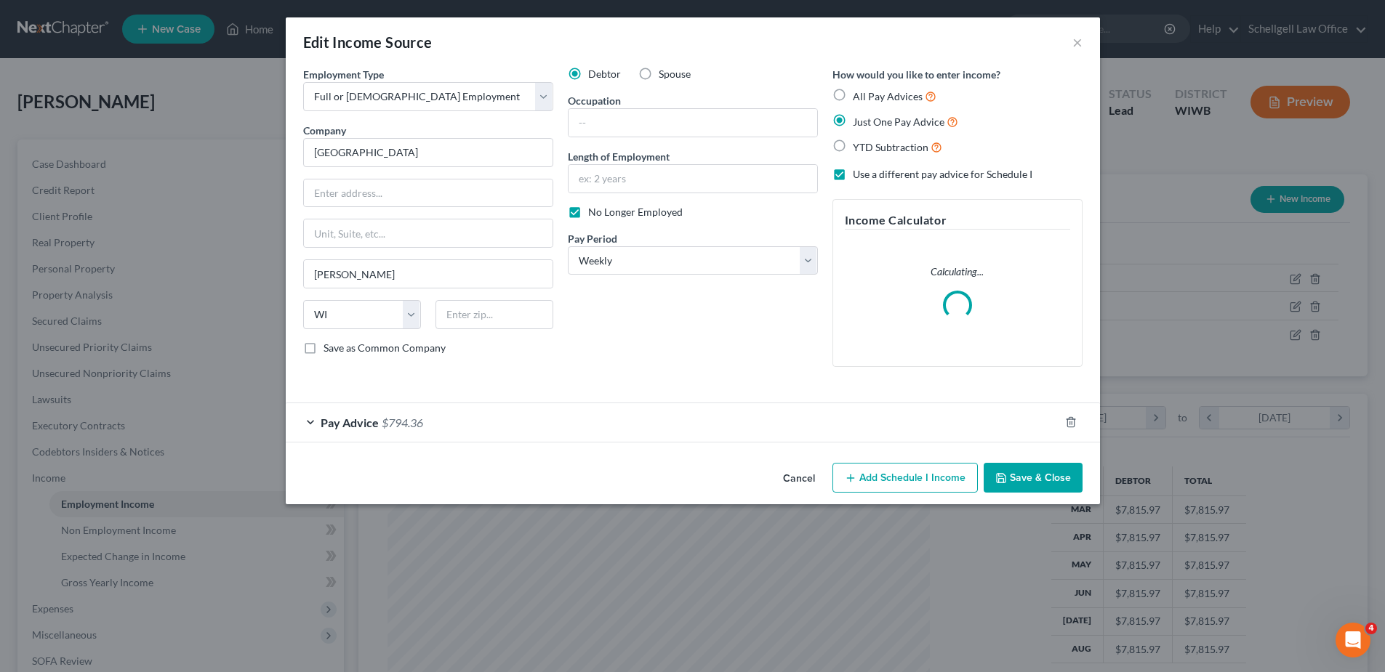
scroll to position [273, 576]
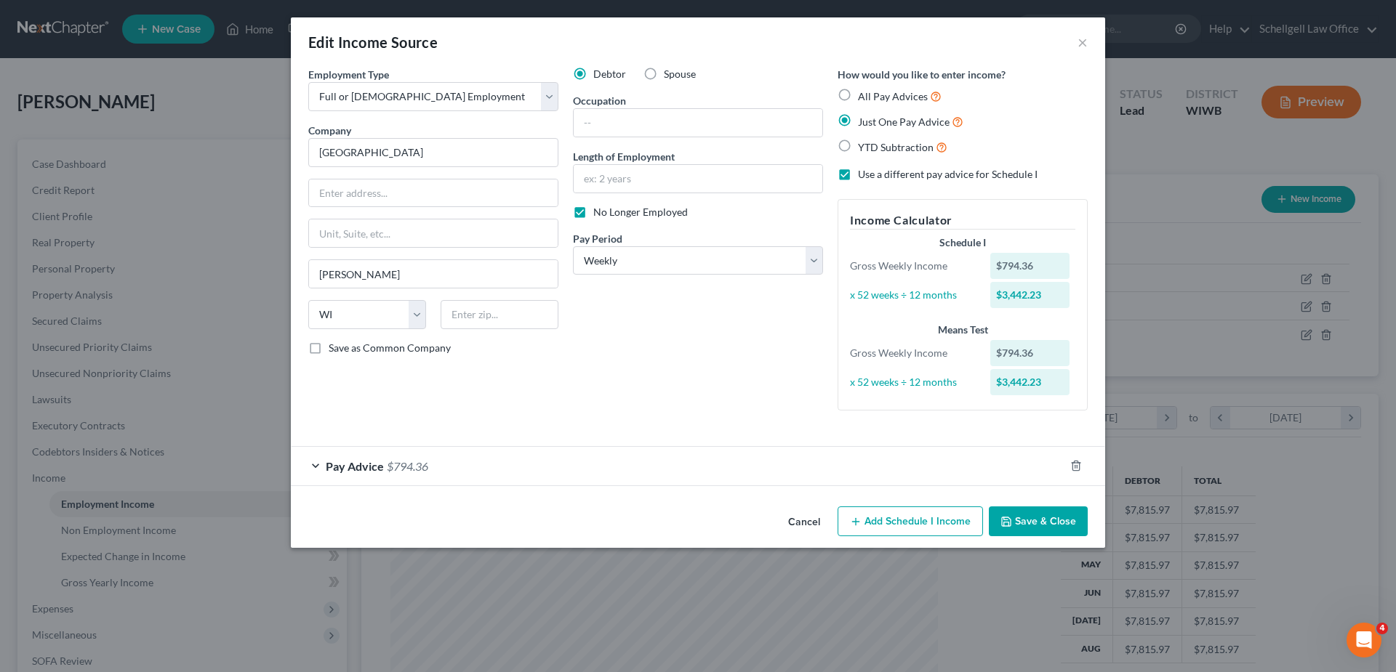
click at [1025, 522] on button "Save & Close" at bounding box center [1038, 522] width 99 height 31
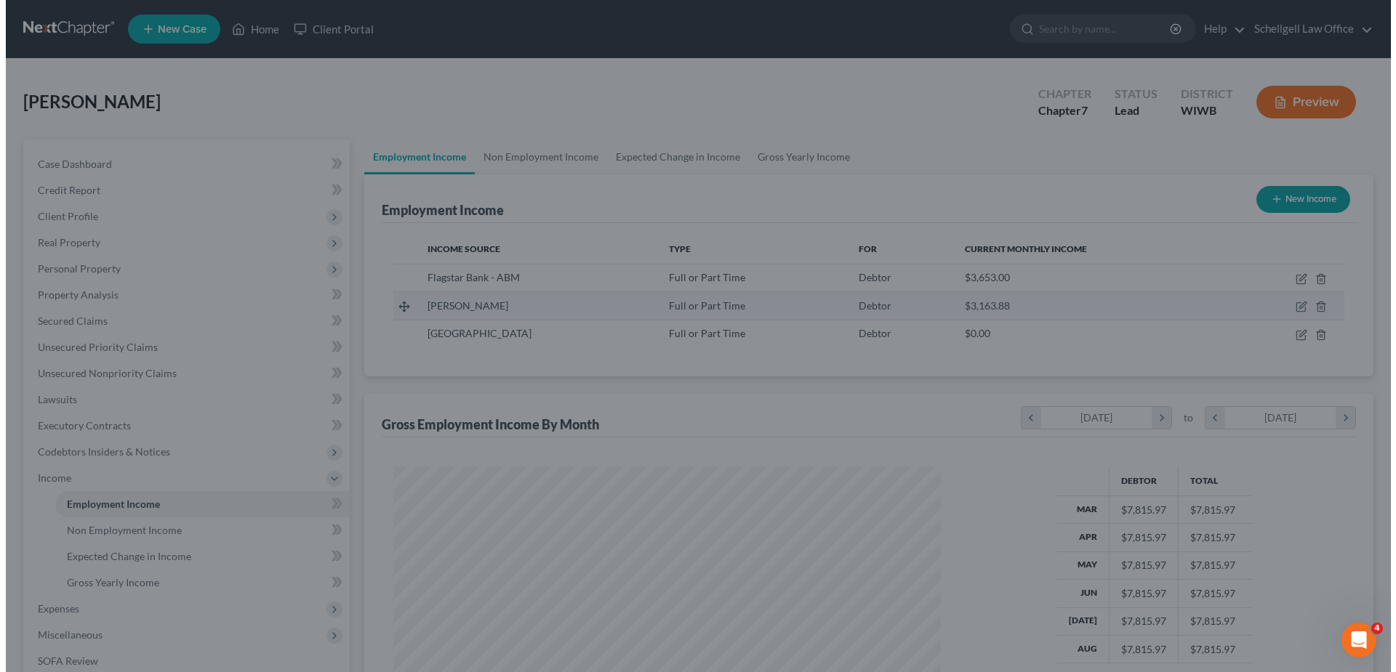
scroll to position [726669, 726369]
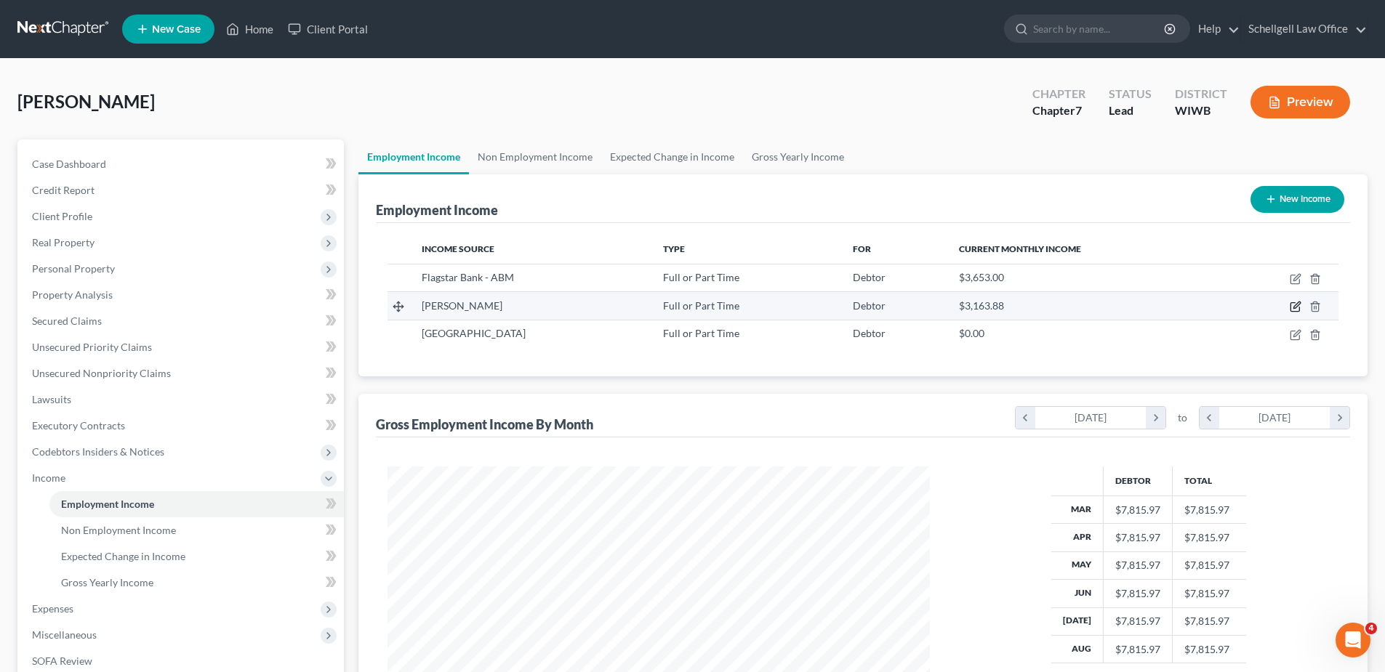
click at [1297, 303] on icon "button" at bounding box center [1296, 307] width 12 height 12
select select "0"
select select "52"
select select "2"
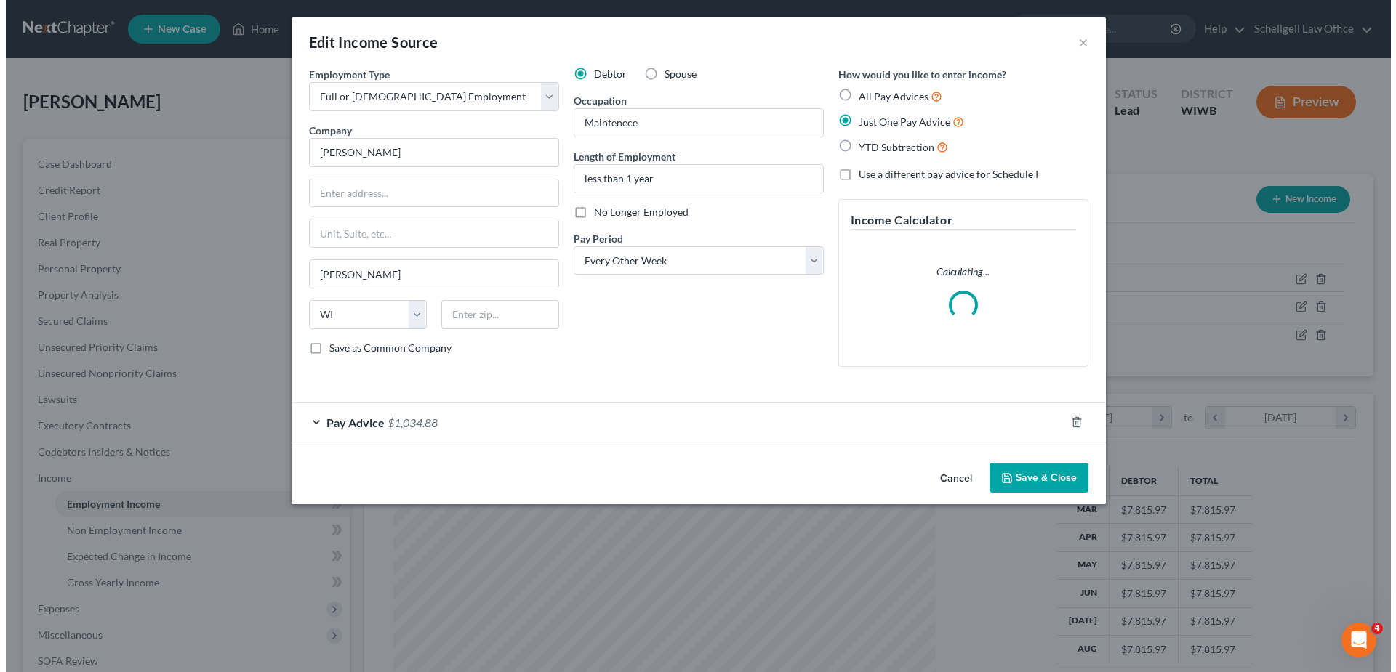
scroll to position [273, 576]
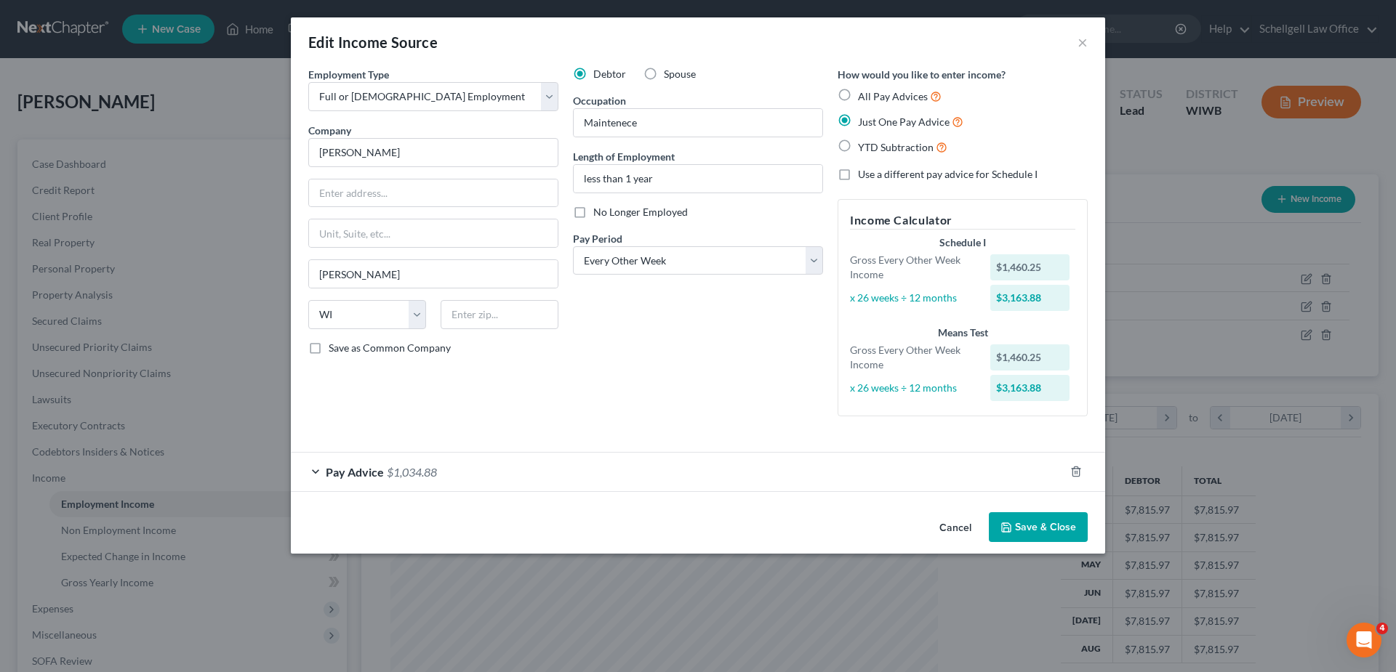
click at [858, 145] on label "YTD Subtraction" at bounding box center [902, 147] width 89 height 17
click at [864, 145] on input "YTD Subtraction" at bounding box center [868, 143] width 9 height 9
radio input "true"
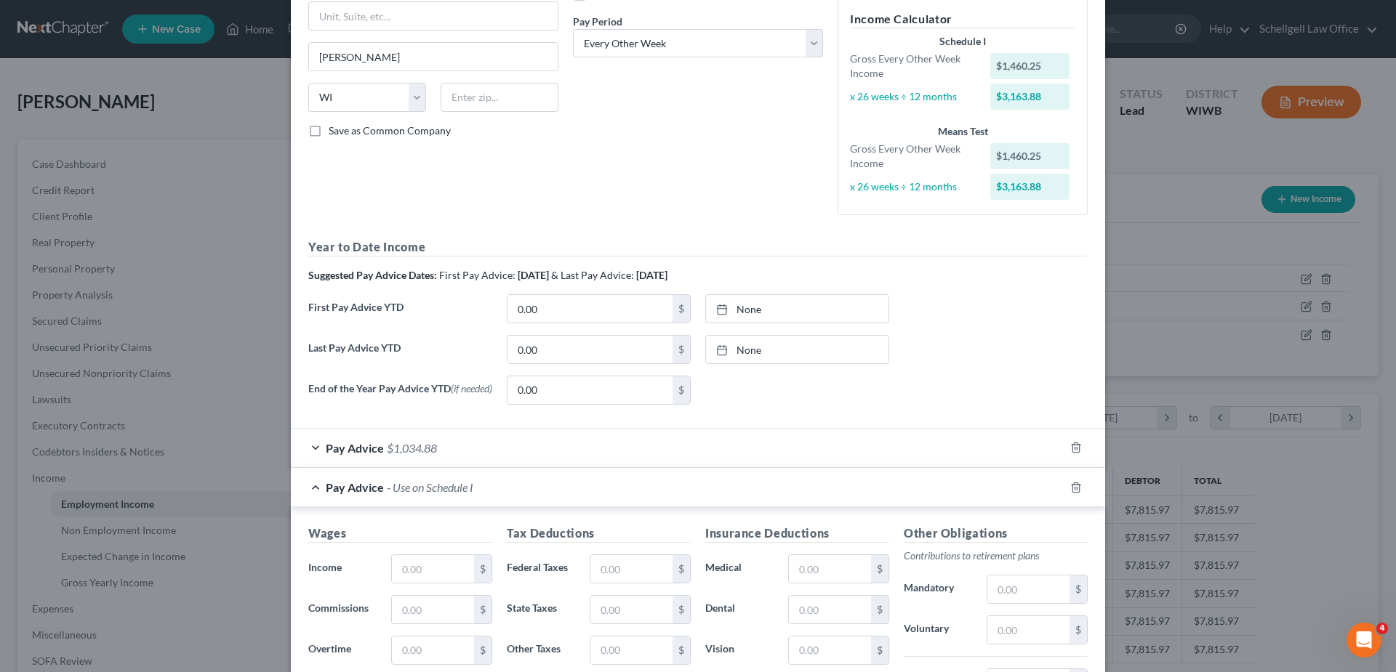
scroll to position [218, 0]
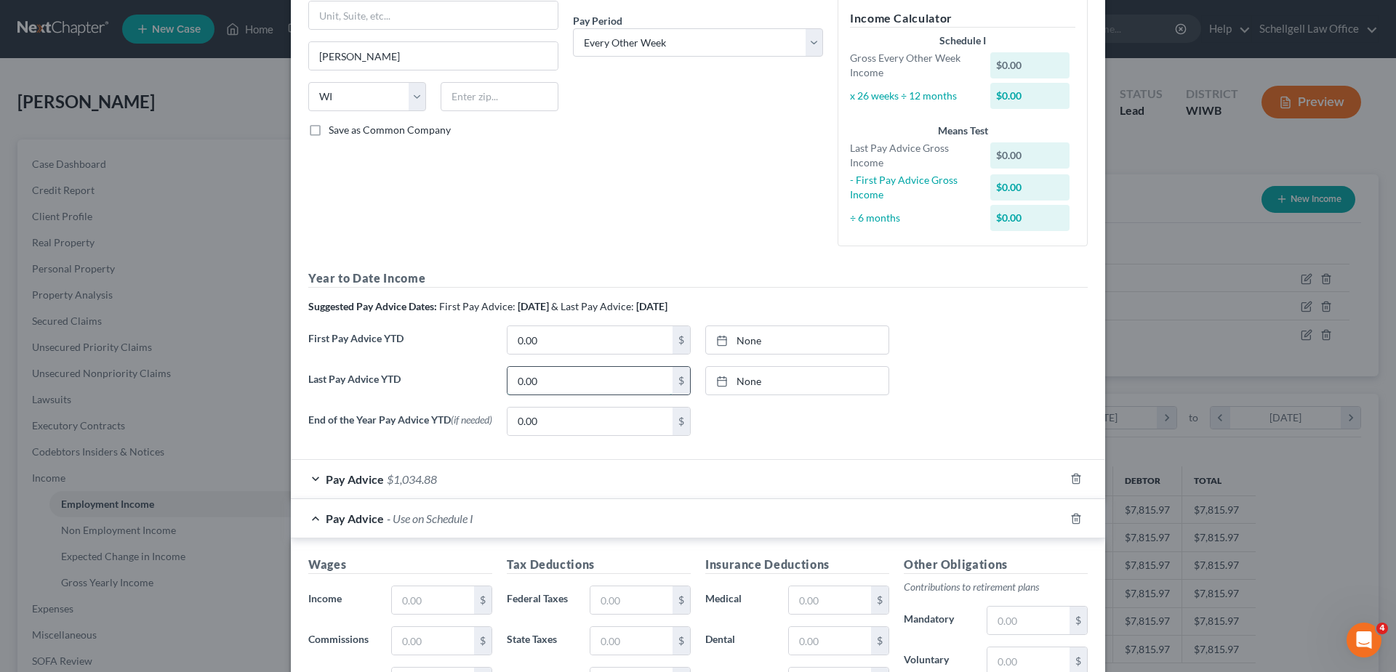
click at [537, 371] on input "0.00" at bounding box center [589, 381] width 165 height 28
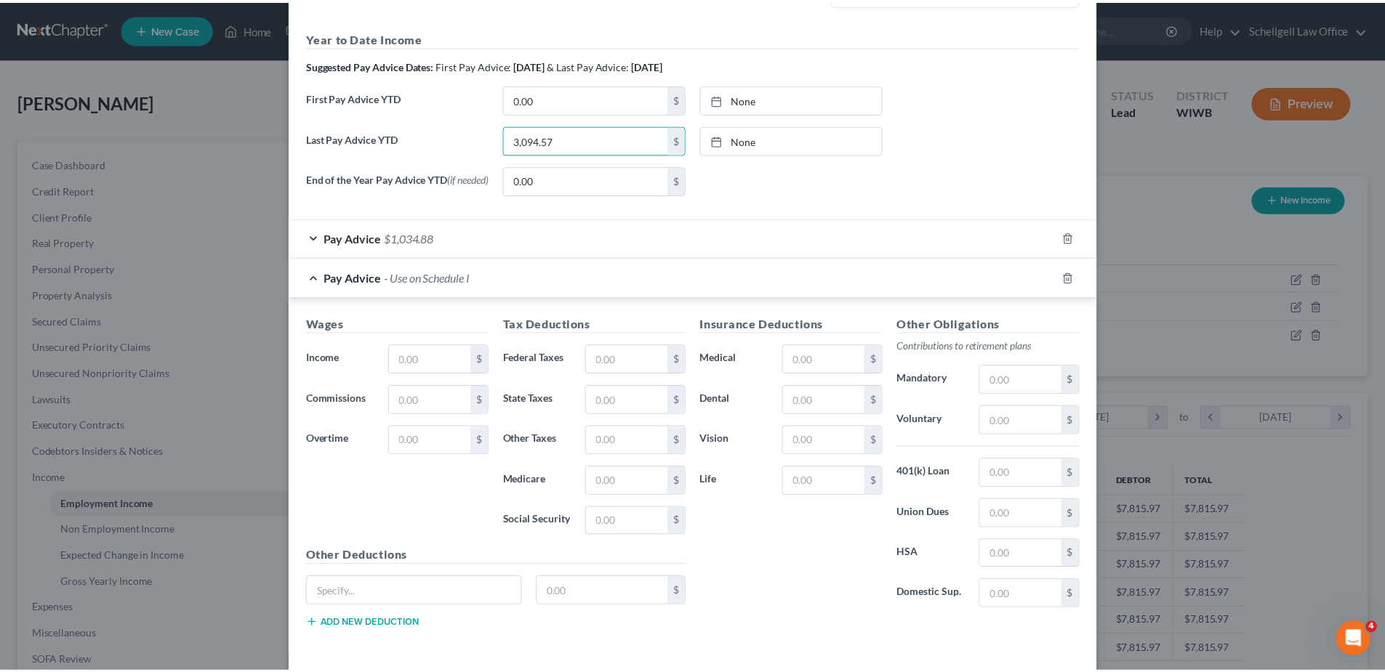
scroll to position [509, 0]
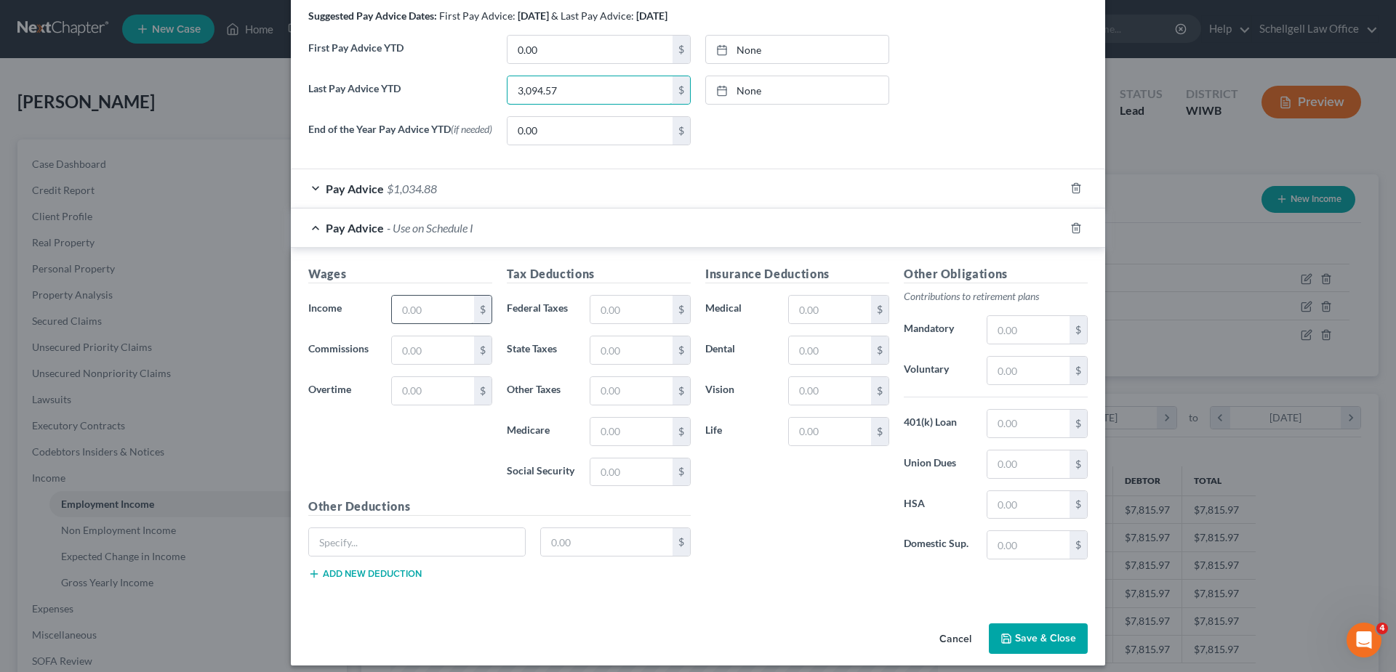
type input "3,094.57"
click at [444, 308] on input "text" at bounding box center [433, 310] width 82 height 28
type input "1,460.25"
click at [620, 321] on input "text" at bounding box center [631, 310] width 82 height 28
type input "196.83"
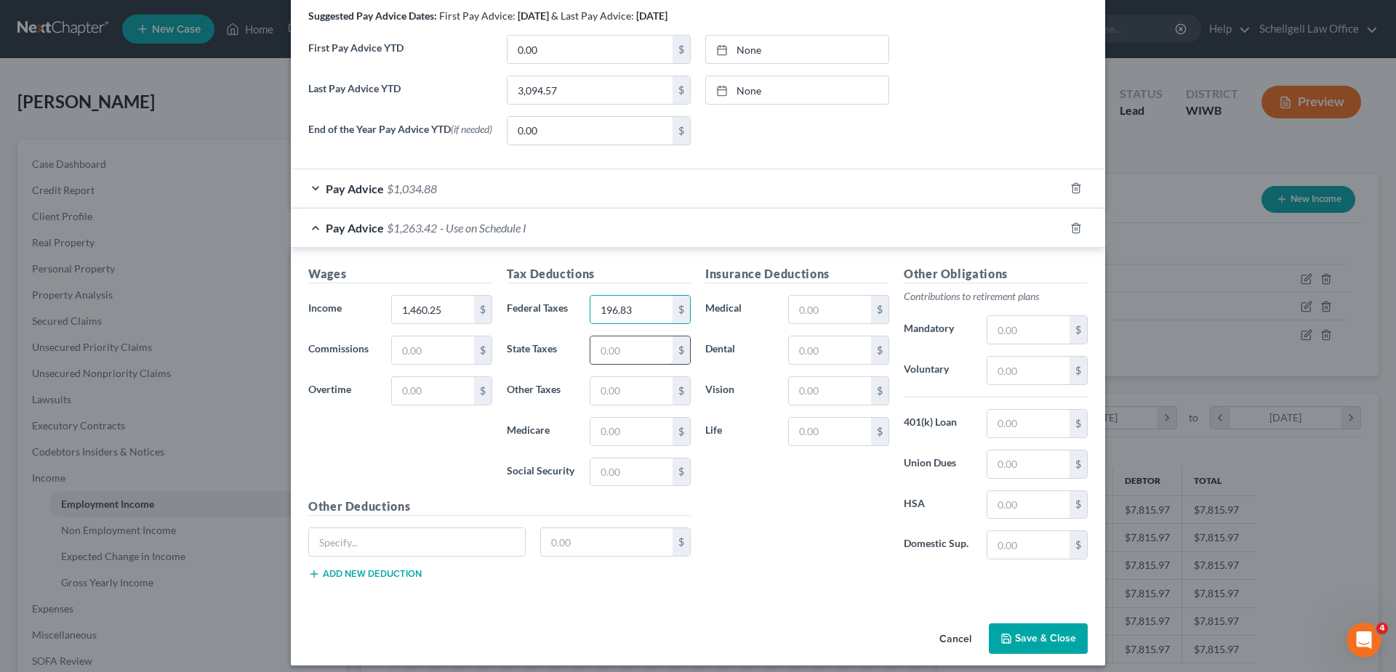
click at [633, 343] on input "text" at bounding box center [631, 351] width 82 height 28
type input "116.84"
click at [635, 430] on input "text" at bounding box center [631, 432] width 82 height 28
type input "21.17"
click at [608, 471] on input "text" at bounding box center [631, 473] width 82 height 28
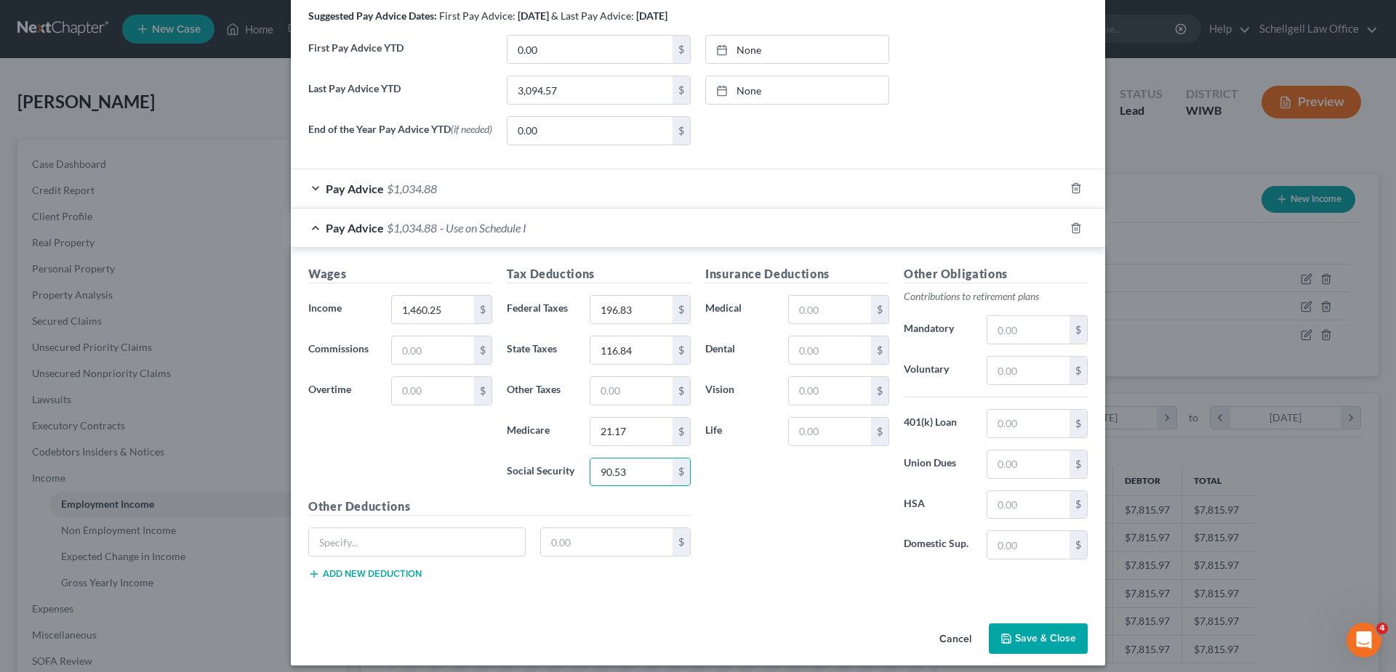
type input "90.53"
click at [771, 469] on div "Insurance Deductions Medical $ Dental $ Vision $ Life $" at bounding box center [797, 418] width 198 height 306
click at [1012, 633] on button "Save & Close" at bounding box center [1038, 639] width 99 height 31
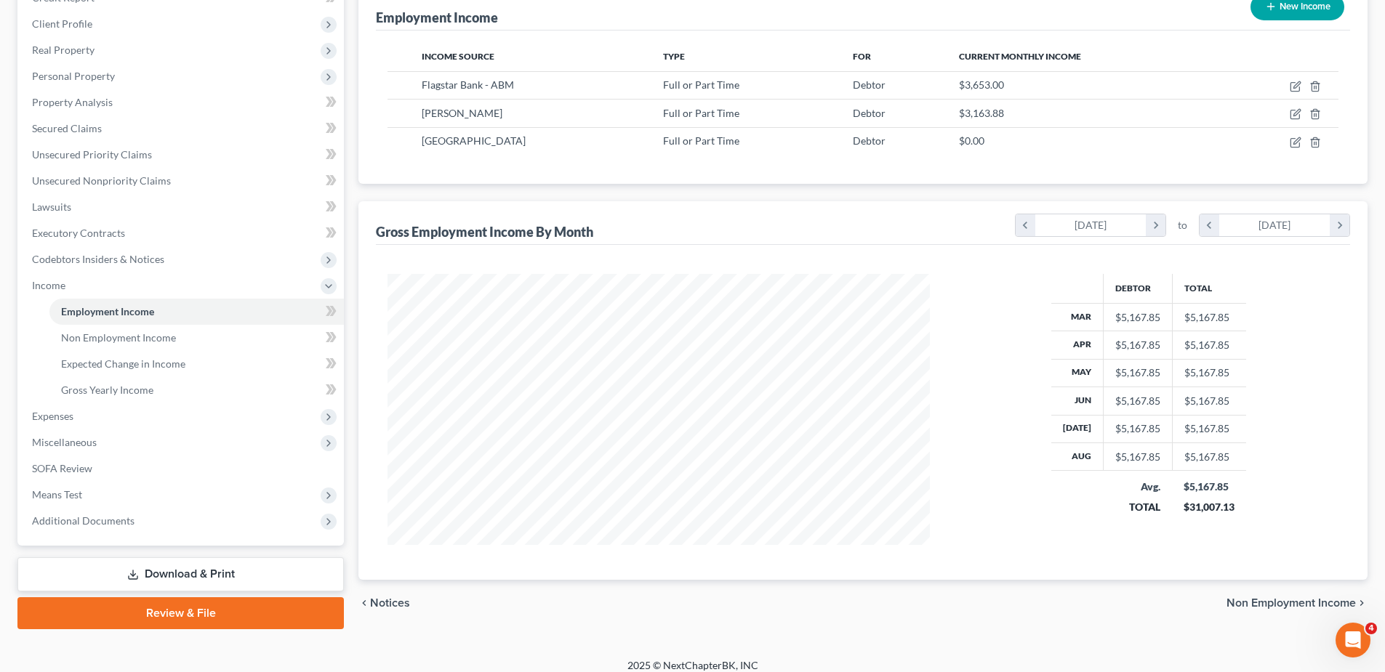
scroll to position [205, 0]
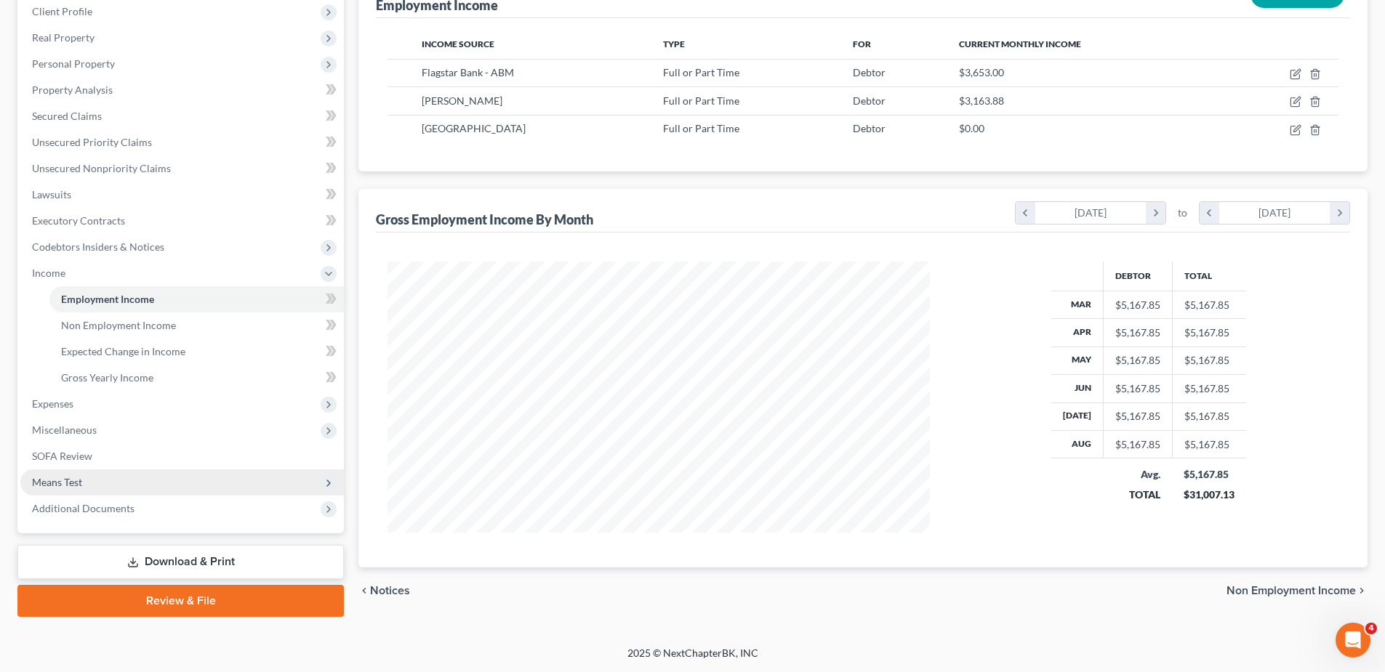
click at [68, 485] on span "Means Test" at bounding box center [57, 482] width 50 height 12
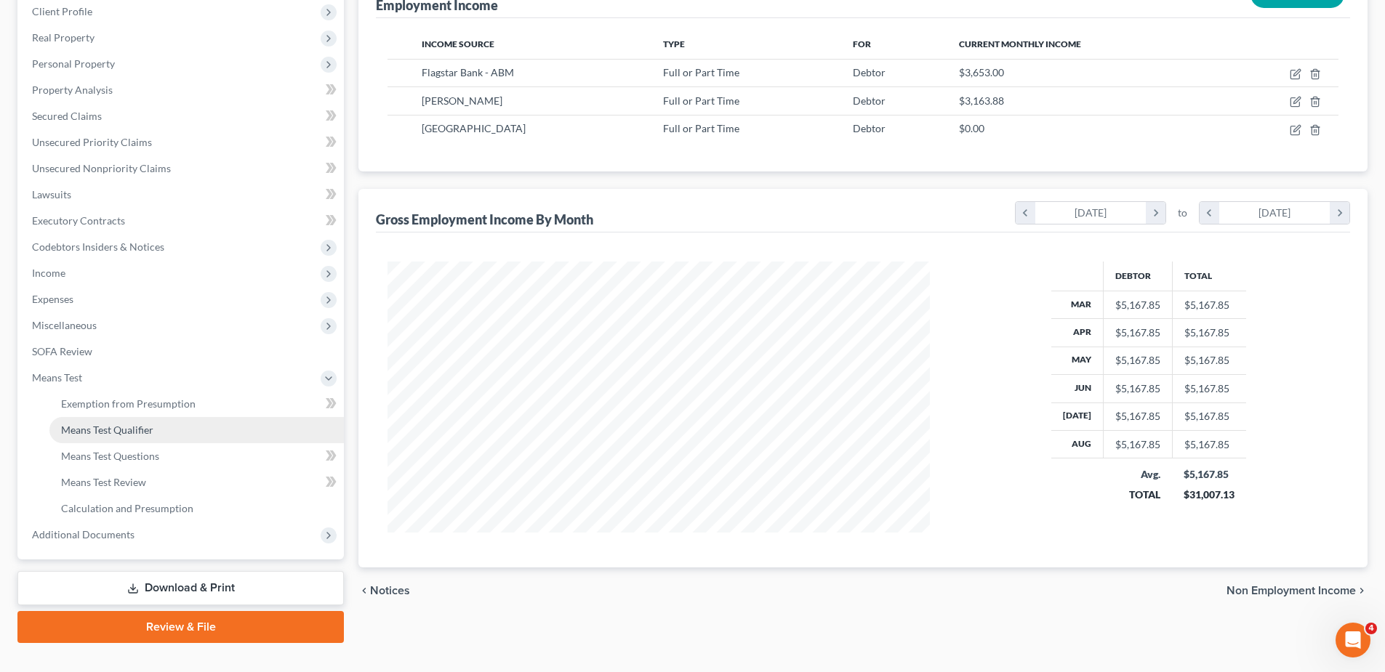
click at [133, 431] on span "Means Test Qualifier" at bounding box center [107, 430] width 92 height 12
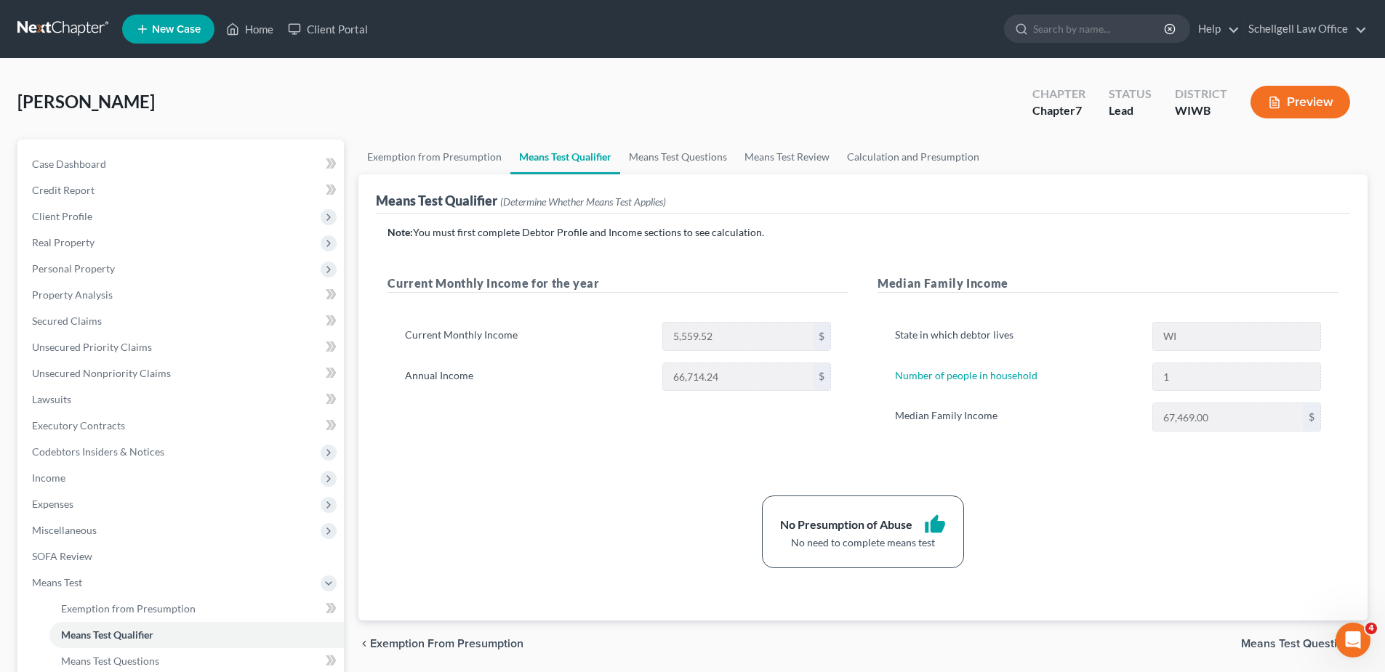
click at [49, 622] on link "Means Test Qualifier" at bounding box center [196, 635] width 294 height 26
click at [64, 474] on span "Income" at bounding box center [48, 478] width 33 height 12
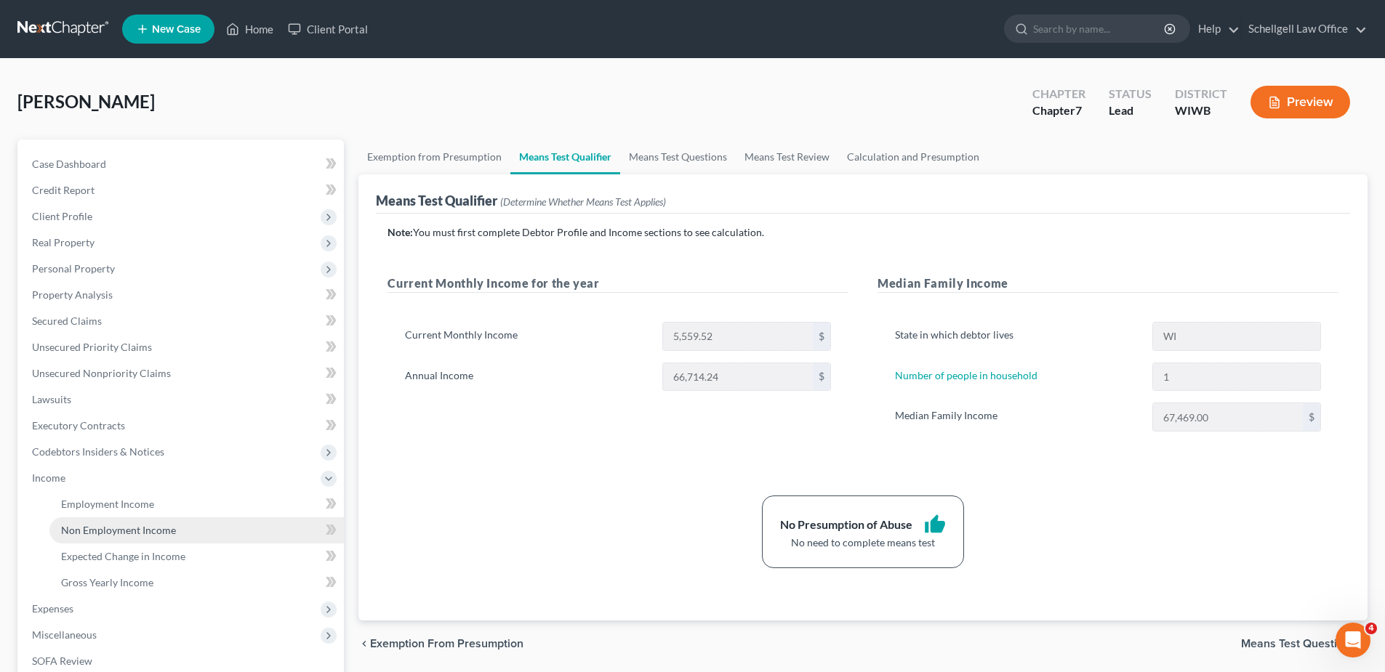
click at [129, 528] on span "Non Employment Income" at bounding box center [118, 530] width 115 height 12
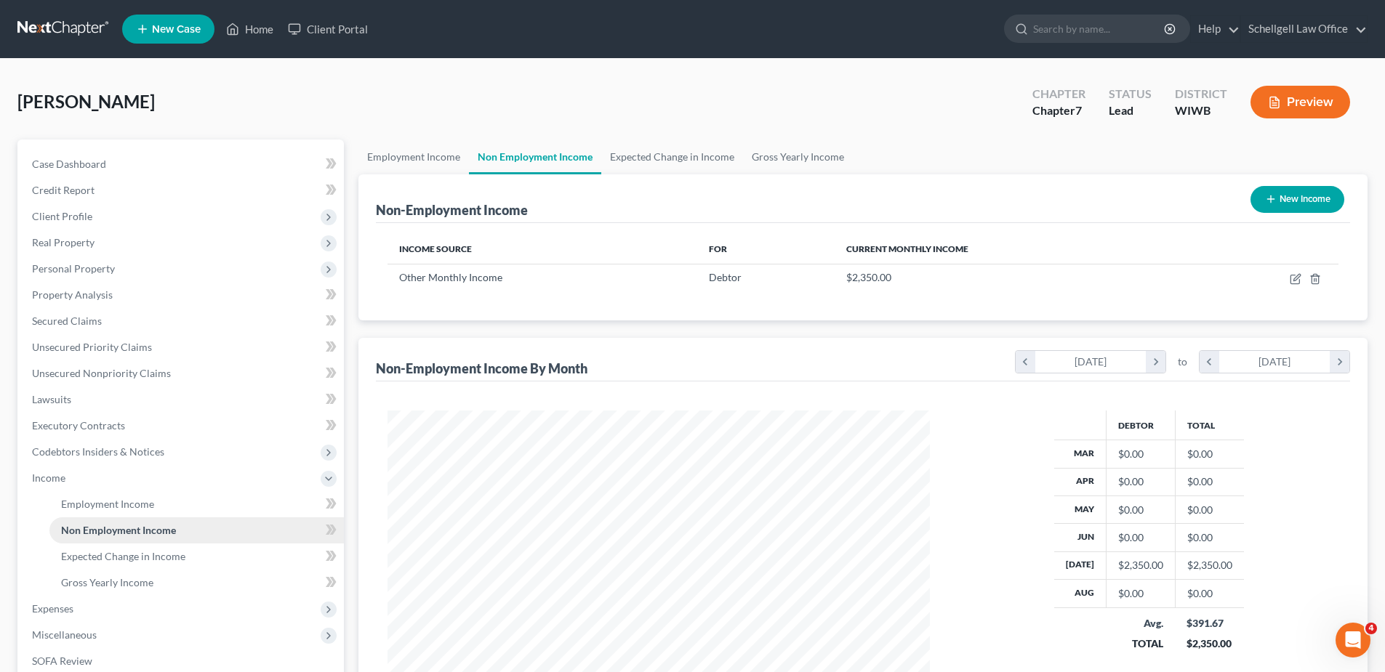
scroll to position [271, 571]
click at [1316, 275] on icon "button" at bounding box center [1314, 278] width 7 height 9
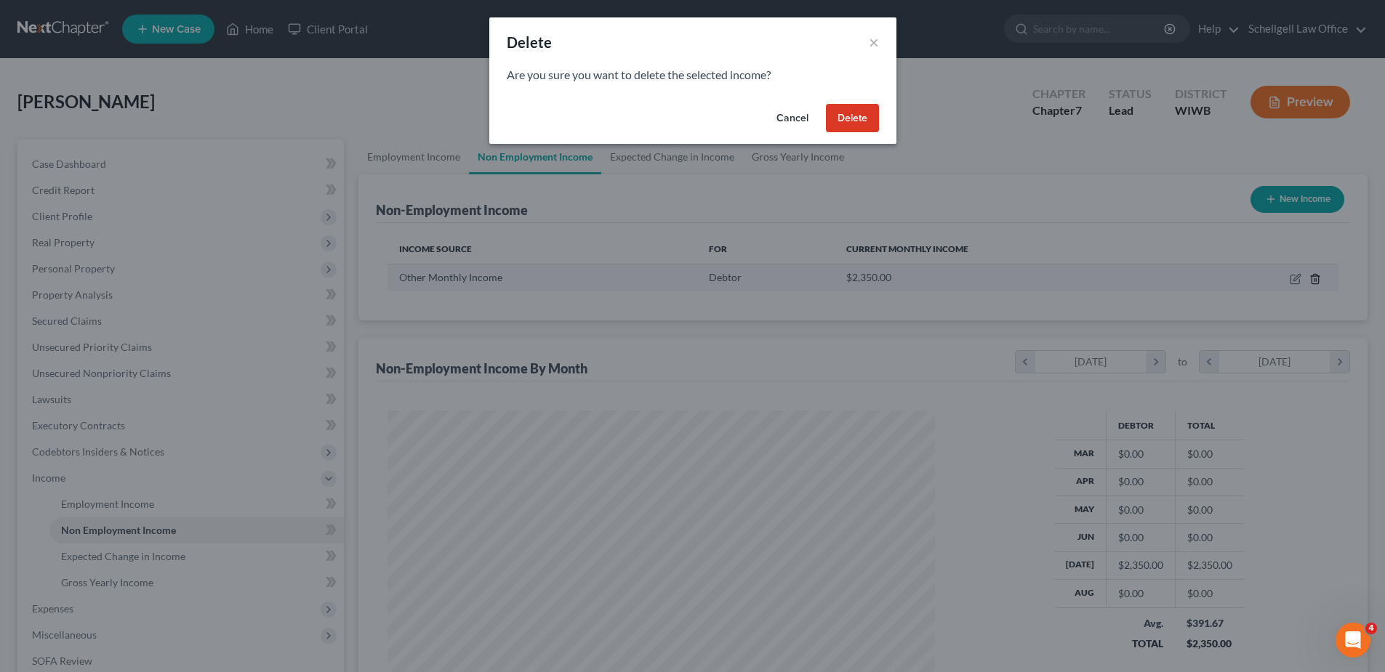
scroll to position [273, 576]
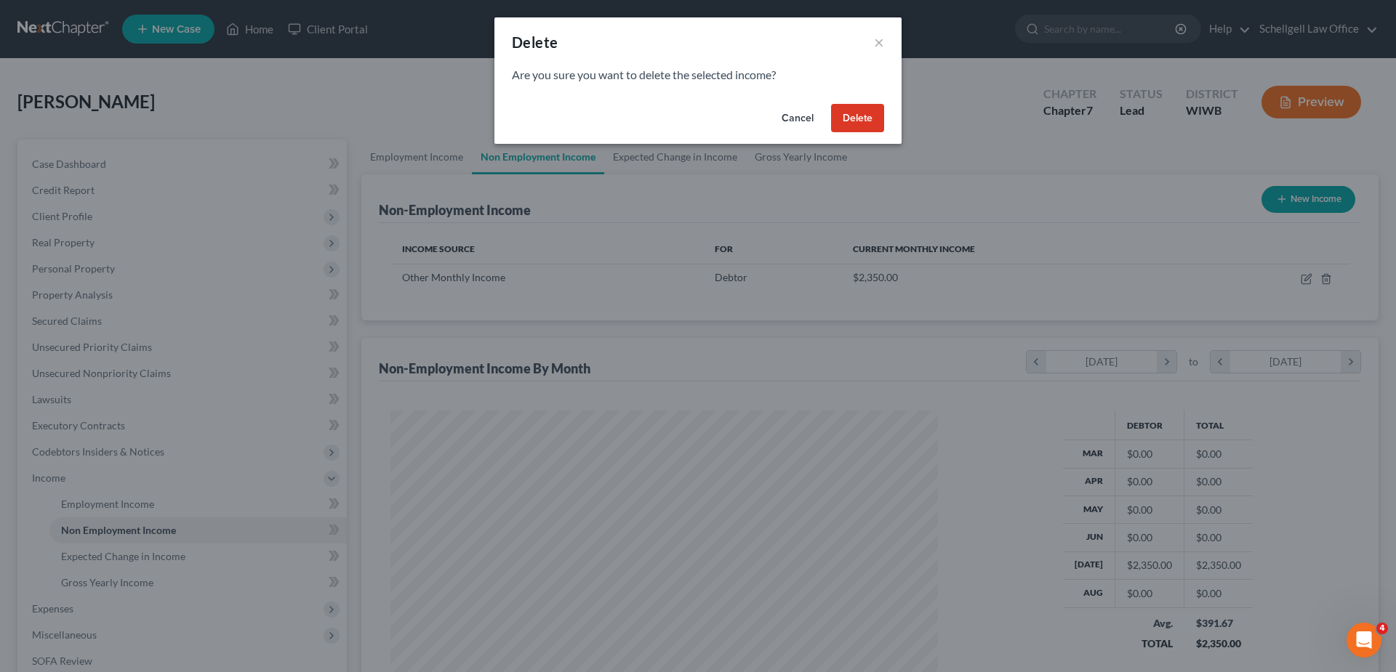
click at [878, 116] on button "Delete" at bounding box center [857, 118] width 53 height 29
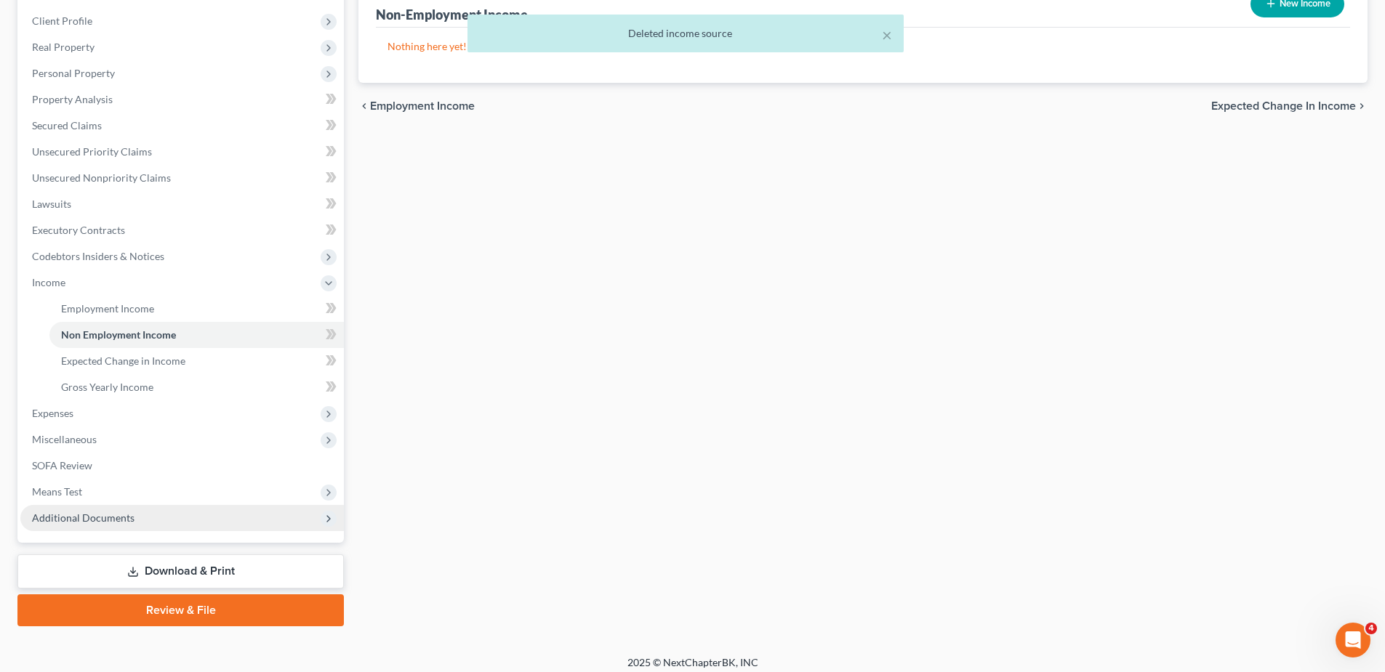
scroll to position [205, 0]
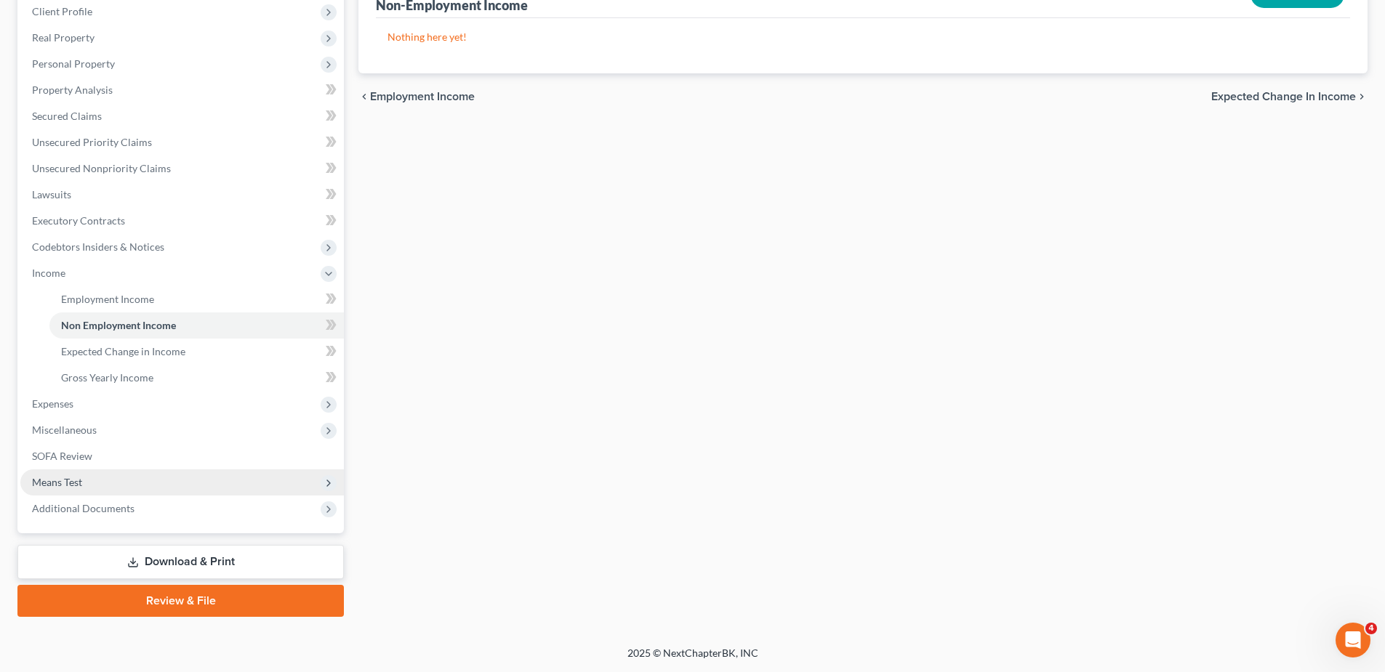
click at [54, 483] on span "Means Test" at bounding box center [57, 482] width 50 height 12
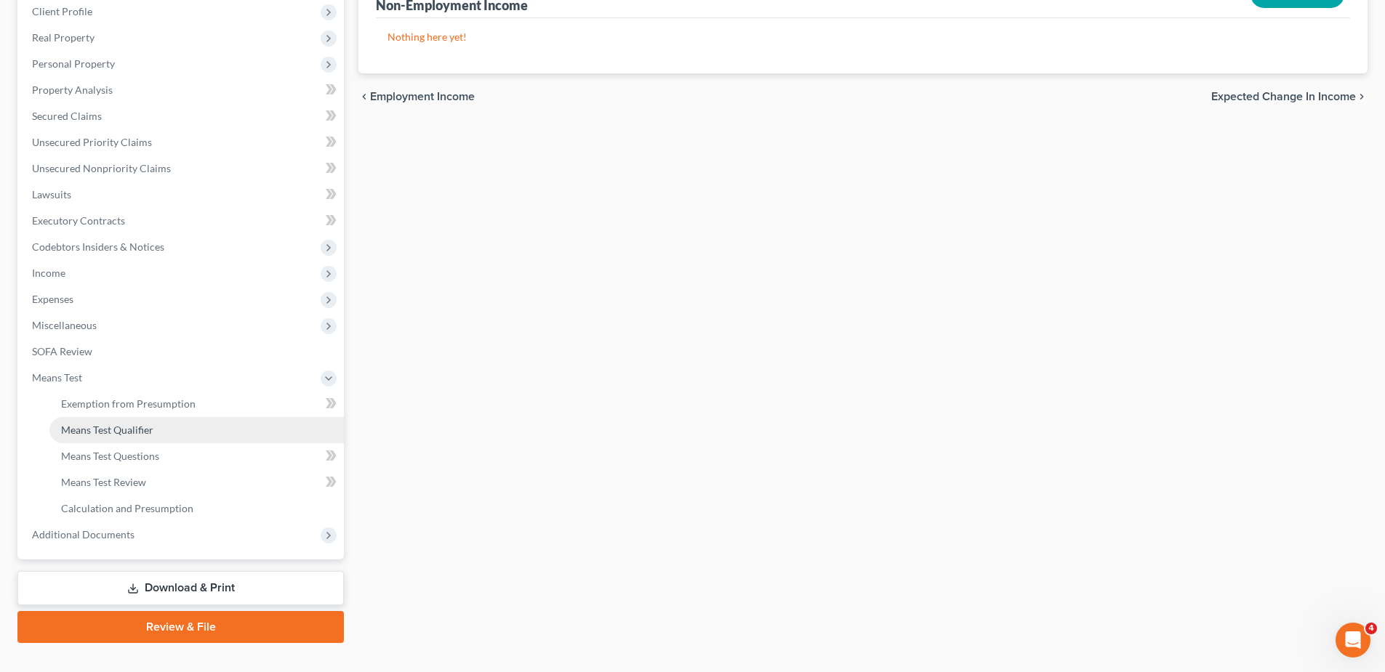
click at [116, 430] on span "Means Test Qualifier" at bounding box center [107, 430] width 92 height 12
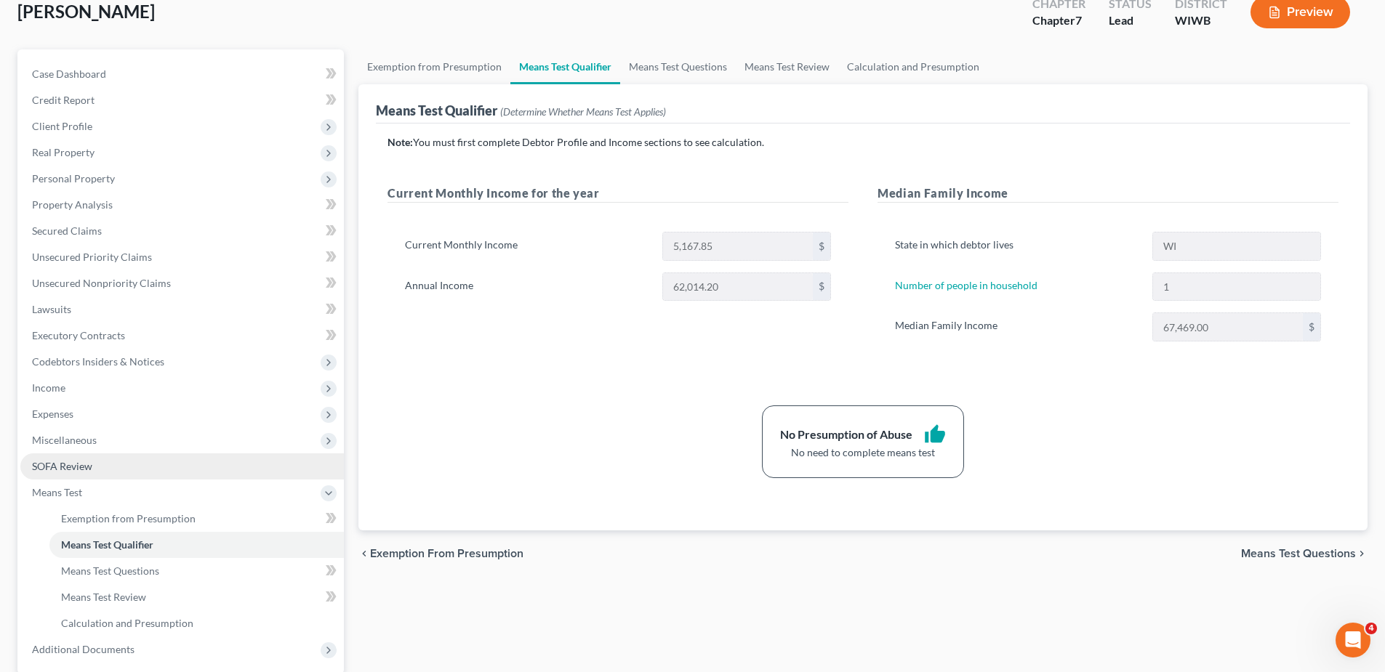
scroll to position [145, 0]
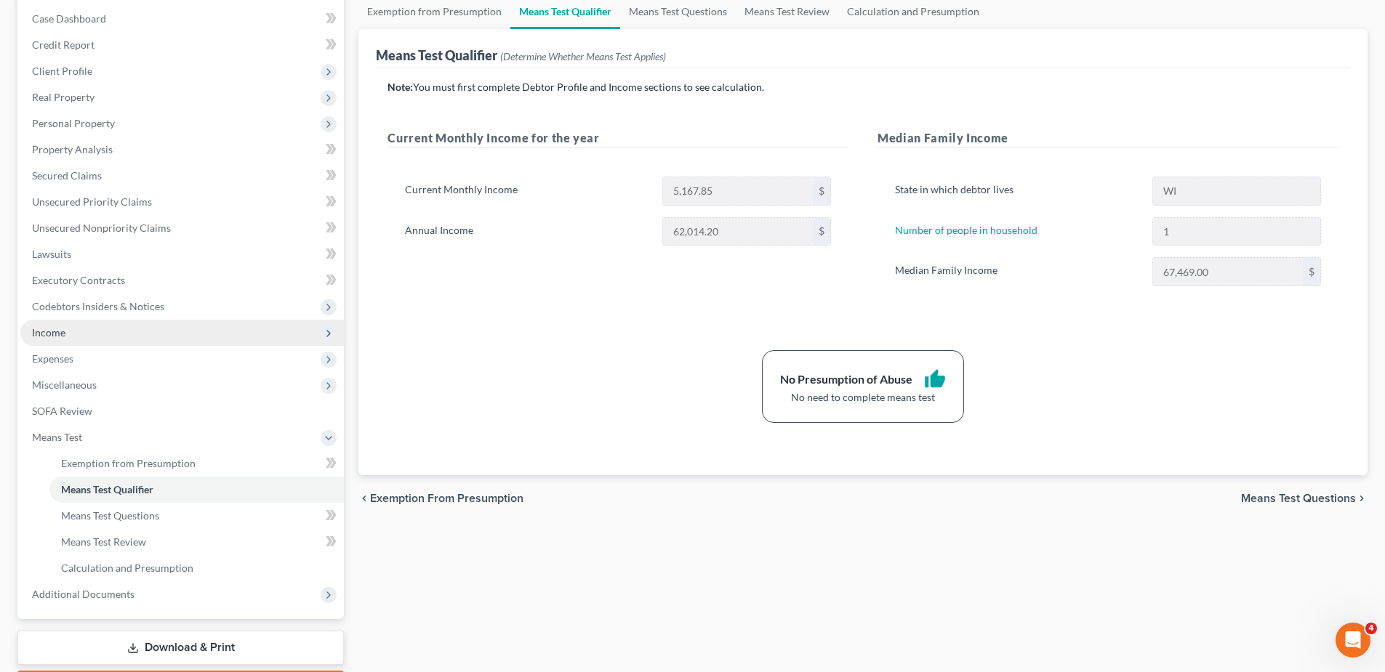
click at [69, 333] on span "Income" at bounding box center [181, 333] width 323 height 26
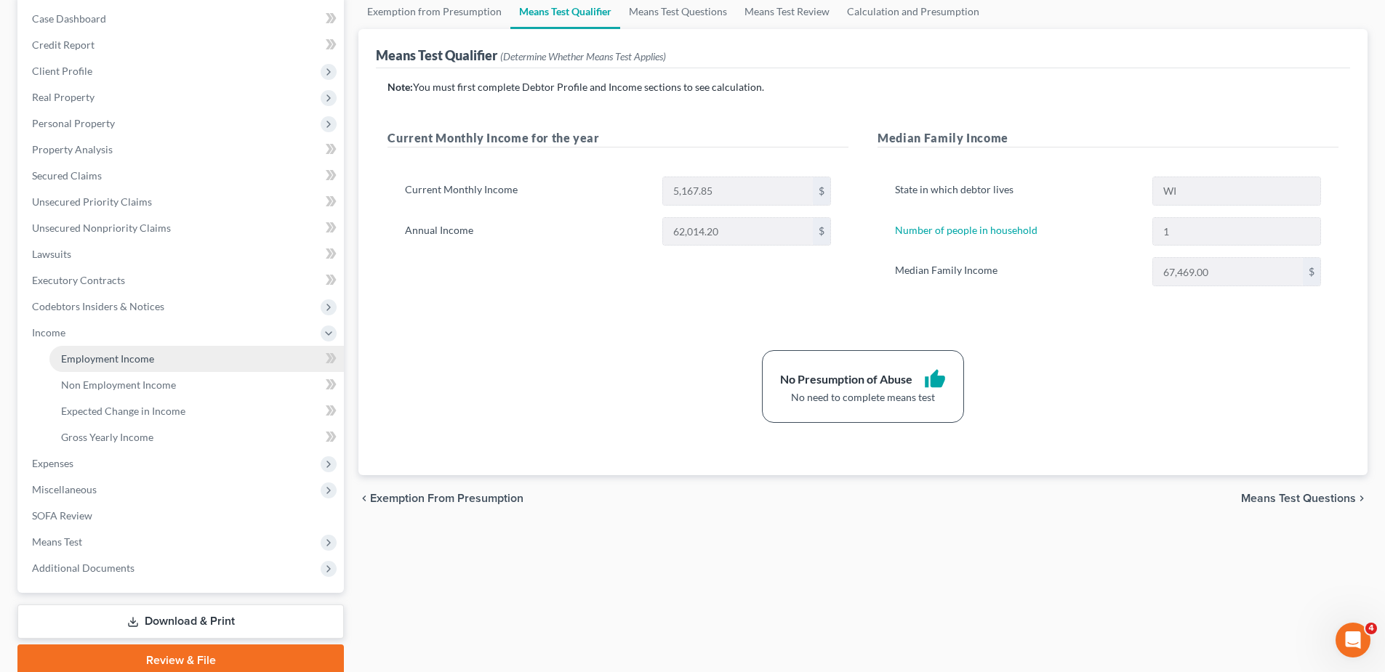
click at [119, 359] on span "Employment Income" at bounding box center [107, 359] width 93 height 12
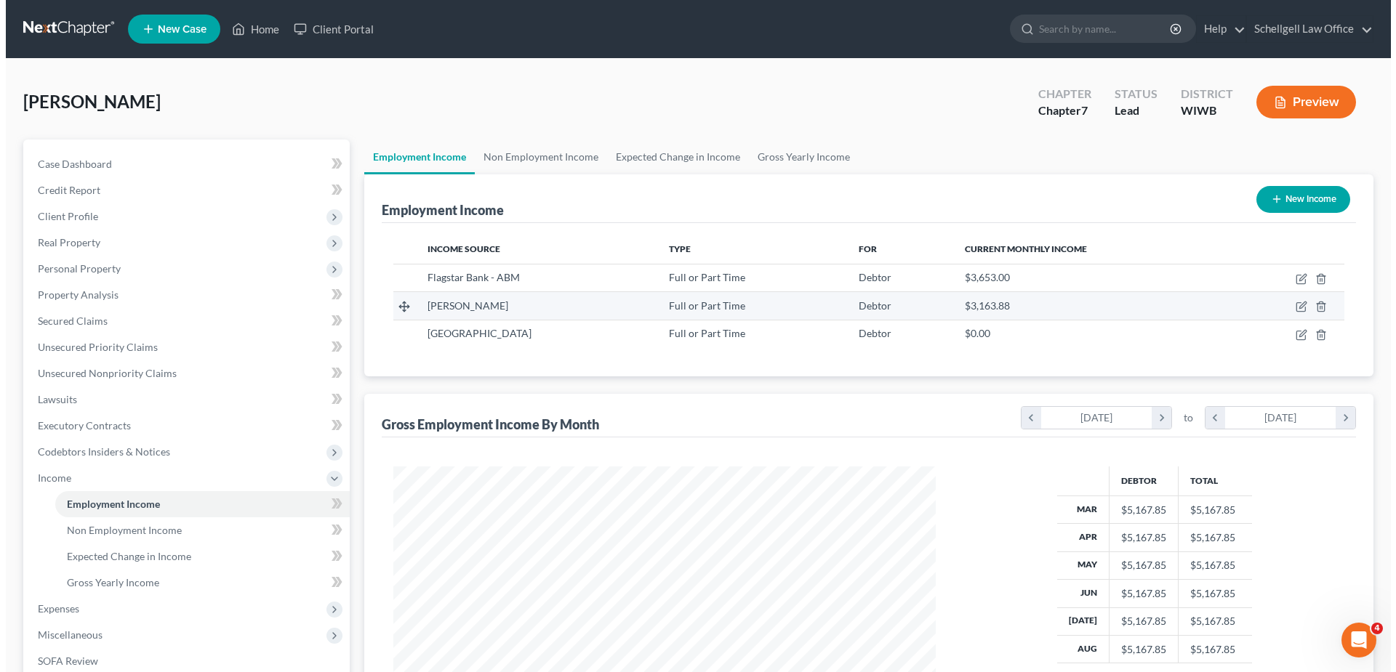
scroll to position [271, 571]
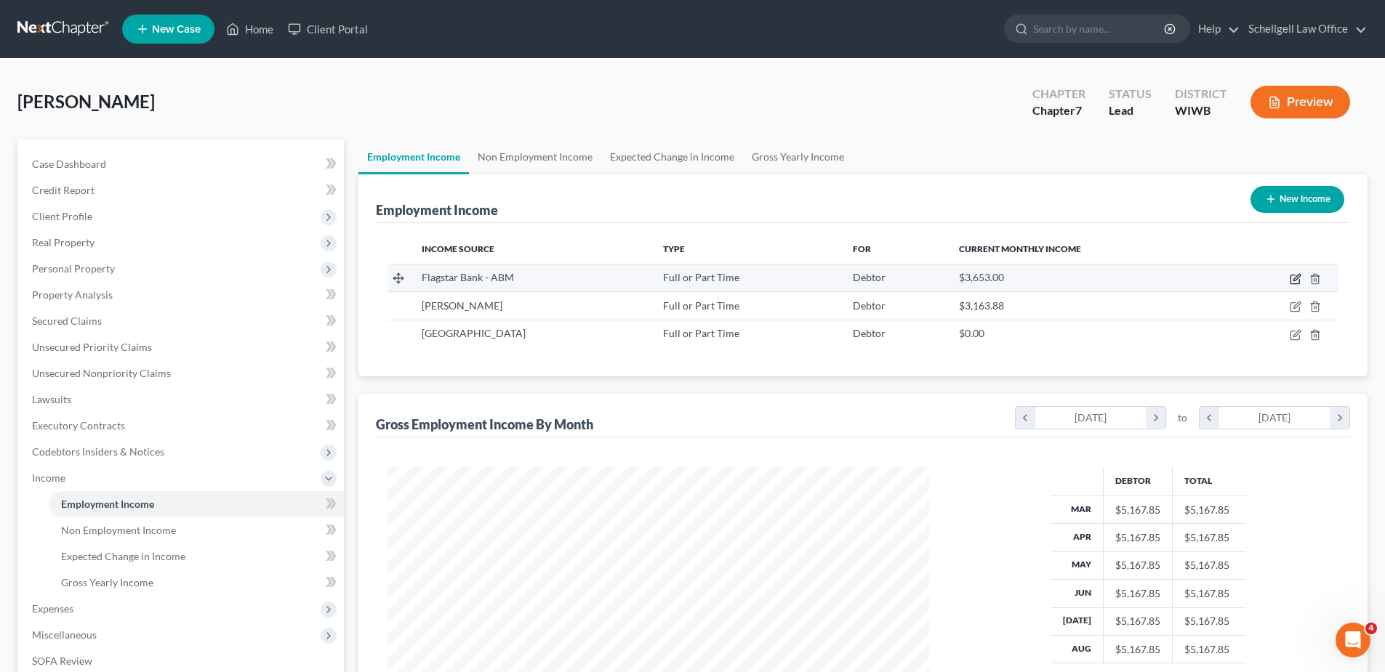
click at [1297, 278] on icon "button" at bounding box center [1296, 279] width 12 height 12
select select "0"
select select "23"
select select "3"
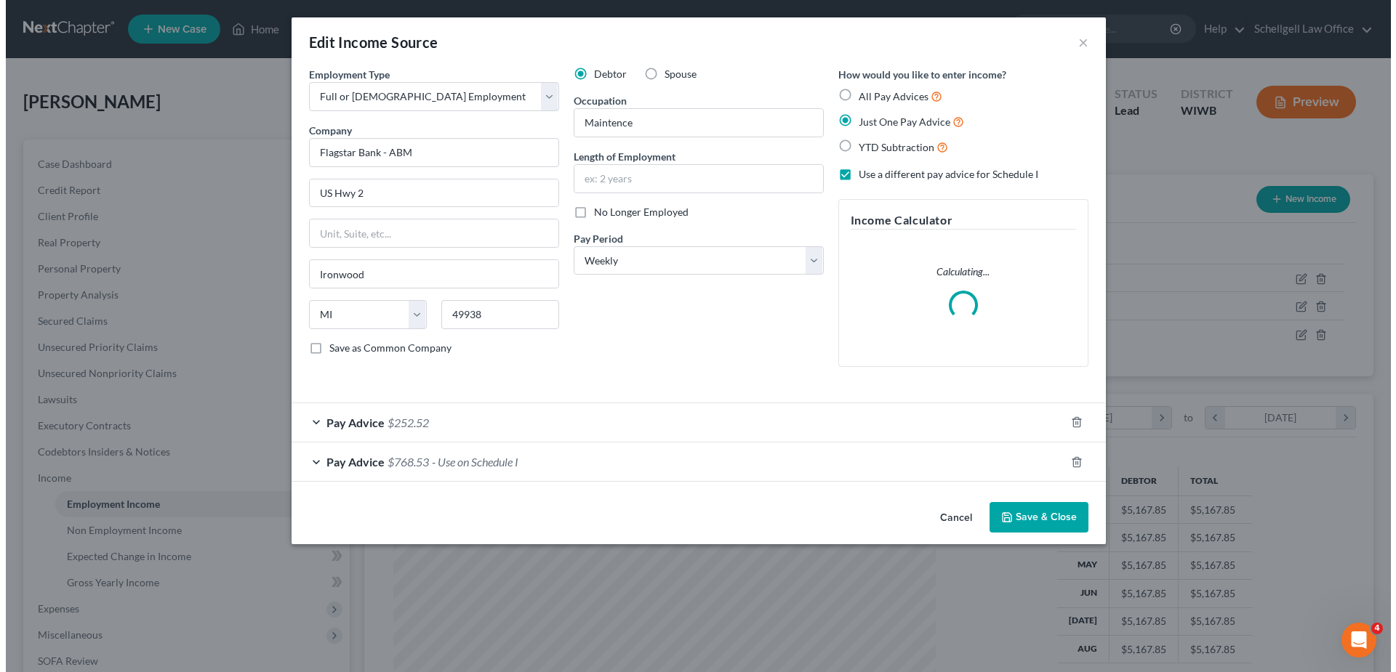
scroll to position [273, 576]
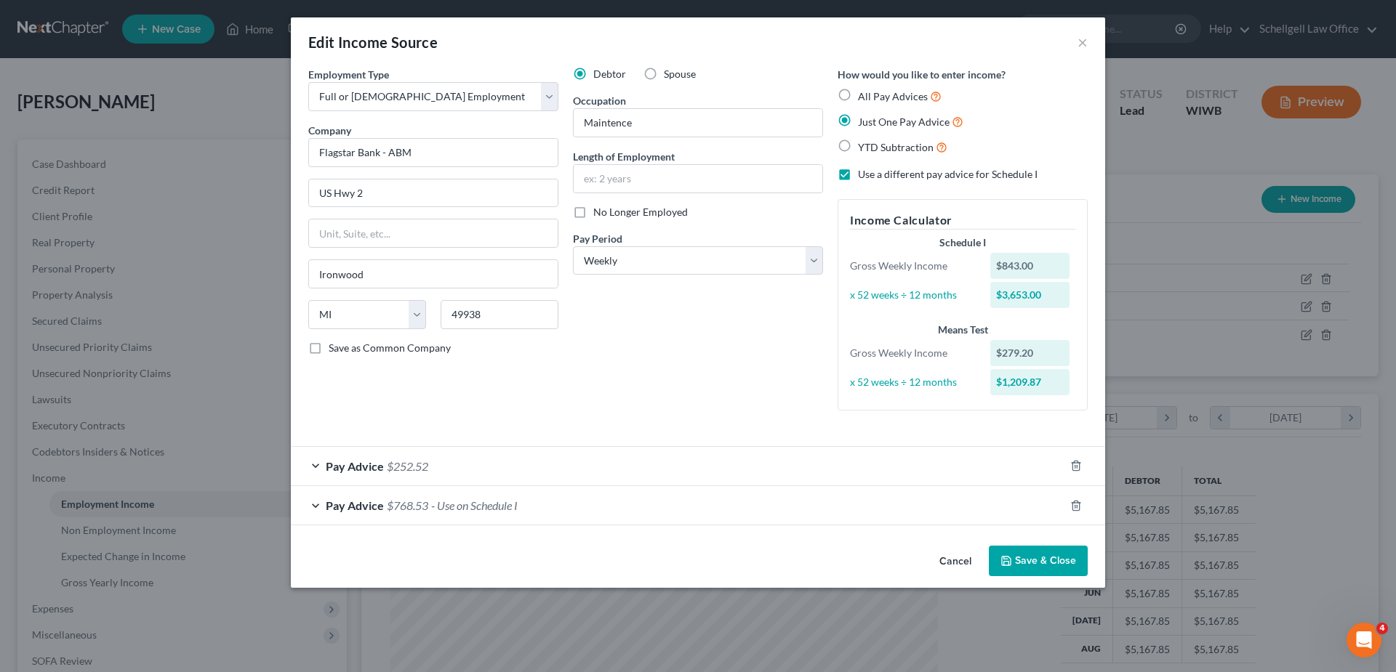
click at [387, 502] on span "$768.53" at bounding box center [407, 506] width 41 height 14
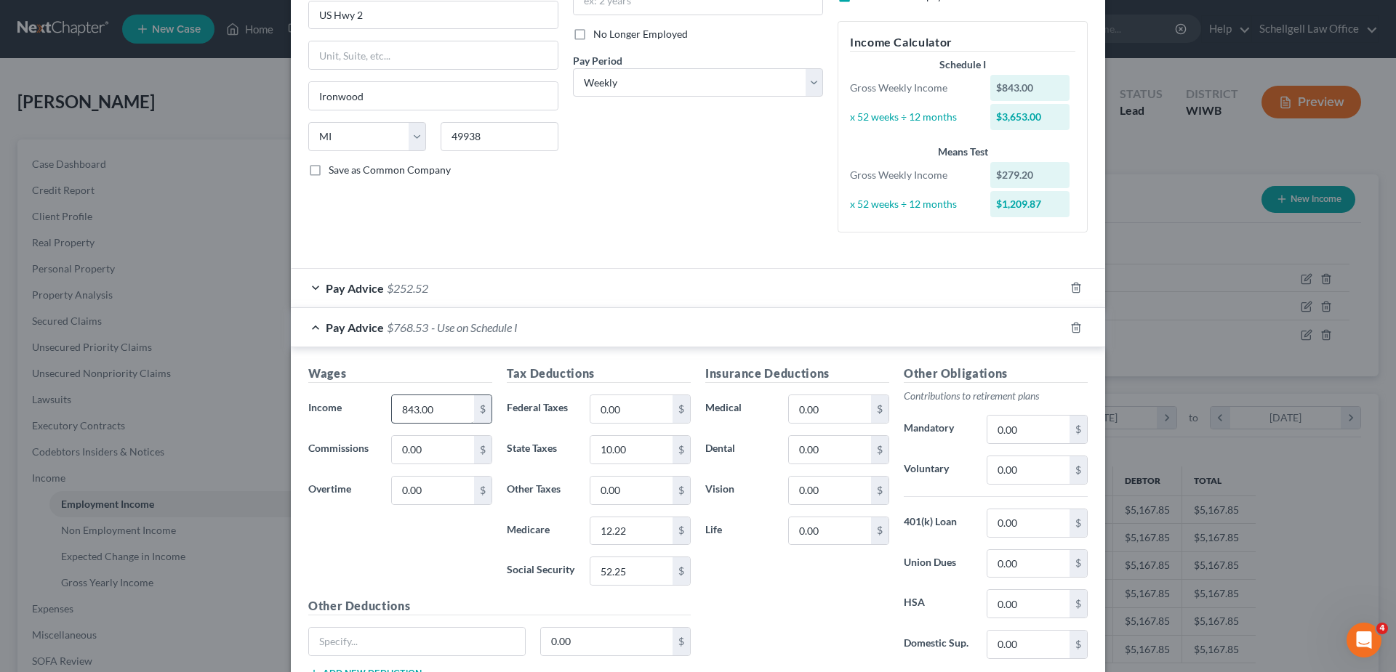
scroll to position [145, 0]
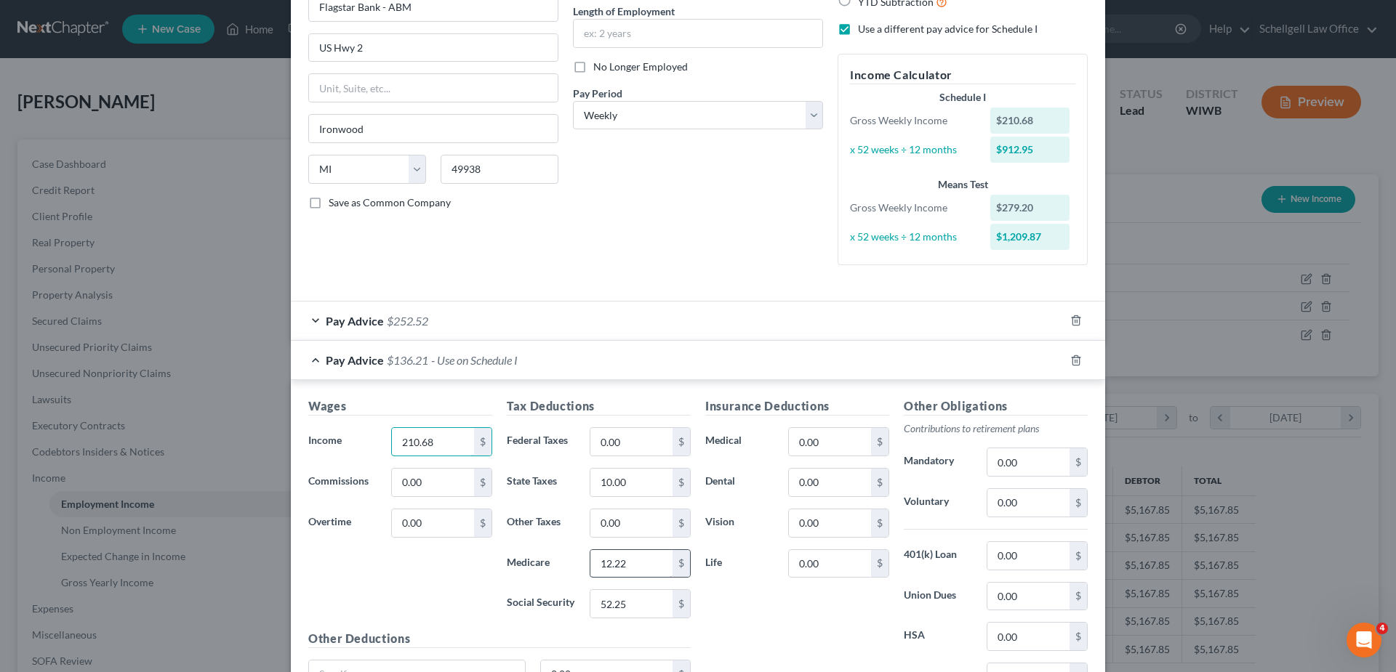
type input "210.68"
type input "1"
type input "0"
type input "3.06"
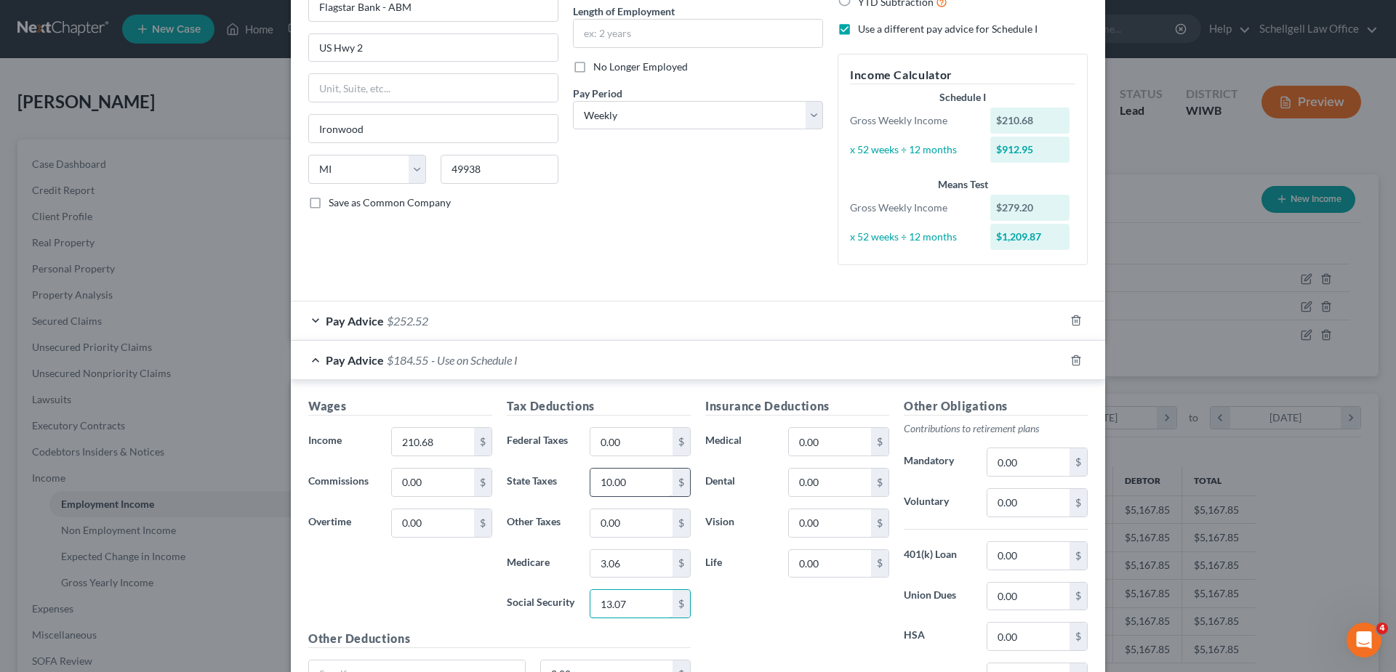
type input "13.07"
click at [634, 478] on input "10.00" at bounding box center [631, 483] width 82 height 28
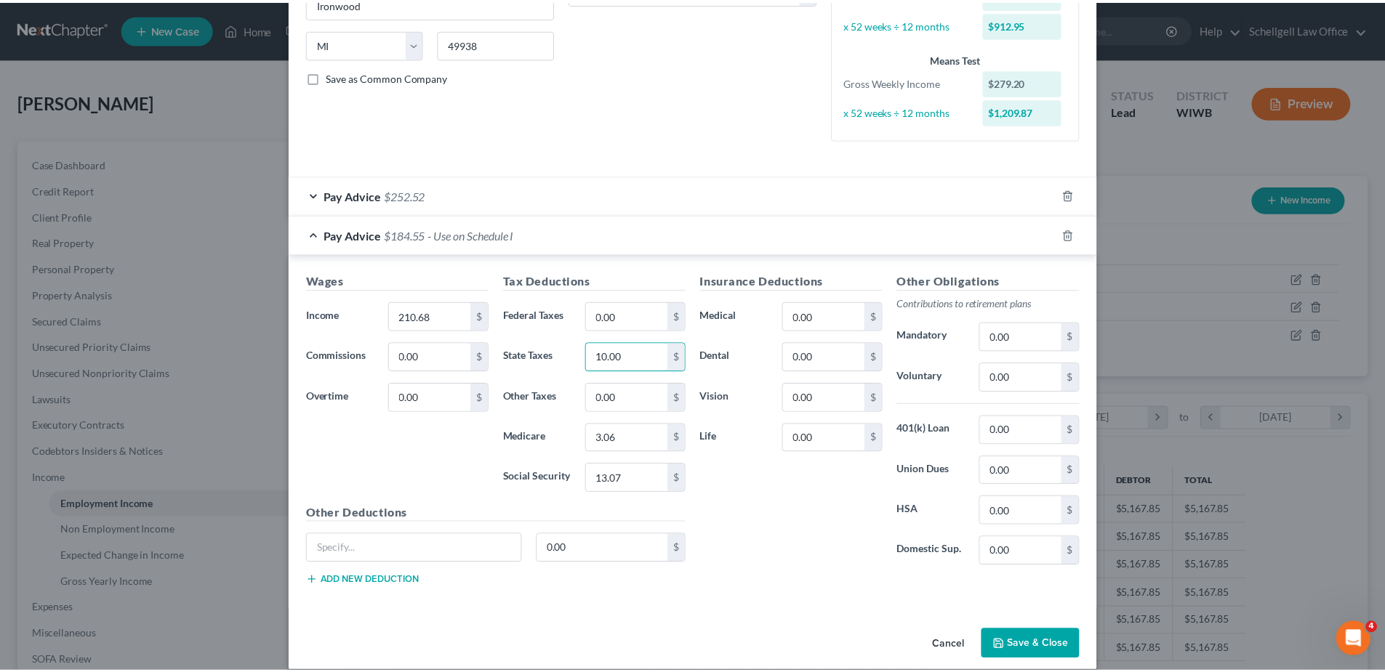
scroll to position [288, 0]
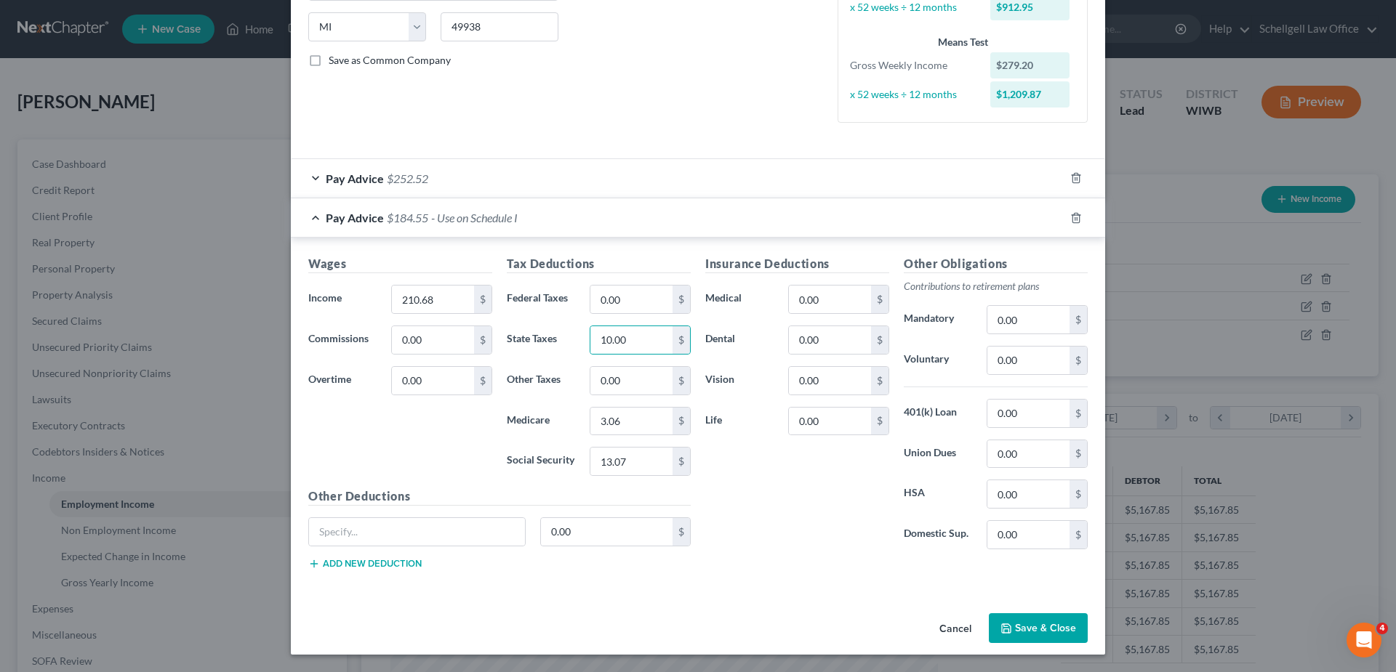
click at [1013, 625] on button "Save & Close" at bounding box center [1038, 629] width 99 height 31
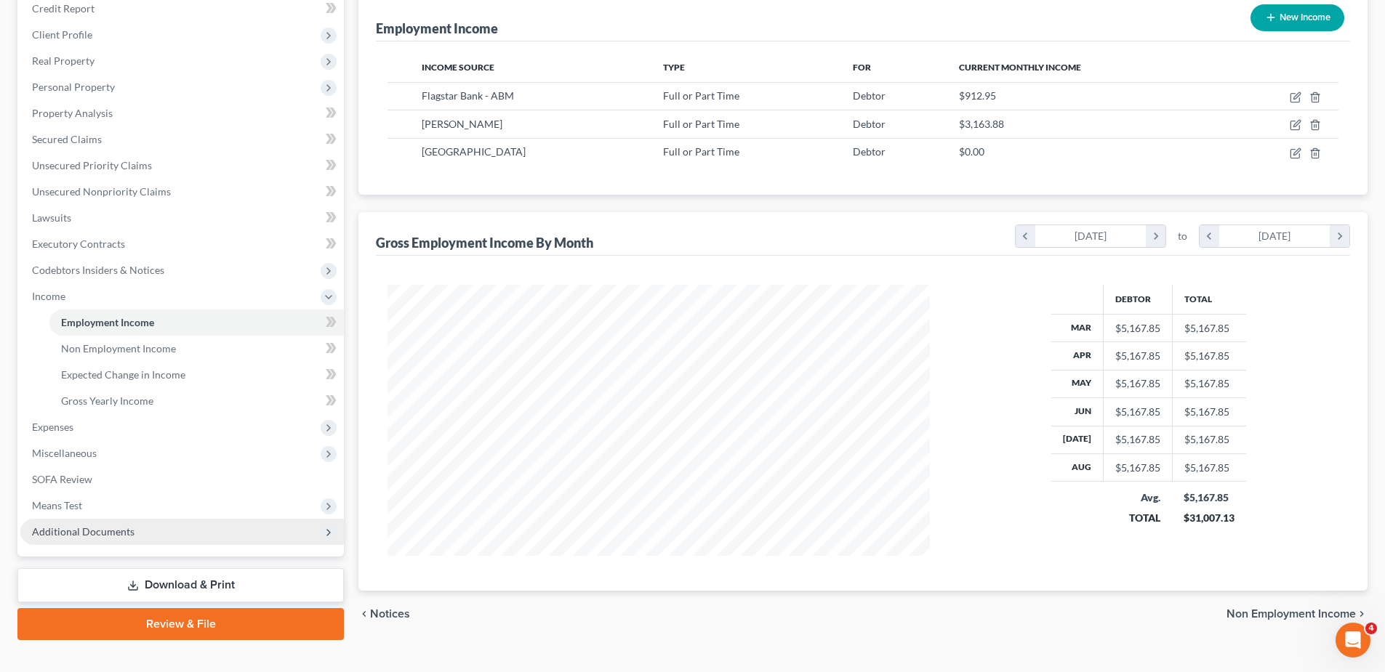
scroll to position [205, 0]
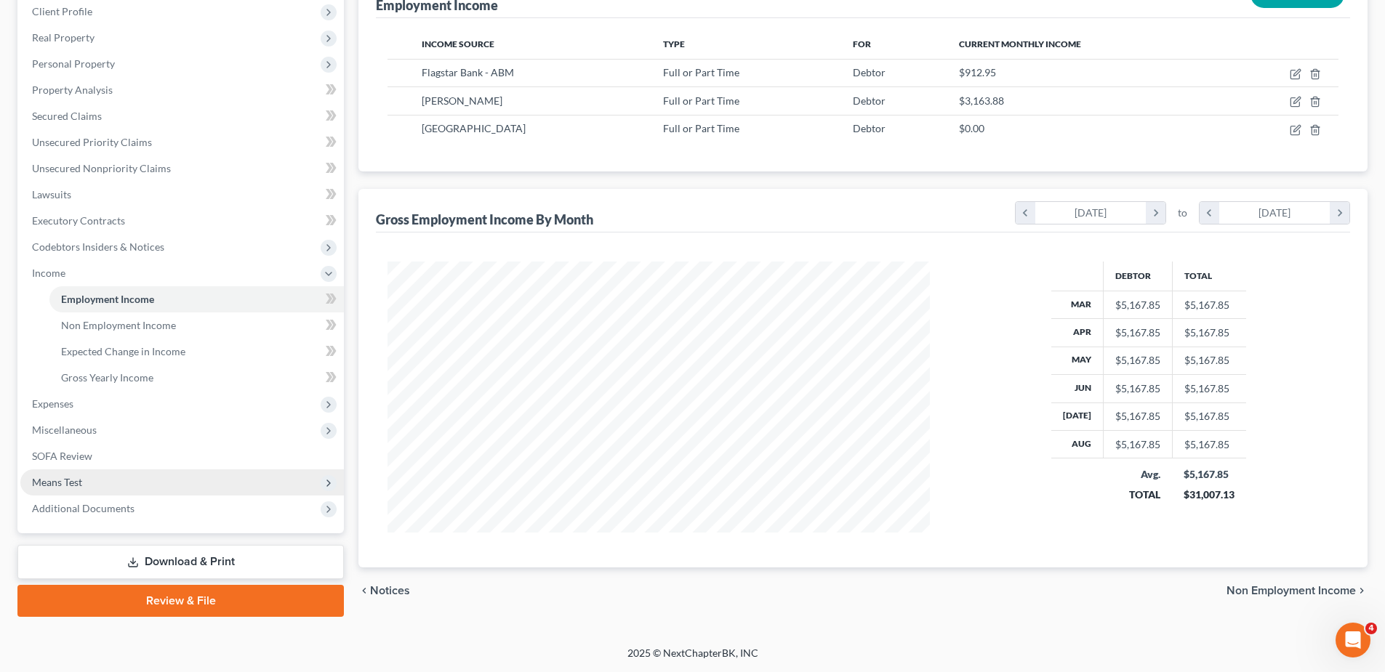
click at [56, 481] on span "Means Test" at bounding box center [57, 482] width 50 height 12
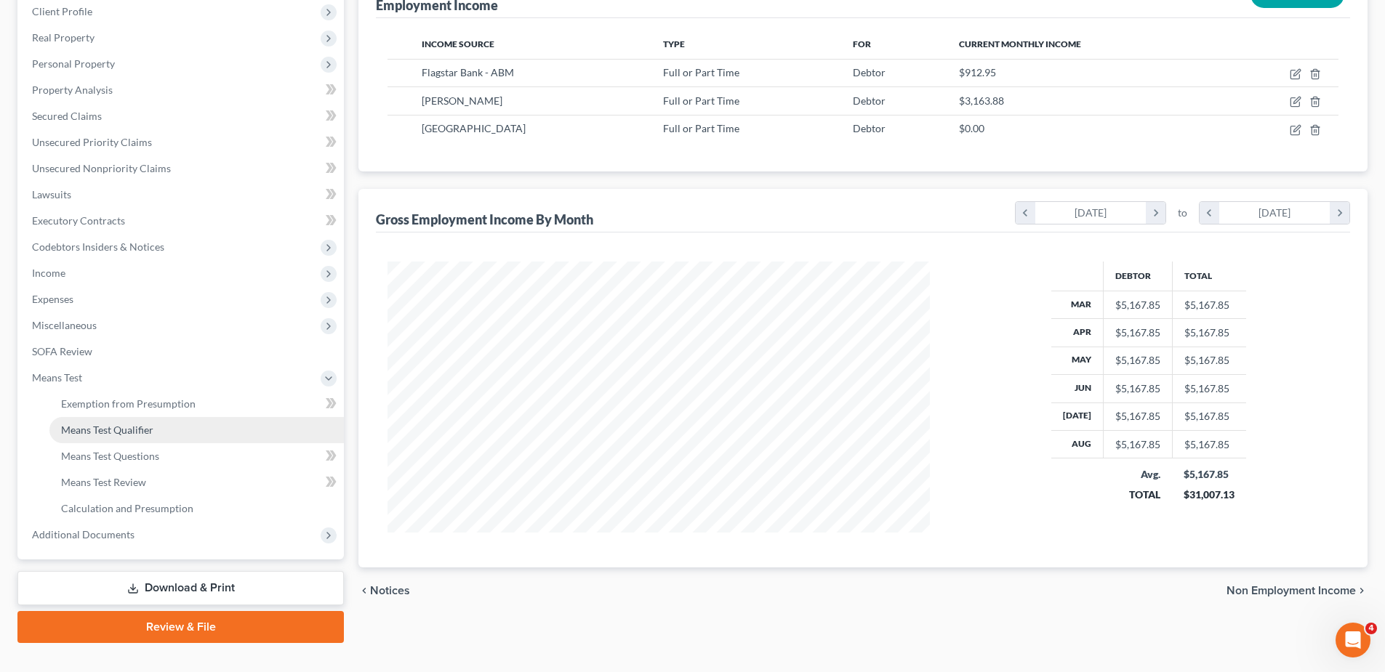
click at [112, 432] on span "Means Test Qualifier" at bounding box center [107, 430] width 92 height 12
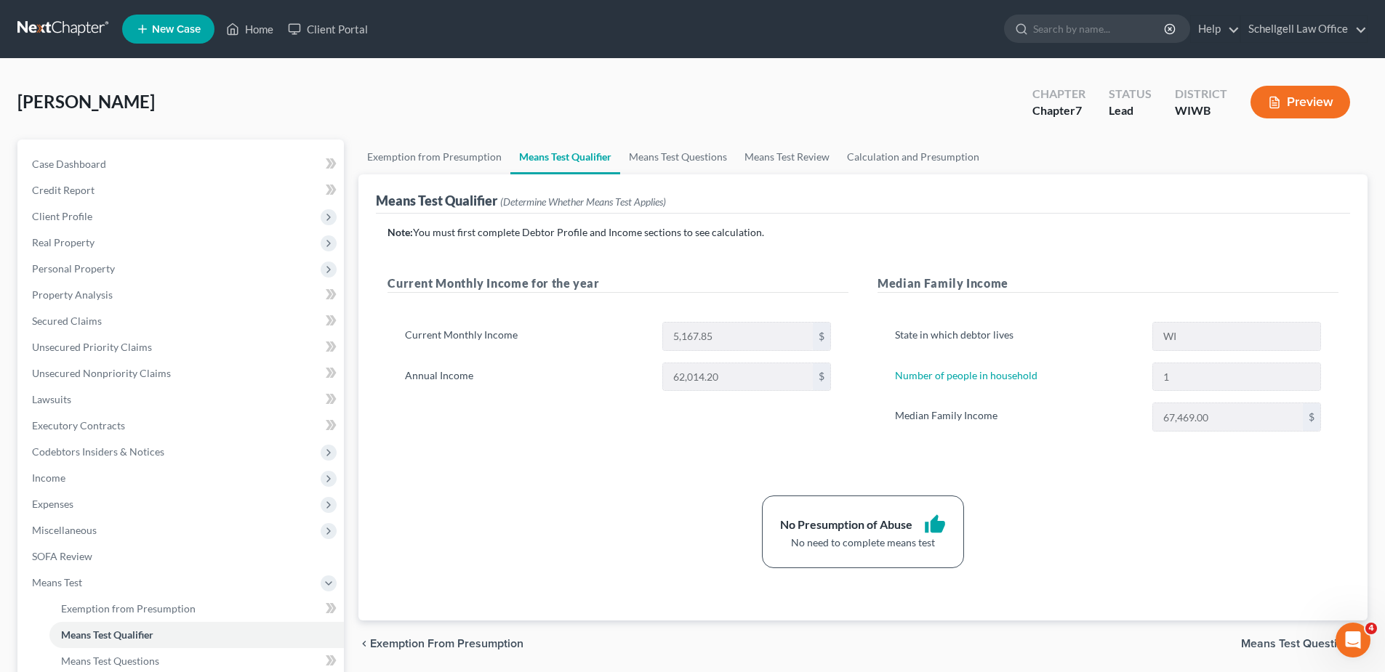
click at [1278, 106] on icon "button" at bounding box center [1274, 102] width 9 height 11
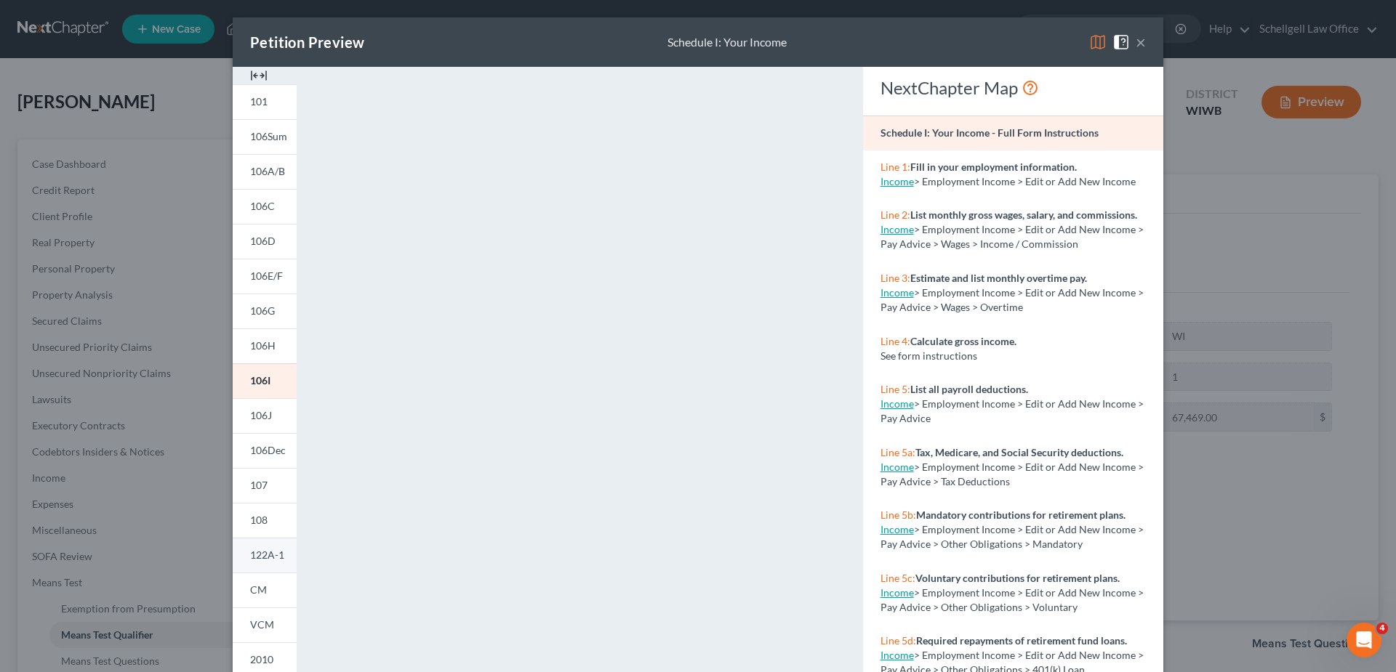
click at [260, 558] on span "122A-1" at bounding box center [267, 555] width 34 height 12
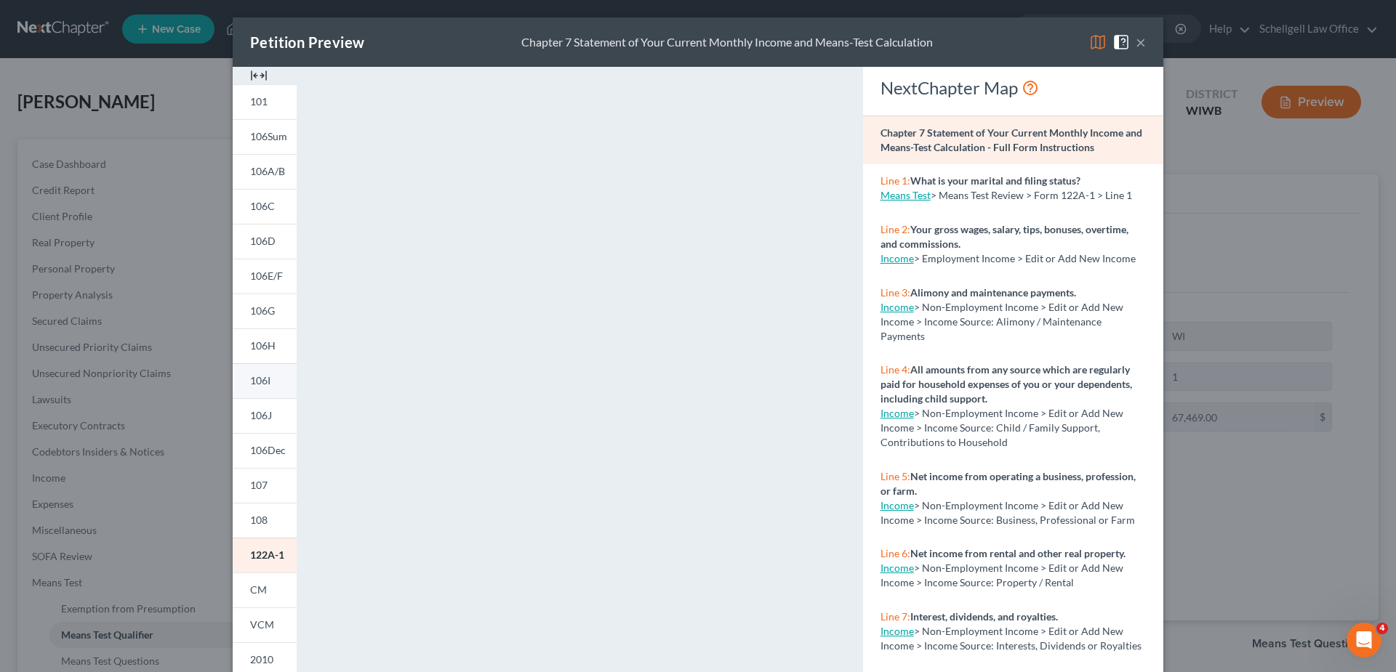
click at [264, 382] on span "106I" at bounding box center [260, 380] width 20 height 12
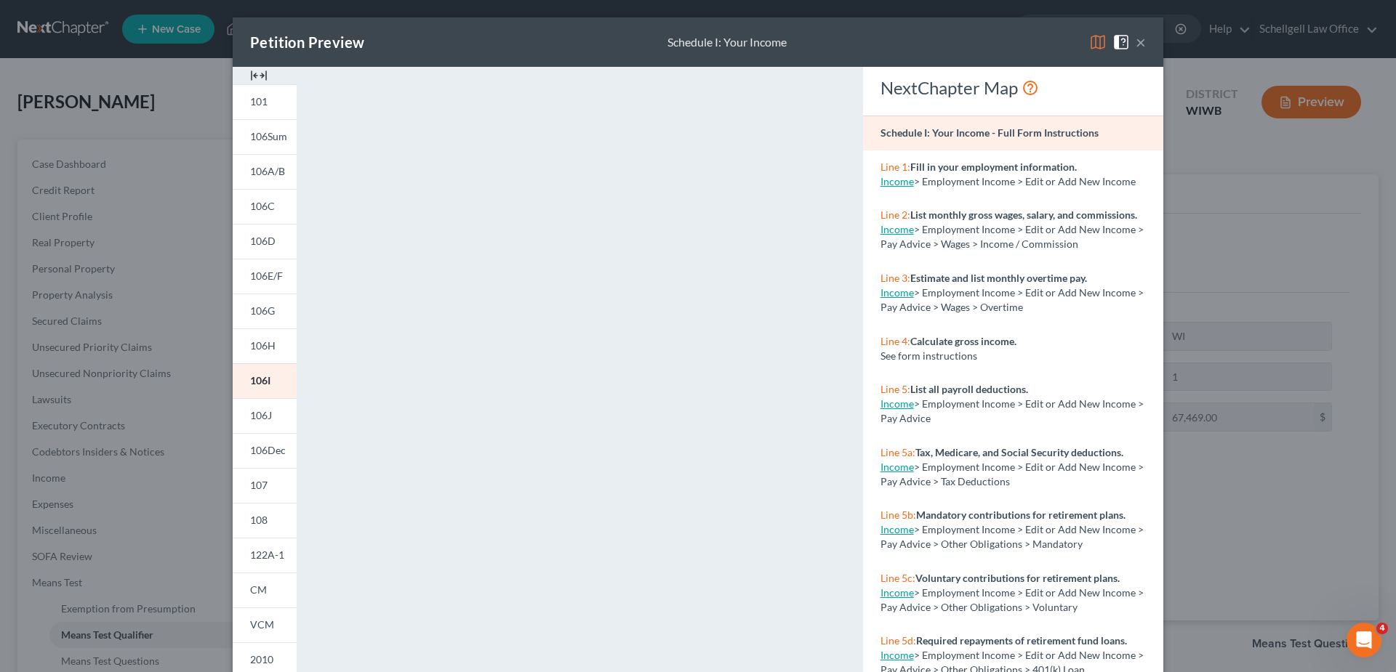
click at [1135, 43] on button "×" at bounding box center [1140, 41] width 10 height 17
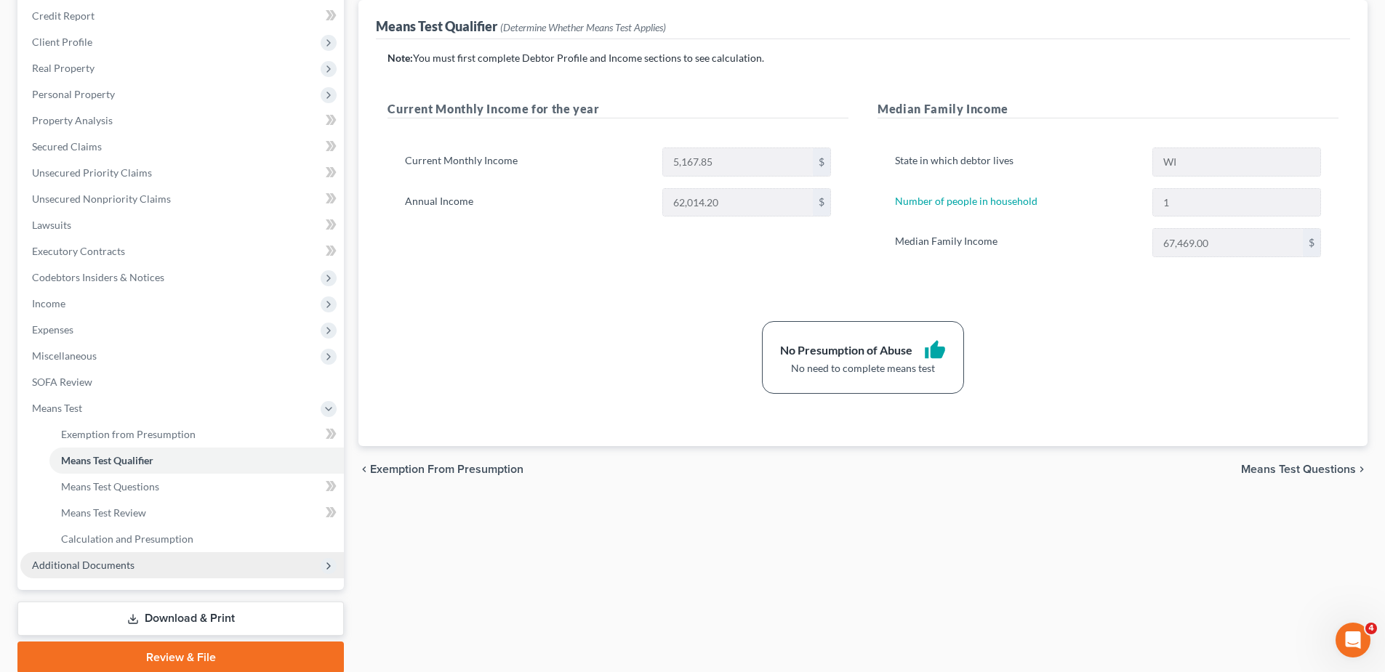
scroll to position [231, 0]
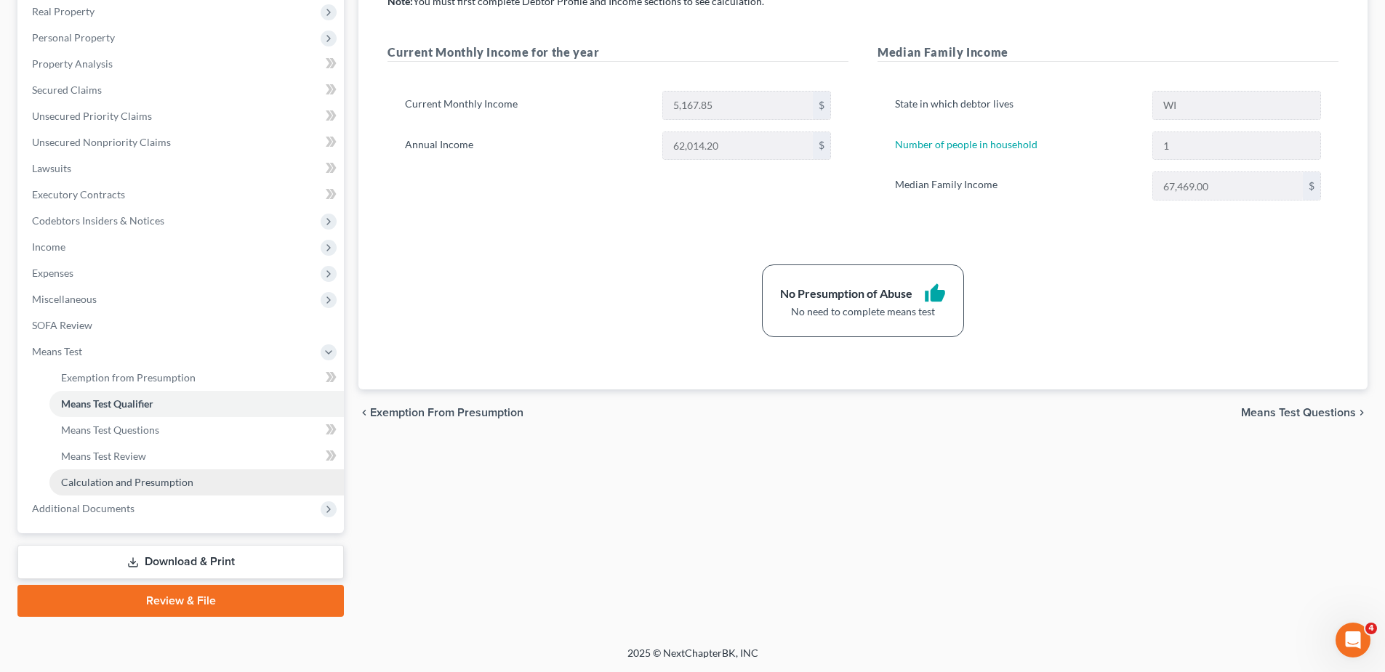
click at [110, 481] on span "Calculation and Presumption" at bounding box center [127, 482] width 132 height 12
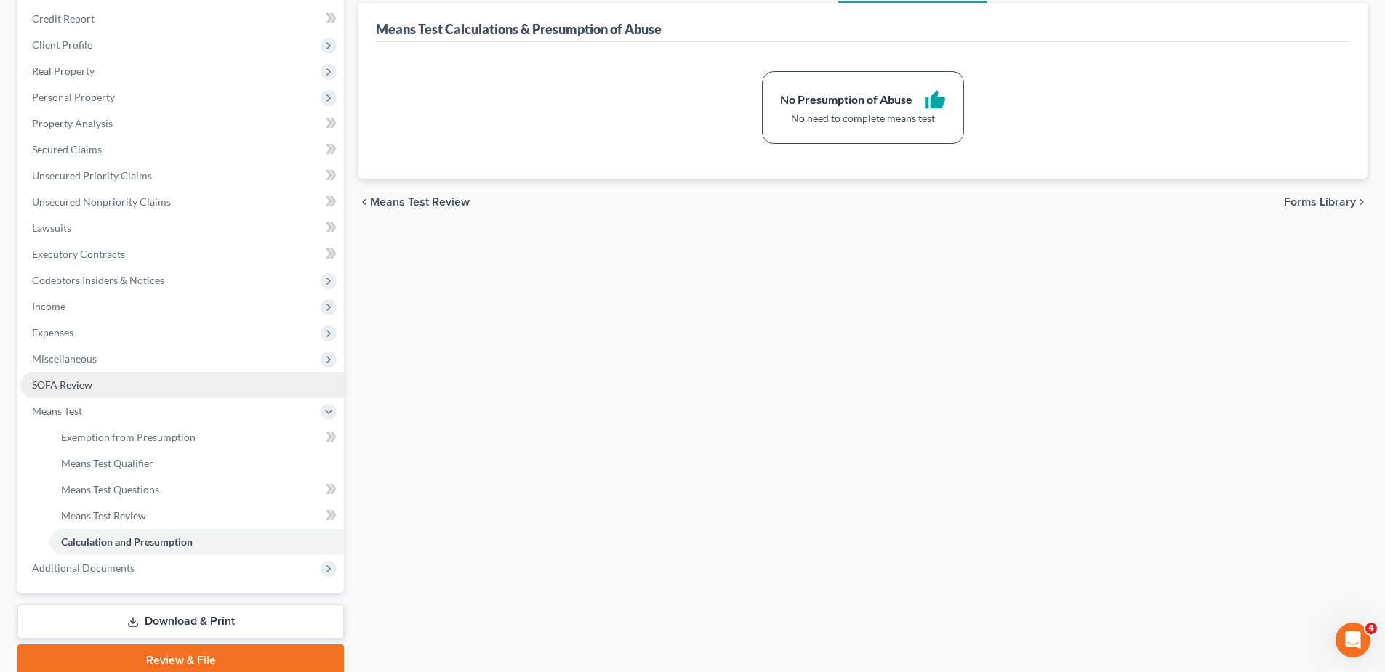
scroll to position [231, 0]
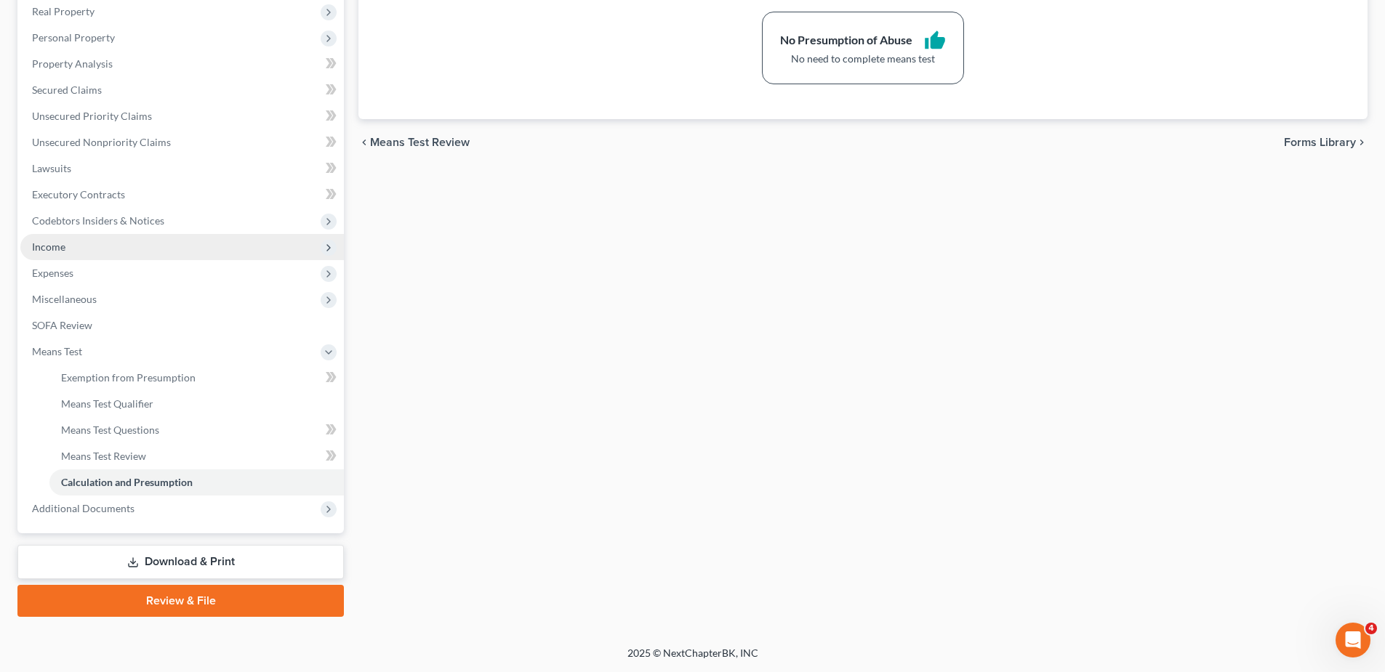
click at [66, 247] on span "Income" at bounding box center [181, 247] width 323 height 26
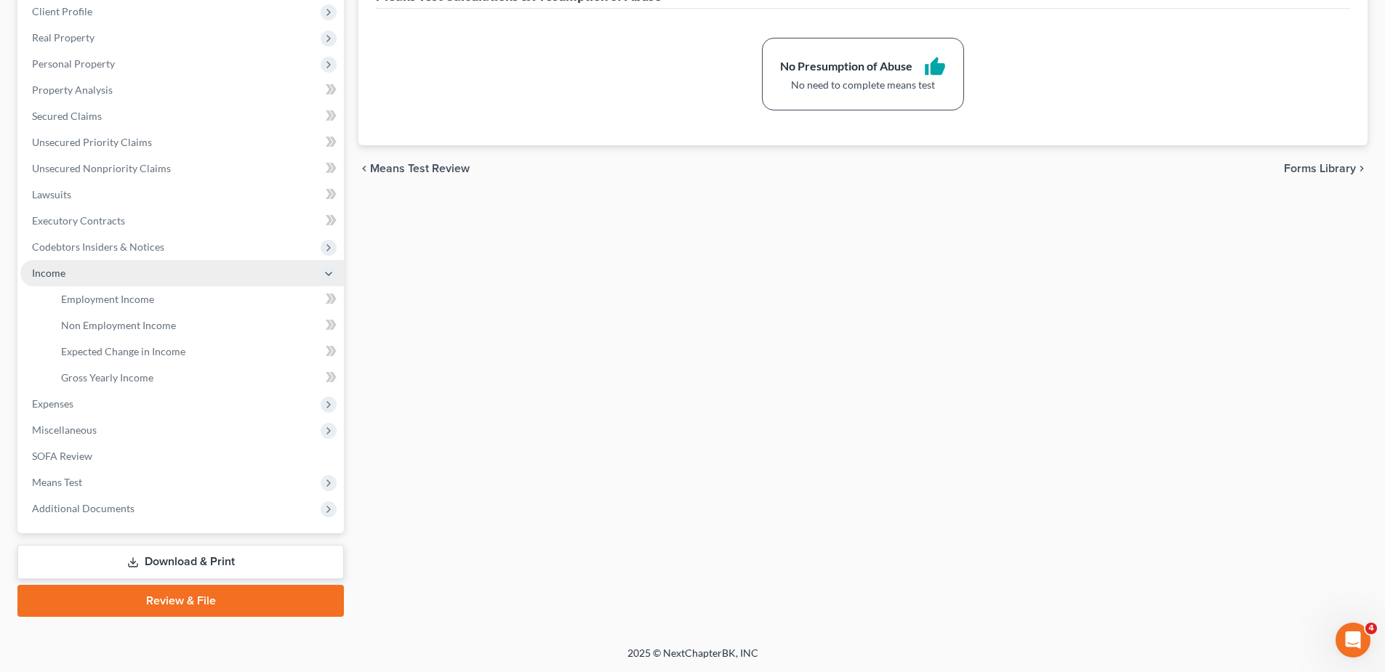
scroll to position [205, 0]
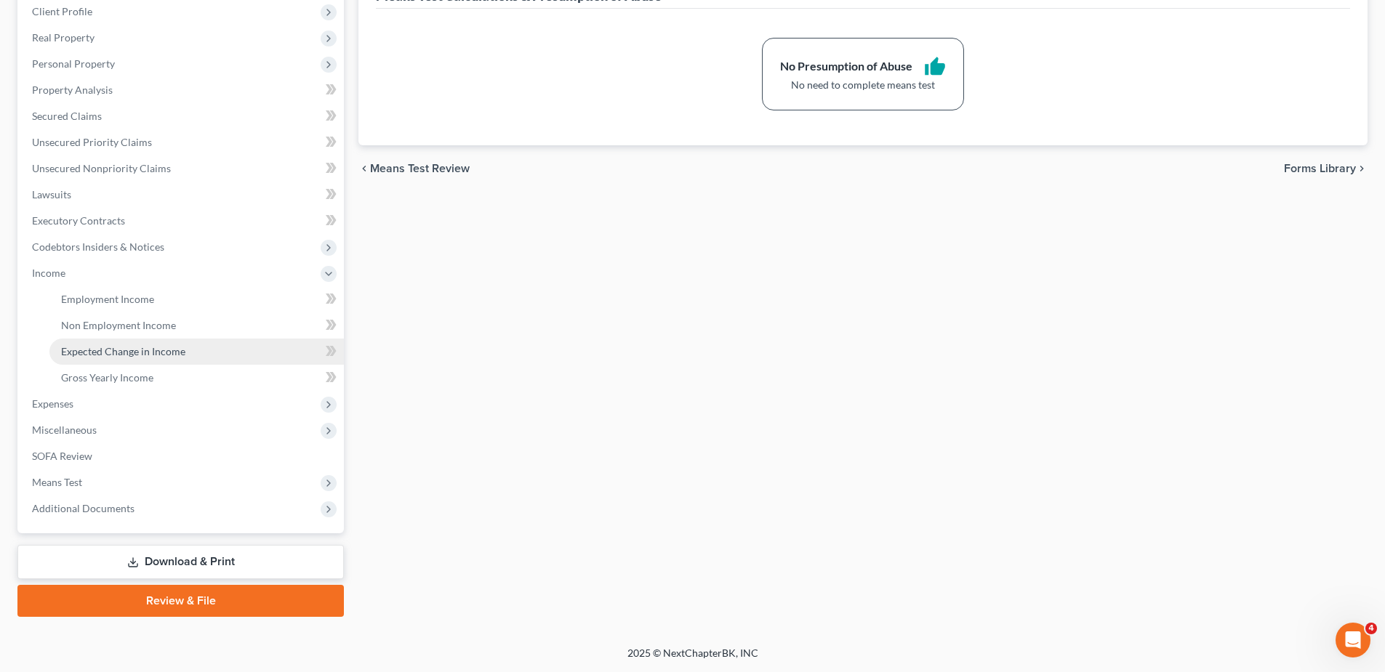
click at [109, 355] on span "Expected Change in Income" at bounding box center [123, 351] width 124 height 12
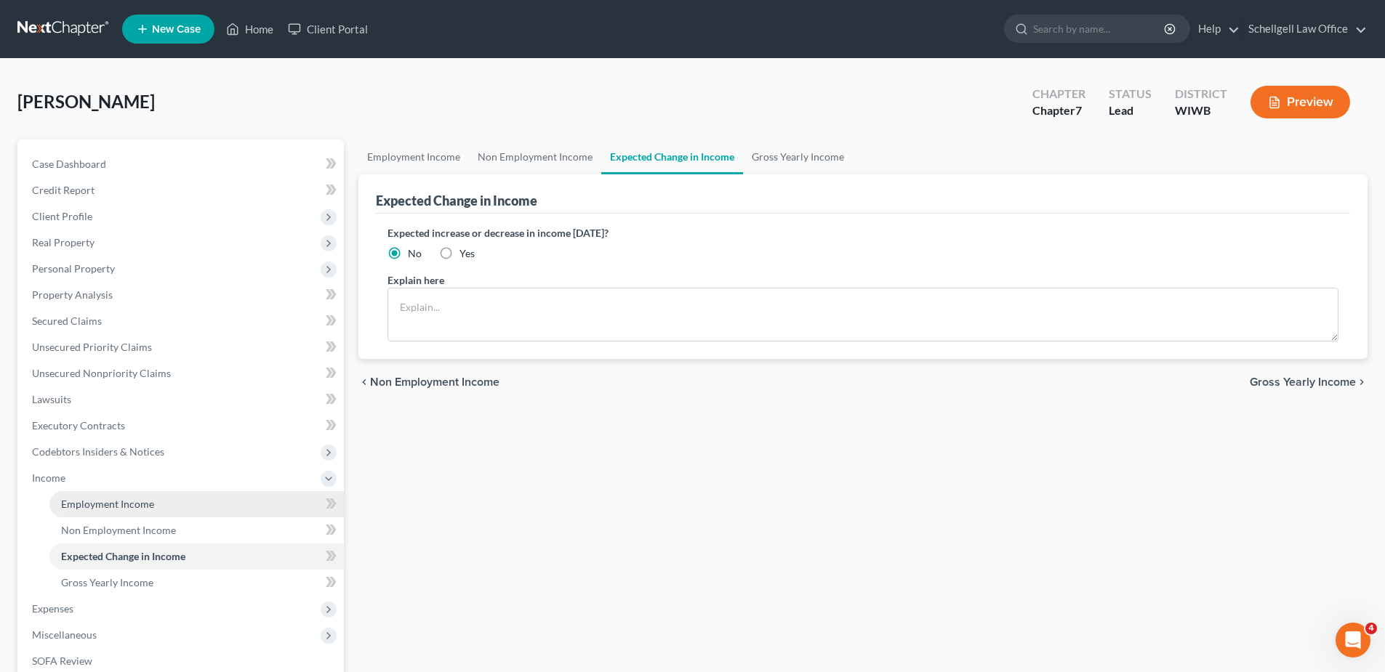
click at [97, 497] on link "Employment Income" at bounding box center [196, 504] width 294 height 26
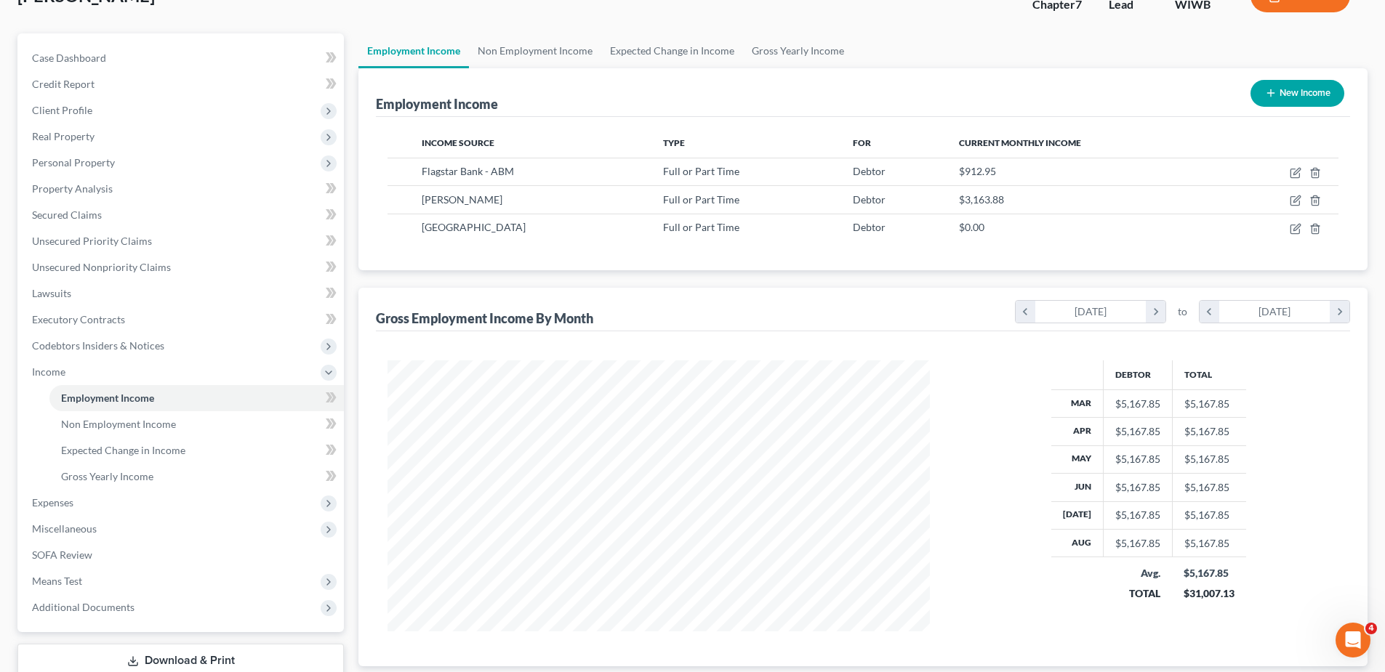
scroll to position [145, 0]
